Goal: Information Seeking & Learning: Learn about a topic

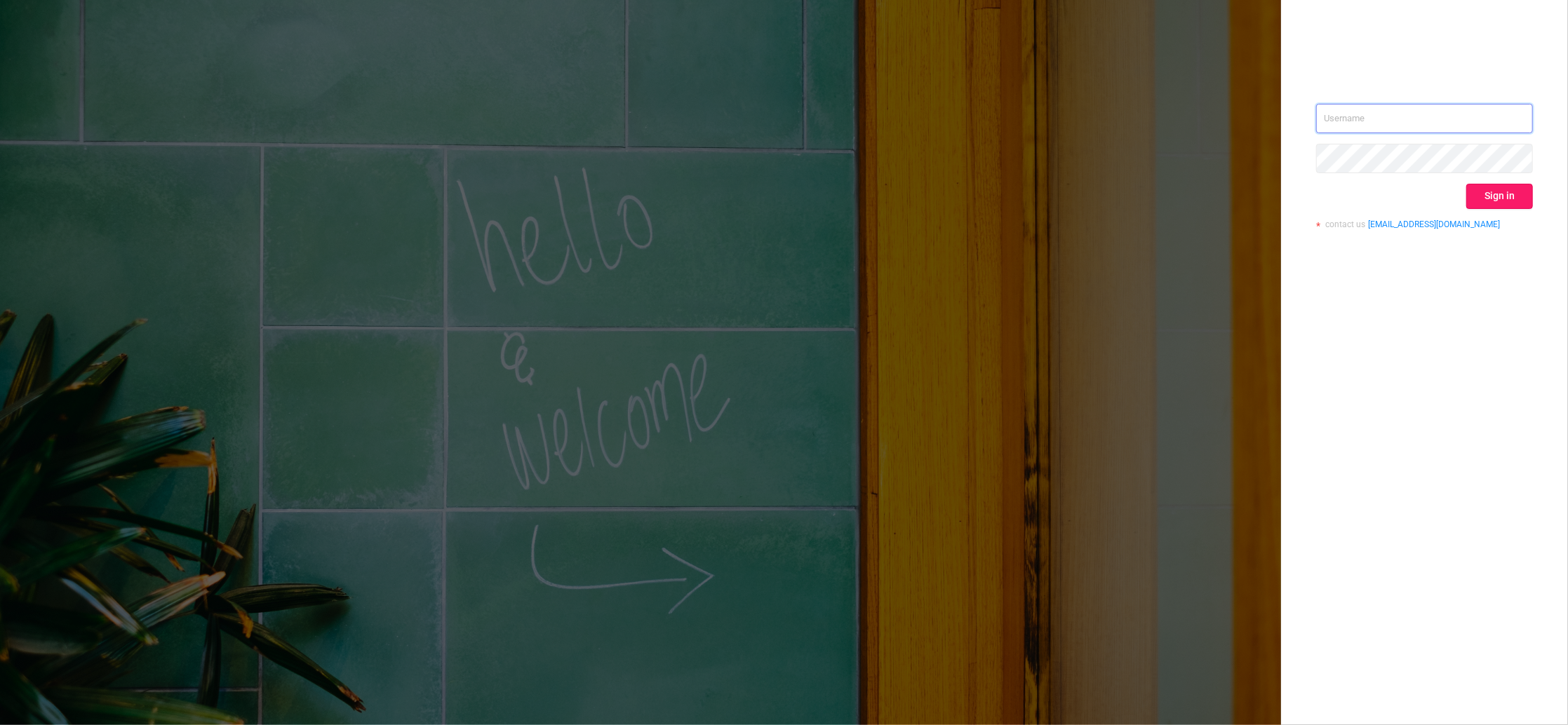
type input "igor@protected.media"
click at [1515, 185] on button "Sign in" at bounding box center [1500, 197] width 67 height 25
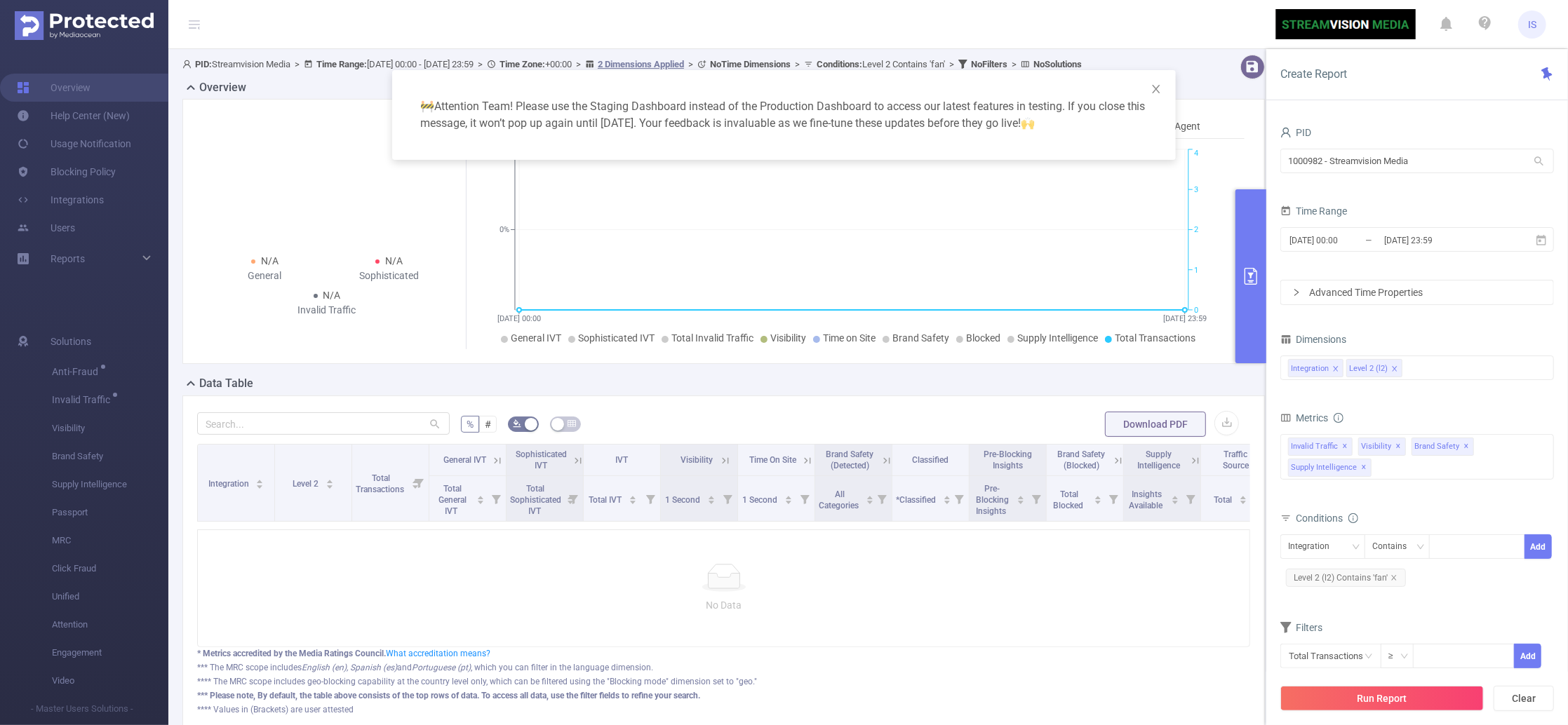
click at [1449, 175] on div "1000982 - Streamvision Media 1000982 - Streamvision Media" at bounding box center [1417, 162] width 274 height 33
drag, startPoint x: 1452, startPoint y: 167, endPoint x: 1100, endPoint y: 160, distance: 352.1
click at [1100, 160] on body "IS Overview Help Center (New) Usage Notification Blocking Policy Integrations U…" at bounding box center [784, 362] width 1568 height 725
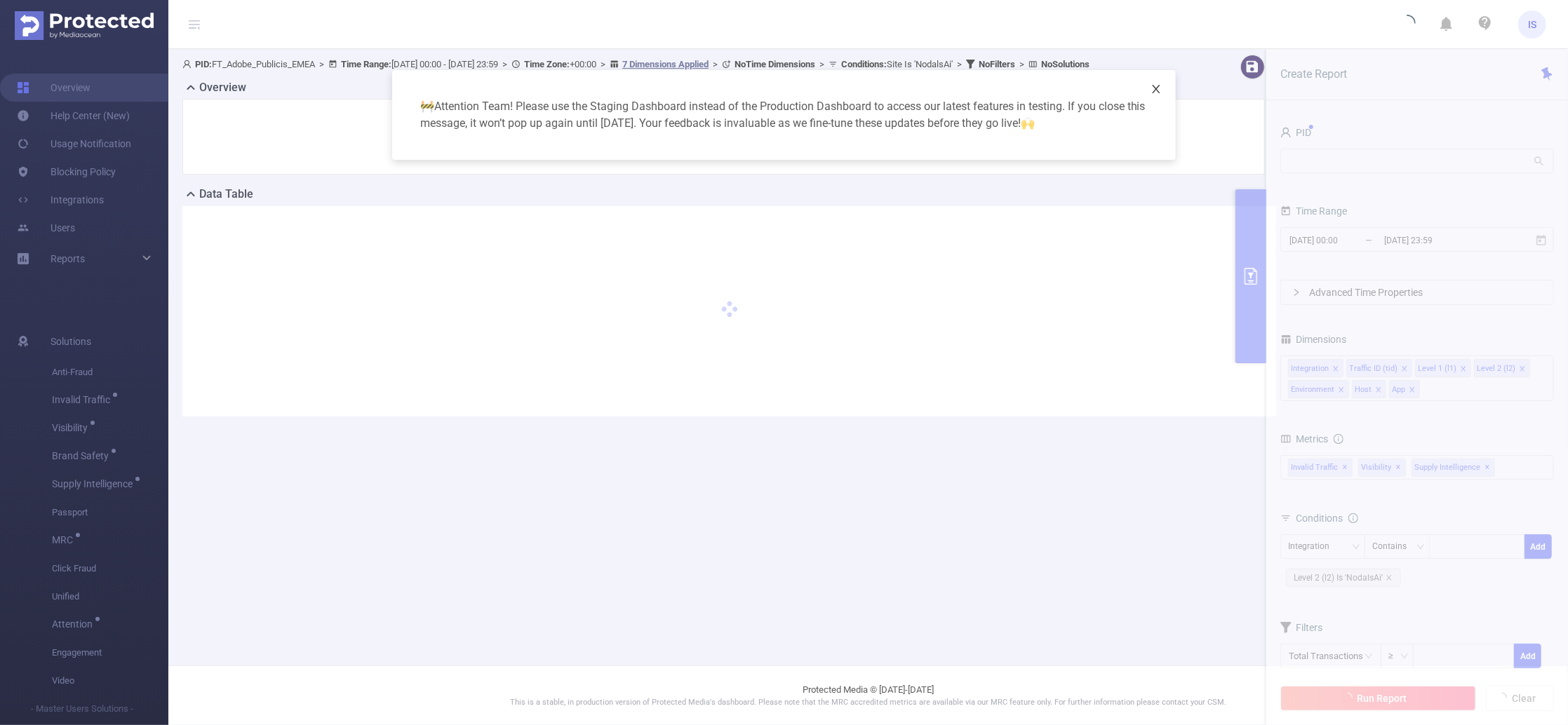
click at [1159, 92] on icon "icon: close" at bounding box center [1156, 89] width 11 height 11
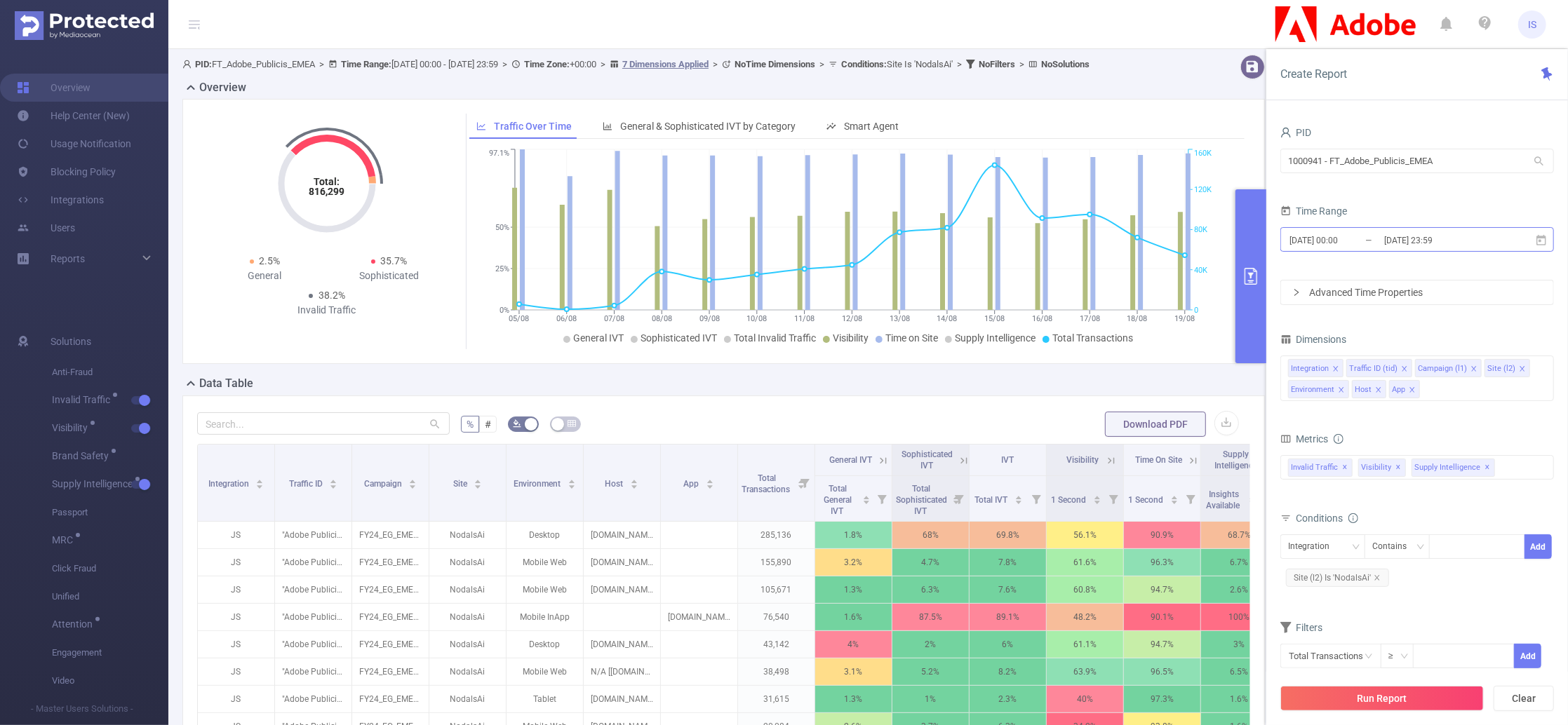
click at [1374, 241] on input "[DATE] 00:00" at bounding box center [1344, 240] width 113 height 19
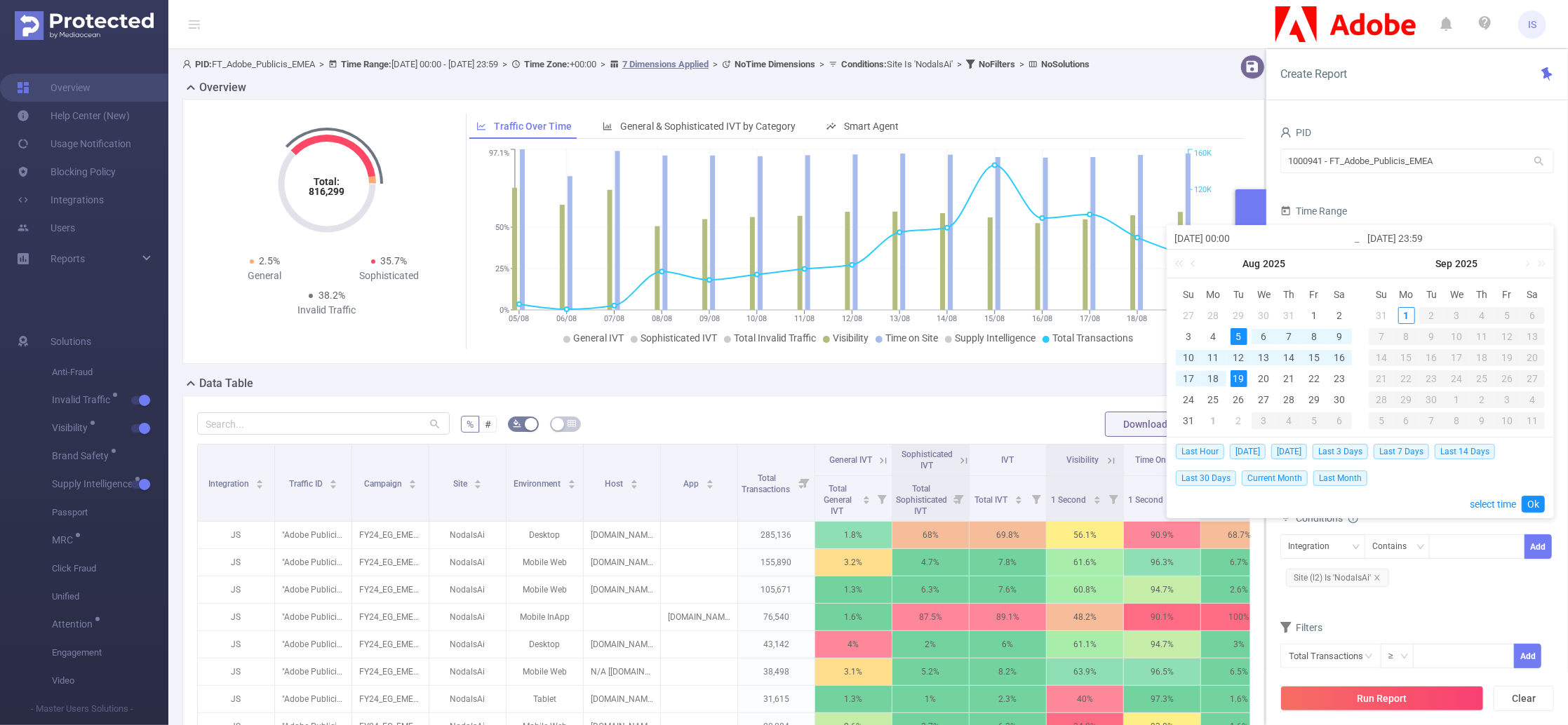
click at [1376, 215] on div "Time Range" at bounding box center [1417, 213] width 274 height 24
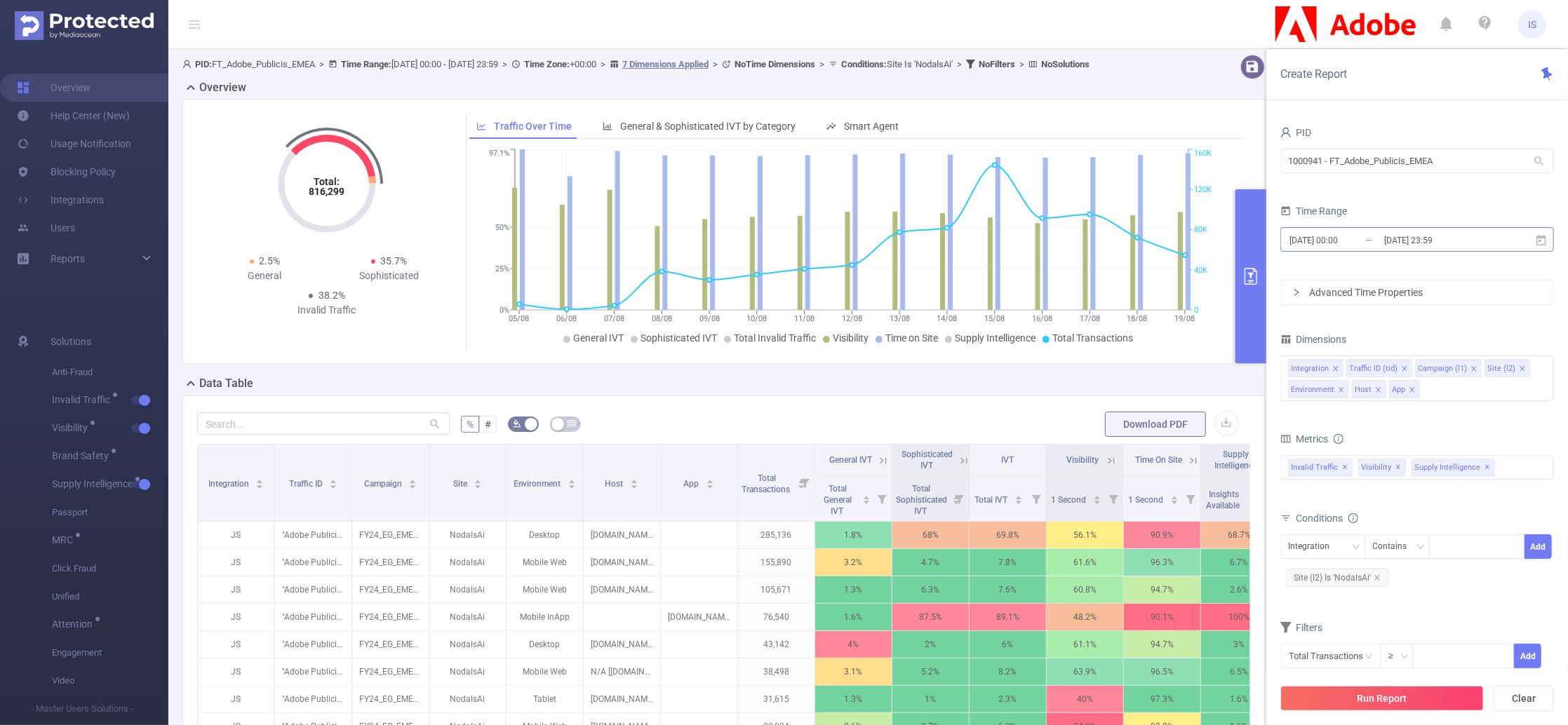
click at [1363, 237] on input "[DATE] 00:00" at bounding box center [1344, 240] width 113 height 19
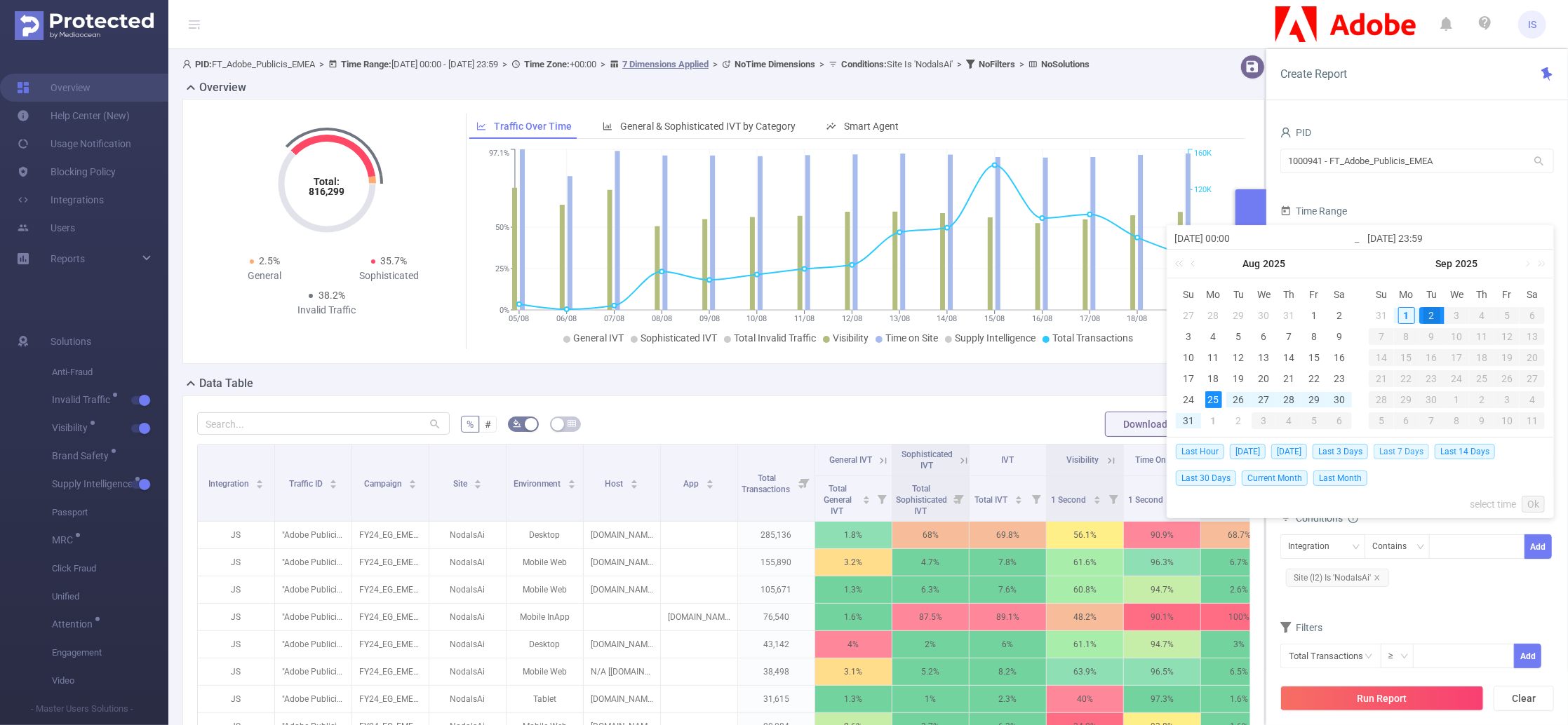
click at [1418, 450] on span "Last 7 Days" at bounding box center [1400, 451] width 55 height 15
type input "[DATE] 00:00"
type input "[DATE] 23:59"
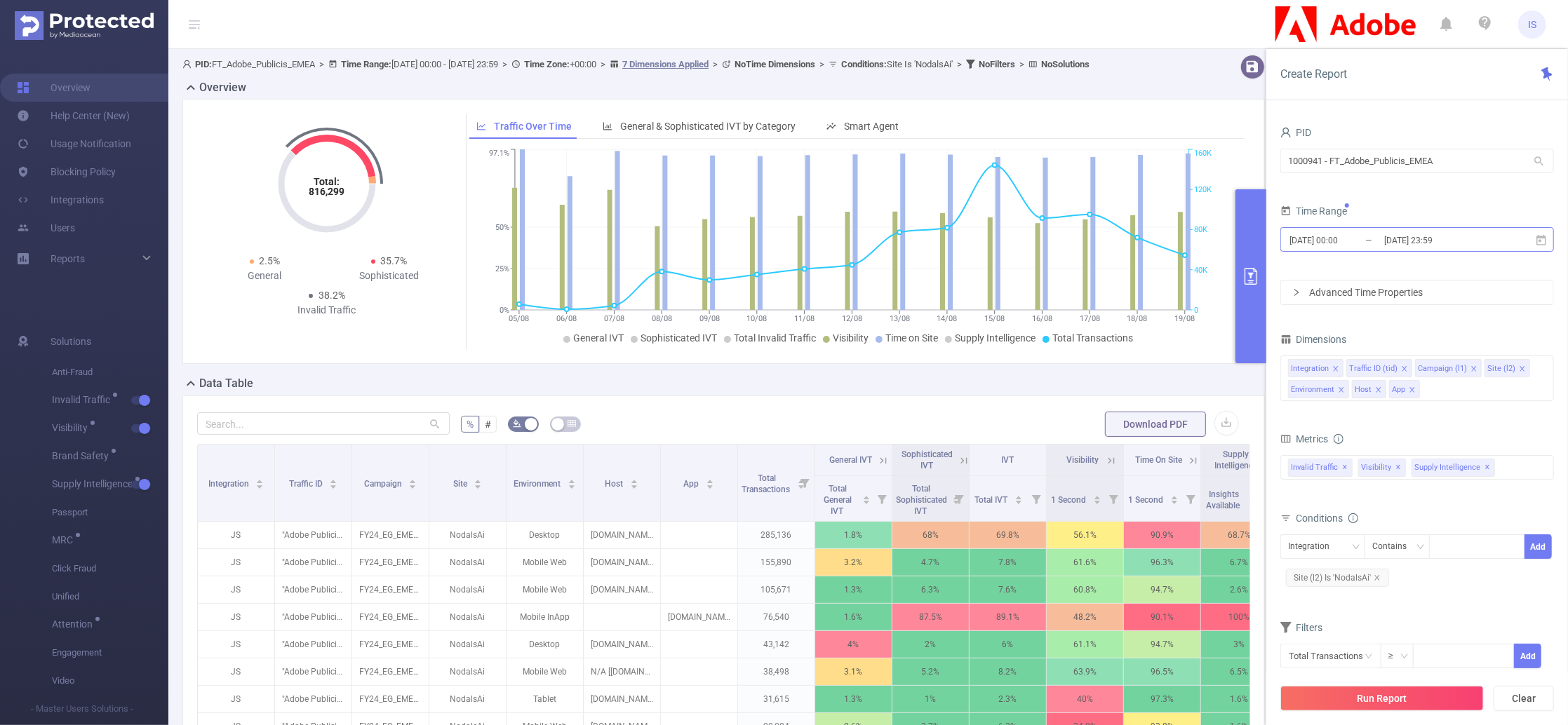
click at [1358, 231] on input "[DATE] 00:00" at bounding box center [1344, 240] width 113 height 19
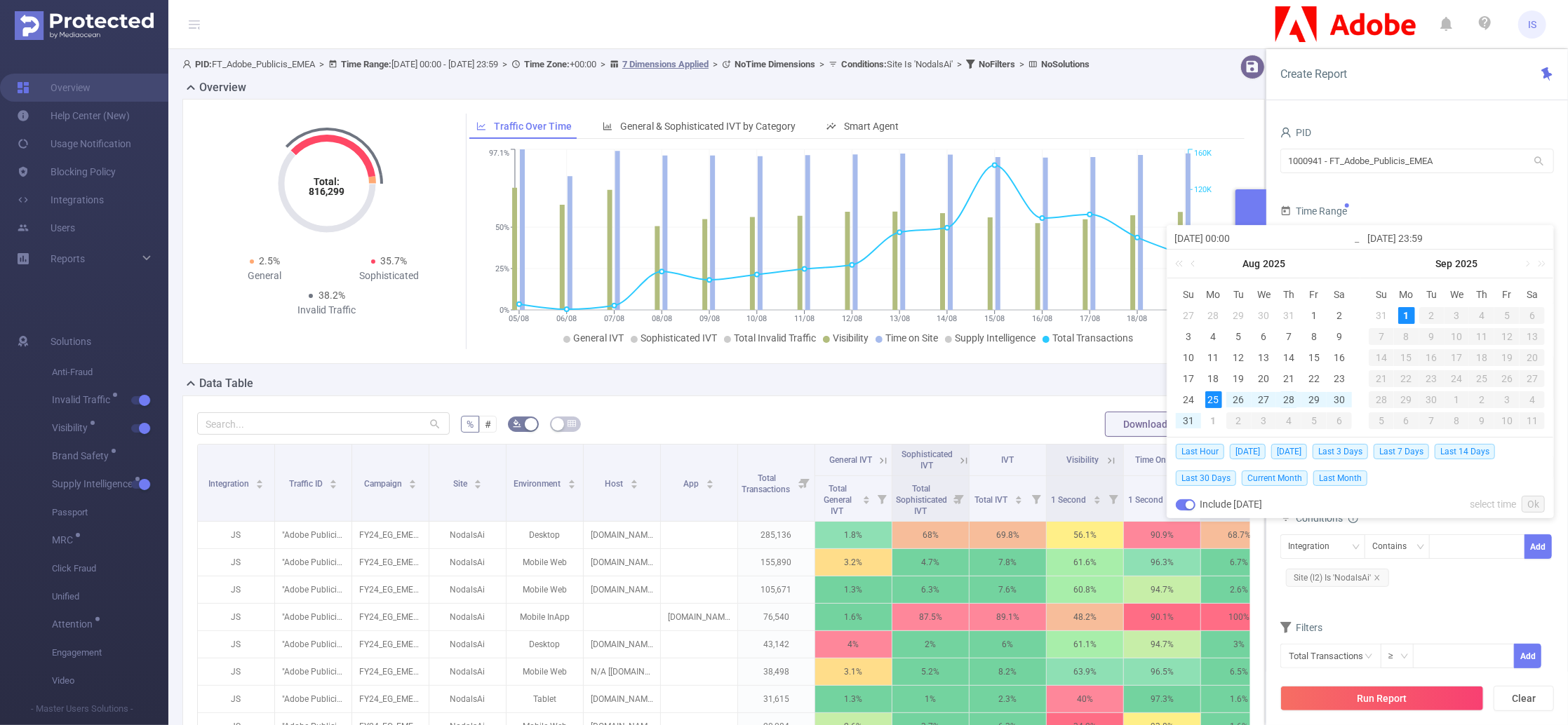
click at [1288, 399] on div "28" at bounding box center [1288, 400] width 17 height 17
click at [1408, 318] on div "1" at bounding box center [1406, 315] width 17 height 17
type input "[DATE] 00:00"
click at [1534, 508] on link "Ok" at bounding box center [1534, 504] width 24 height 17
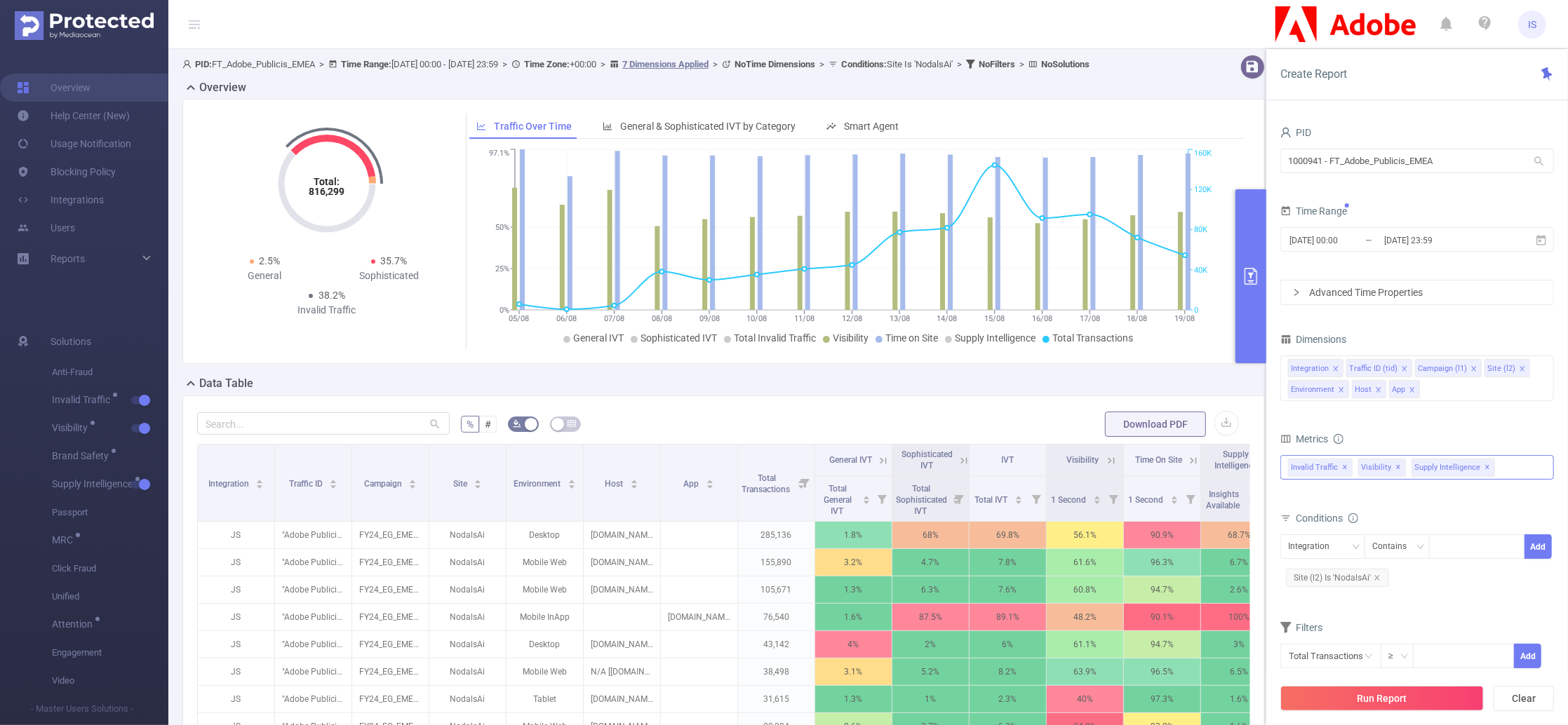
click at [1523, 465] on div "Invalid Traffic ✕ Visibility ✕ Supply Intelligence ✕" at bounding box center [1417, 467] width 274 height 24
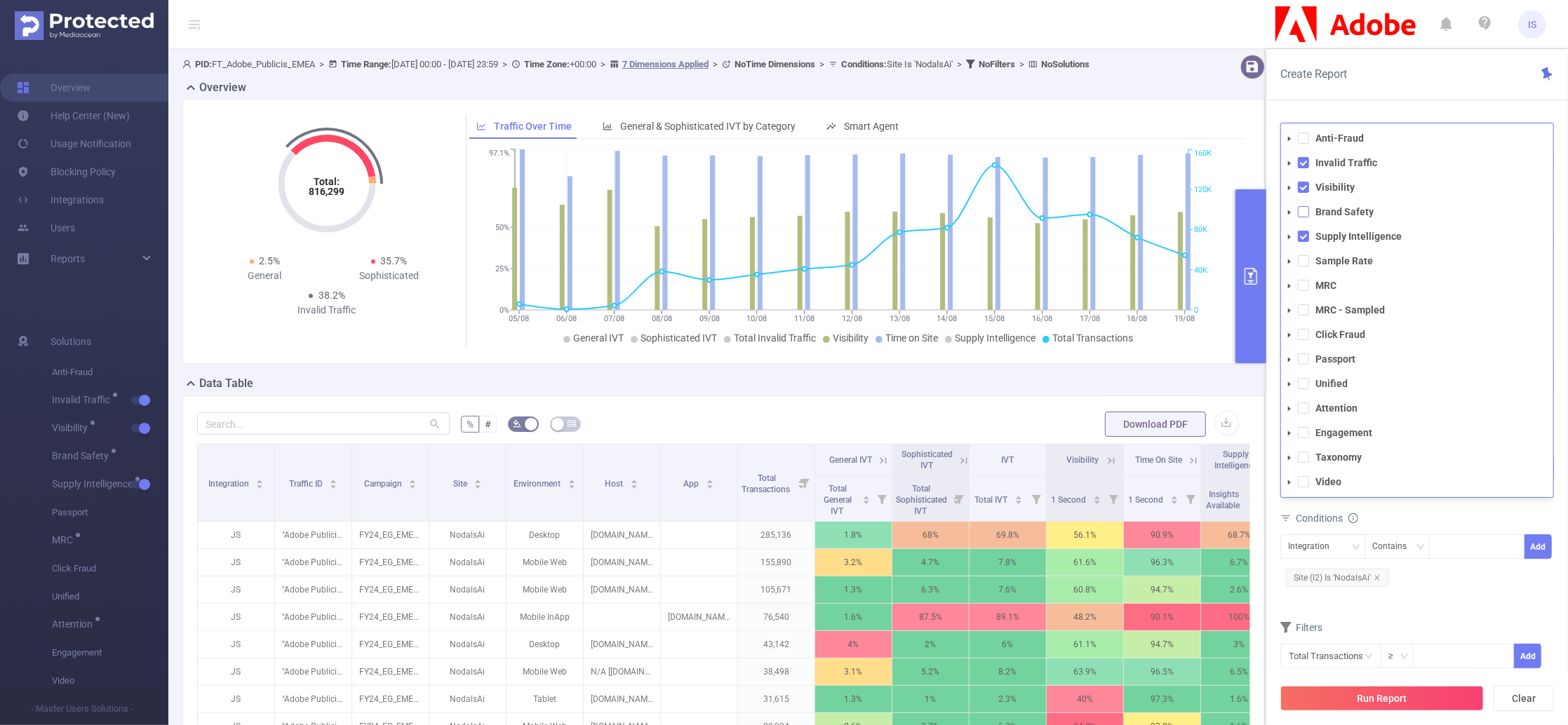
click at [1302, 209] on span at bounding box center [1303, 212] width 11 height 11
click at [1395, 538] on div "Conditions" at bounding box center [1417, 541] width 274 height 24
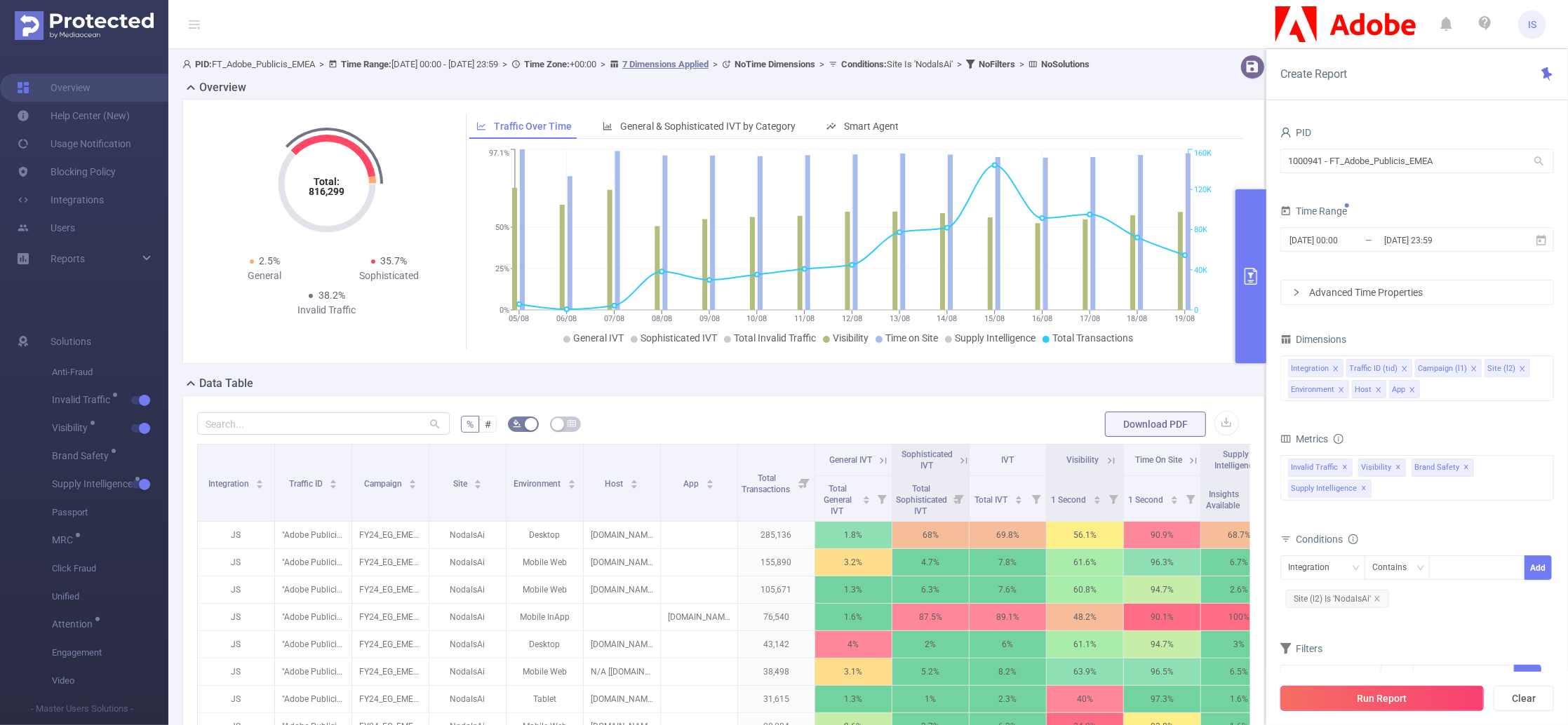
click at [1415, 700] on button "Run Report" at bounding box center [1381, 699] width 203 height 25
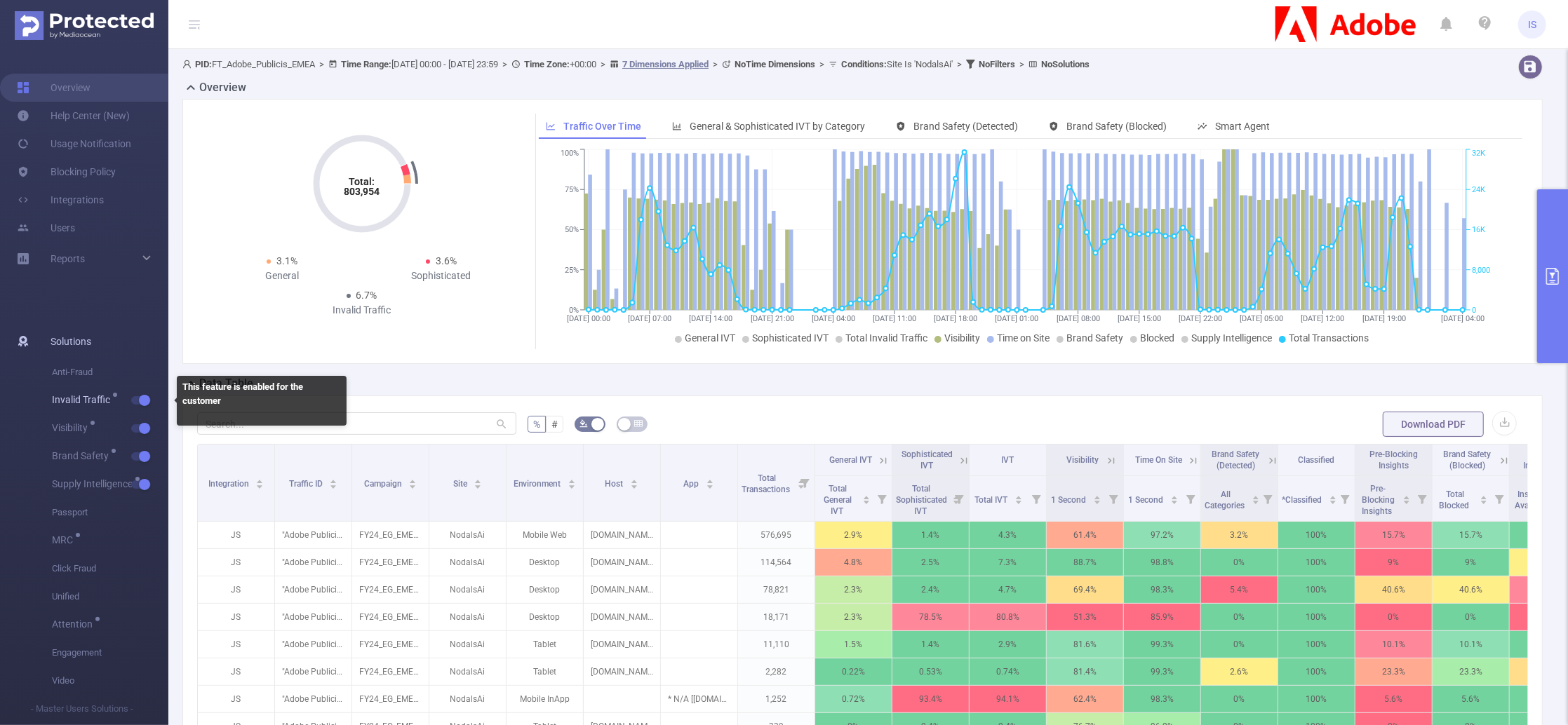
click at [141, 398] on button "button" at bounding box center [141, 400] width 20 height 8
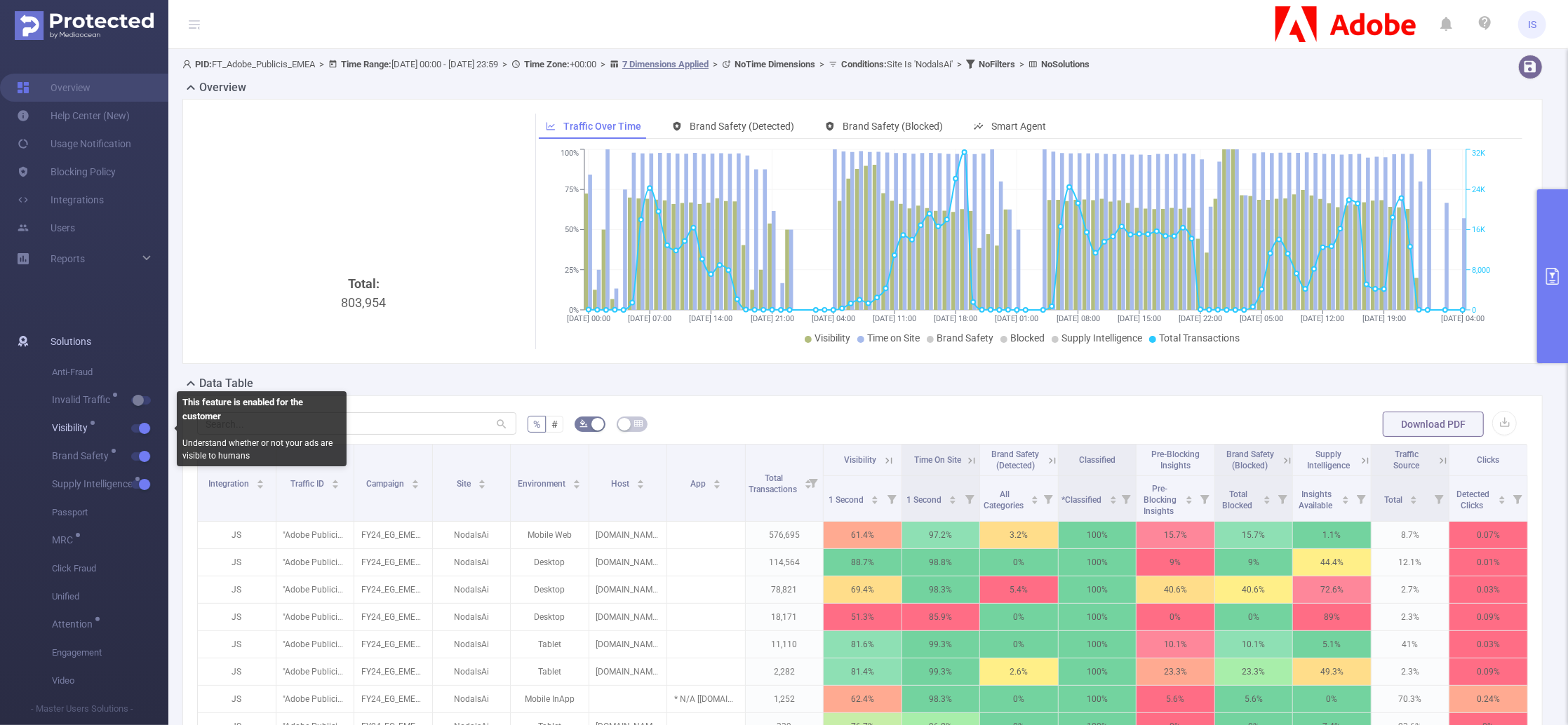
click at [140, 428] on button "button" at bounding box center [141, 428] width 20 height 8
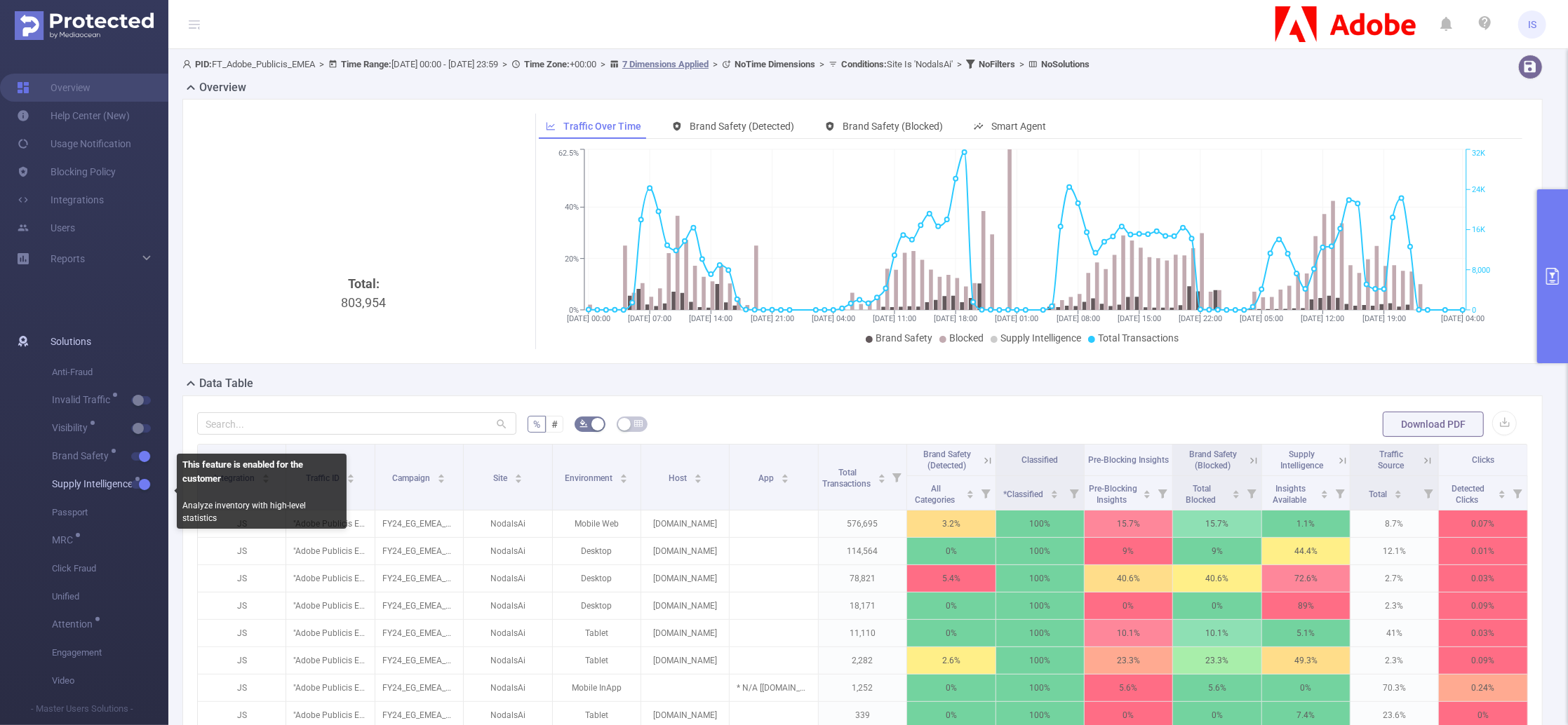
click at [141, 484] on button "button" at bounding box center [141, 484] width 20 height 8
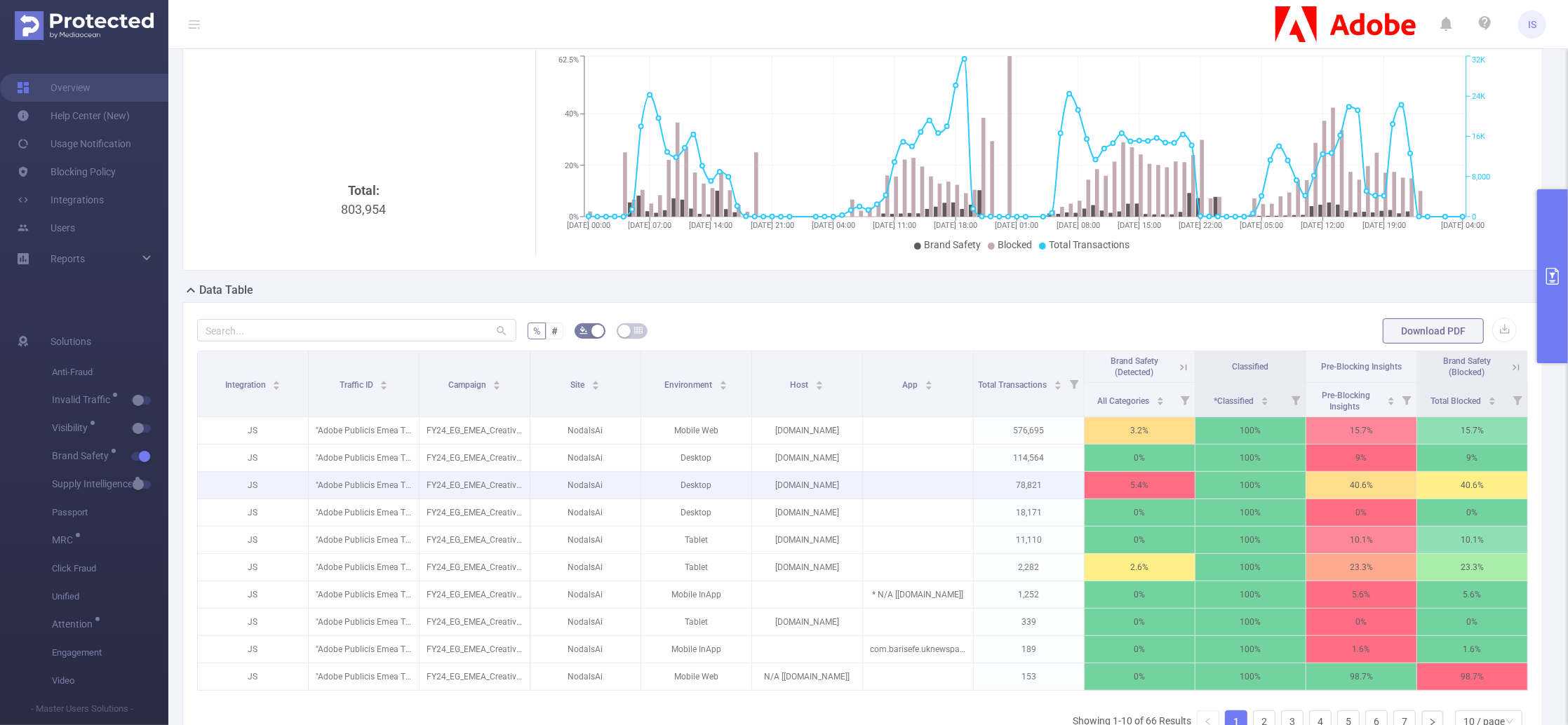
scroll to position [187, 0]
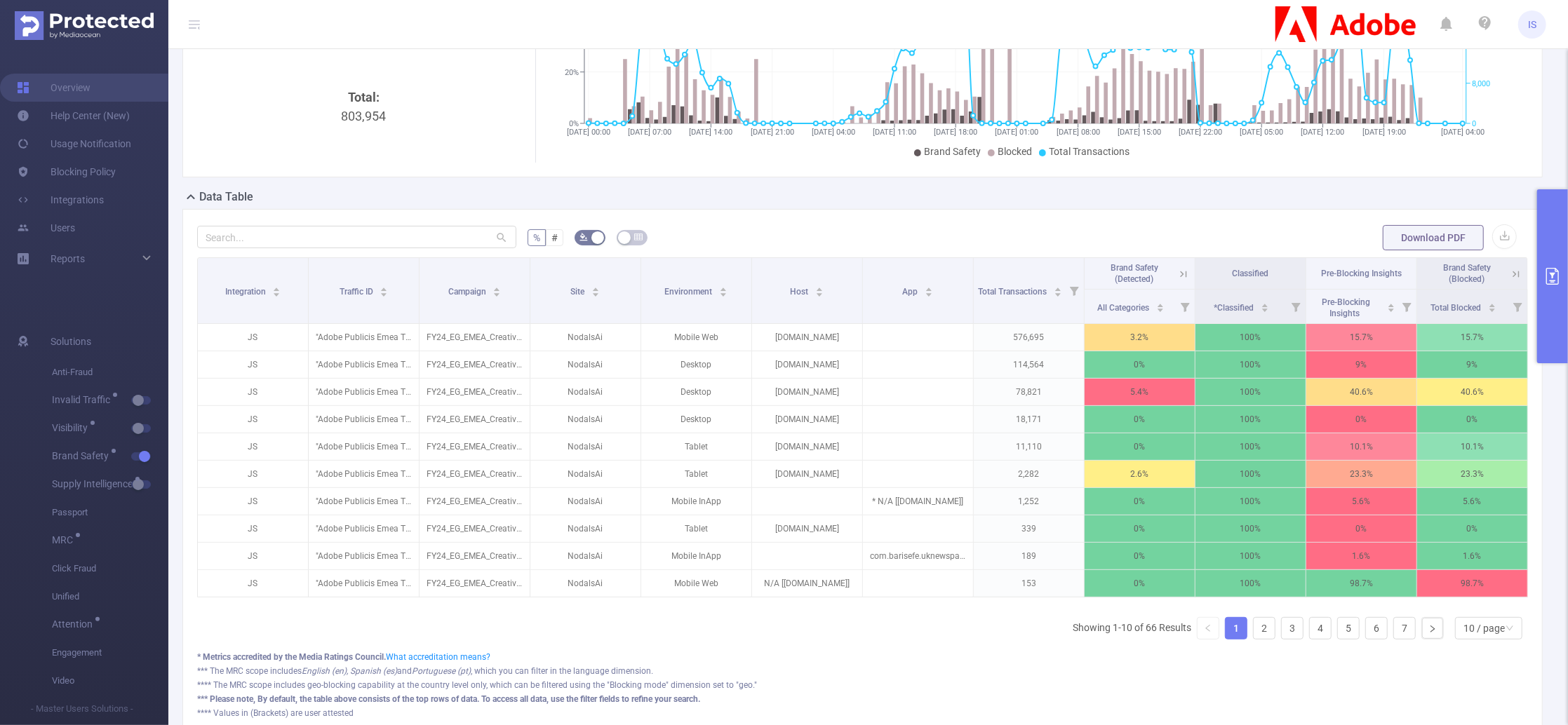
click at [1510, 277] on icon at bounding box center [1516, 275] width 13 height 13
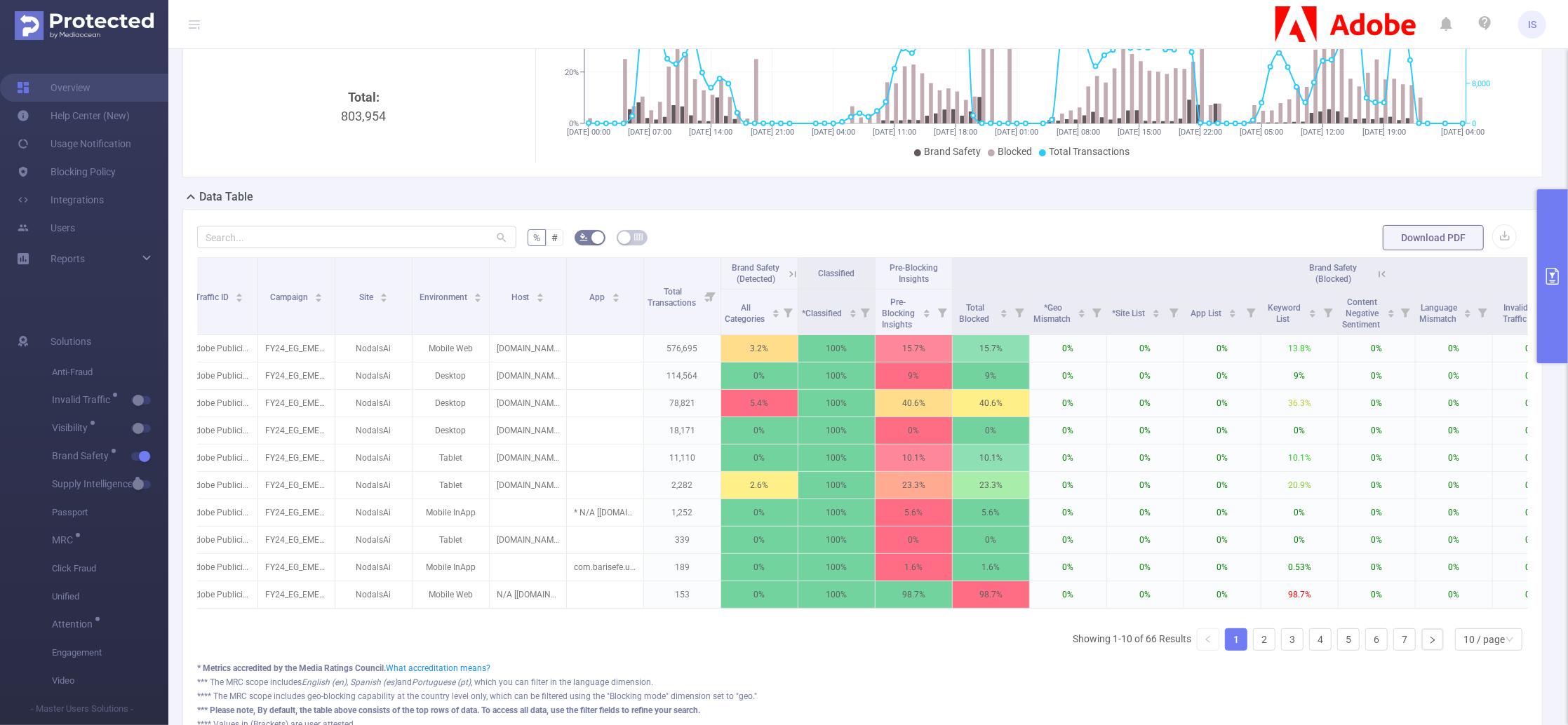
scroll to position [0, 0]
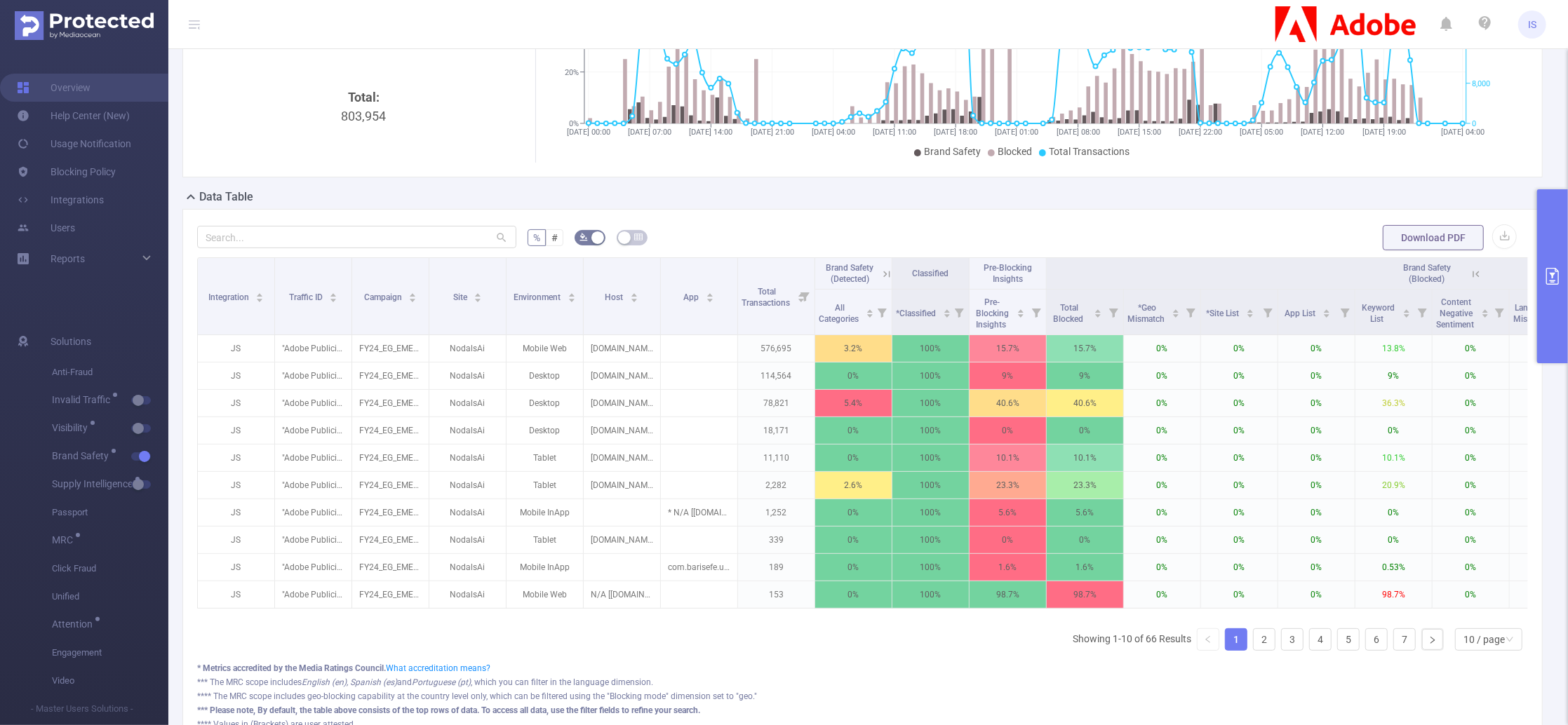
click at [1479, 273] on icon at bounding box center [1476, 275] width 13 height 13
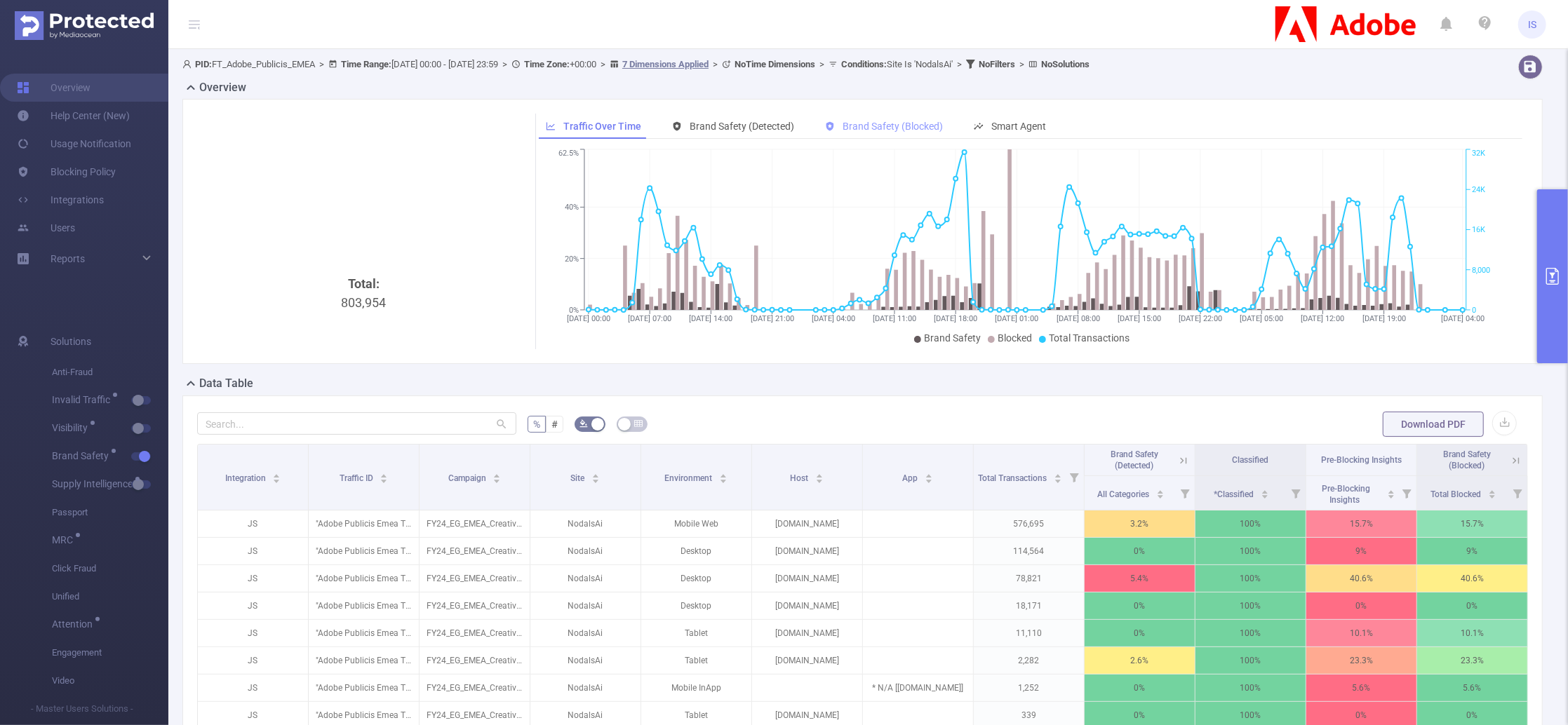
click at [878, 120] on div "Brand Safety (Blocked)" at bounding box center [884, 126] width 132 height 26
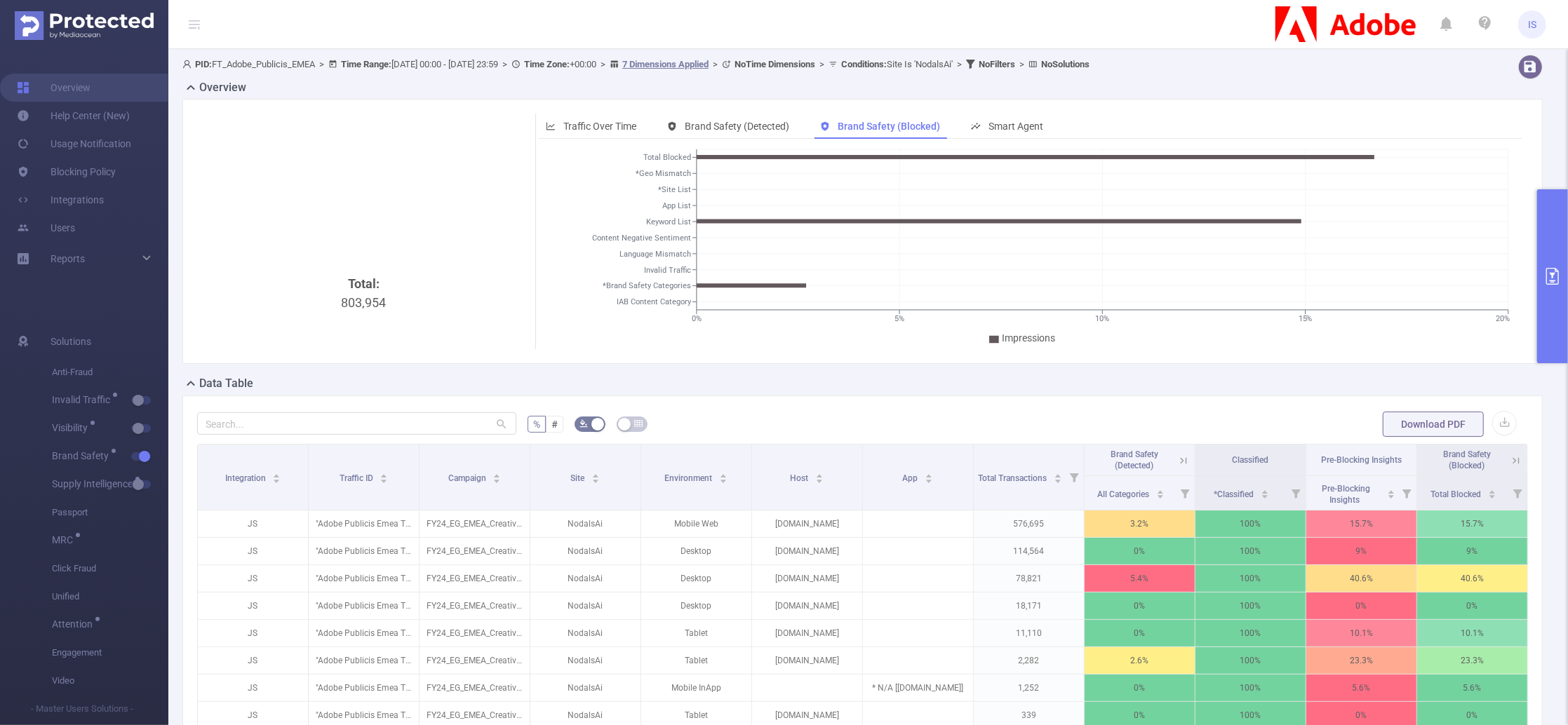
click at [1177, 459] on icon at bounding box center [1184, 461] width 13 height 13
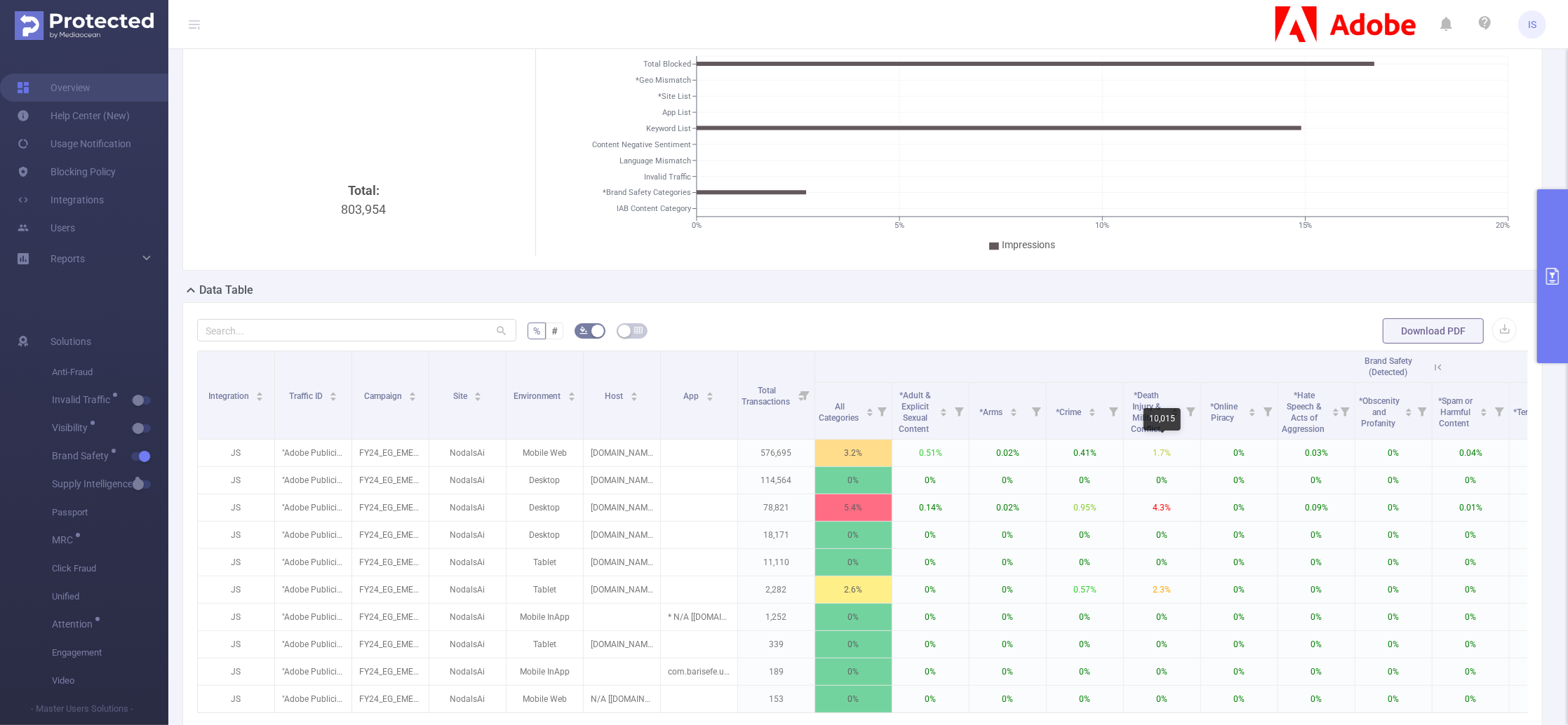
scroll to position [187, 0]
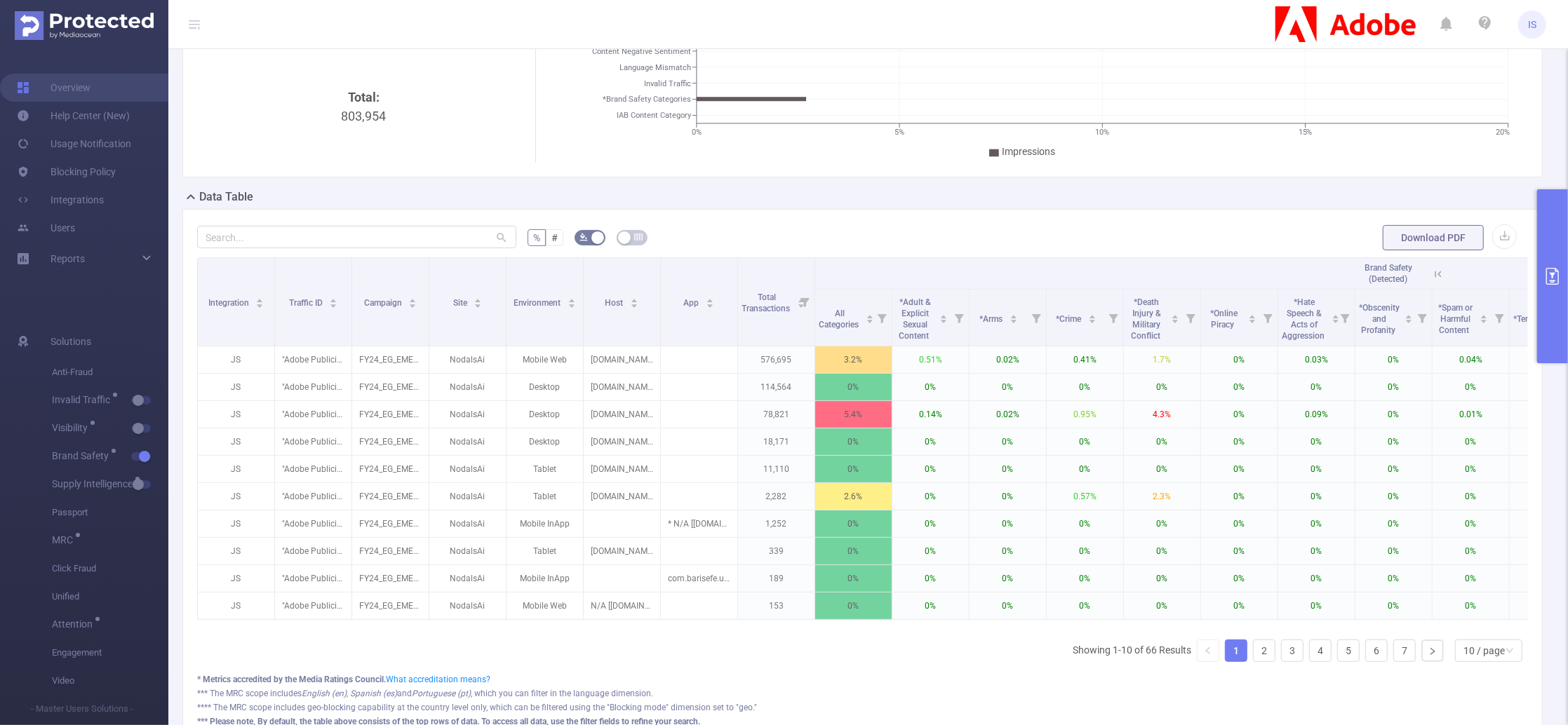
click at [1428, 281] on div "Brand Safety (Detected)" at bounding box center [1388, 273] width 79 height 23
click at [1438, 274] on icon at bounding box center [1438, 274] width 6 height 6
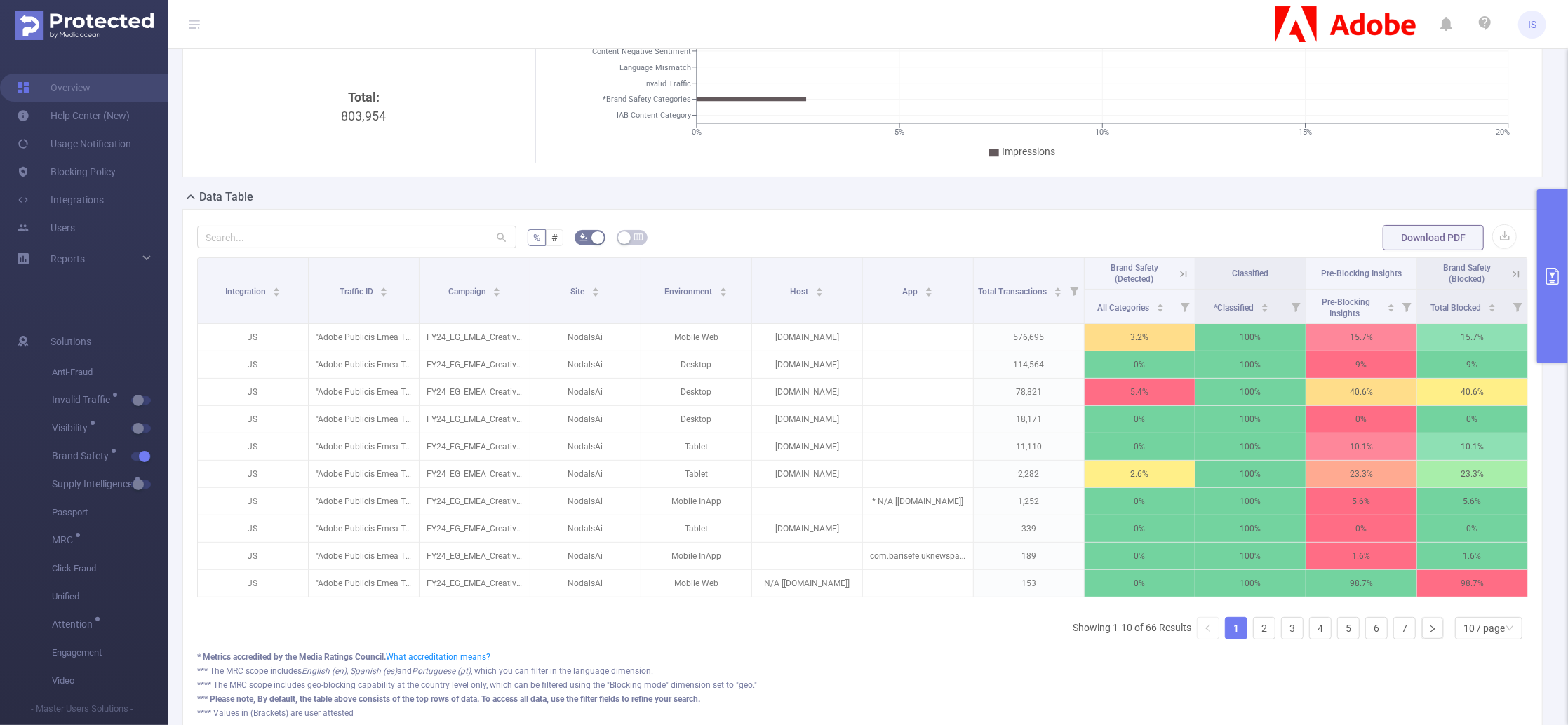
click at [1545, 237] on button "primary" at bounding box center [1553, 276] width 31 height 174
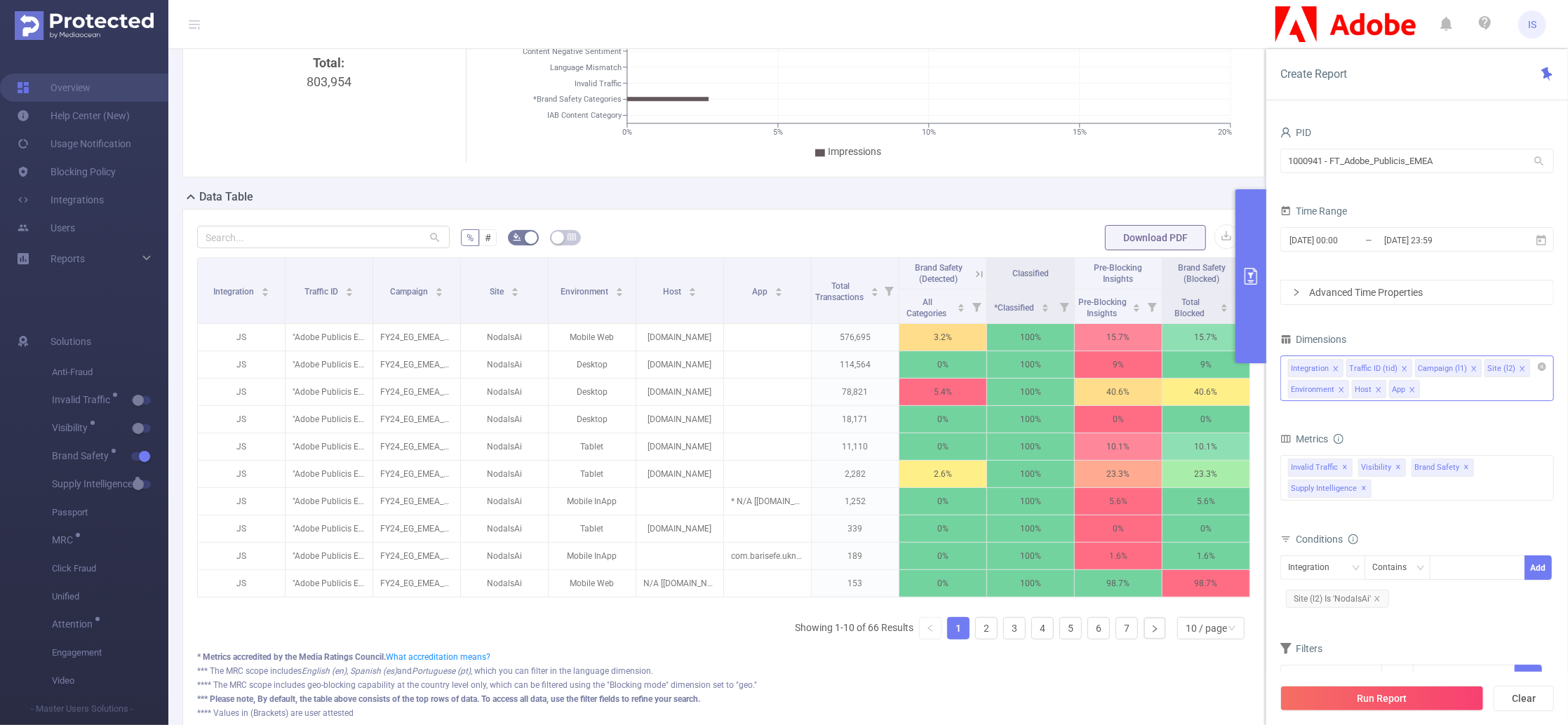
click at [1342, 386] on icon "icon: close" at bounding box center [1341, 390] width 7 height 7
click at [1403, 390] on div "Integration Traffic ID (tid) Campaign (l1) Site (l2) Host App" at bounding box center [1417, 378] width 274 height 45
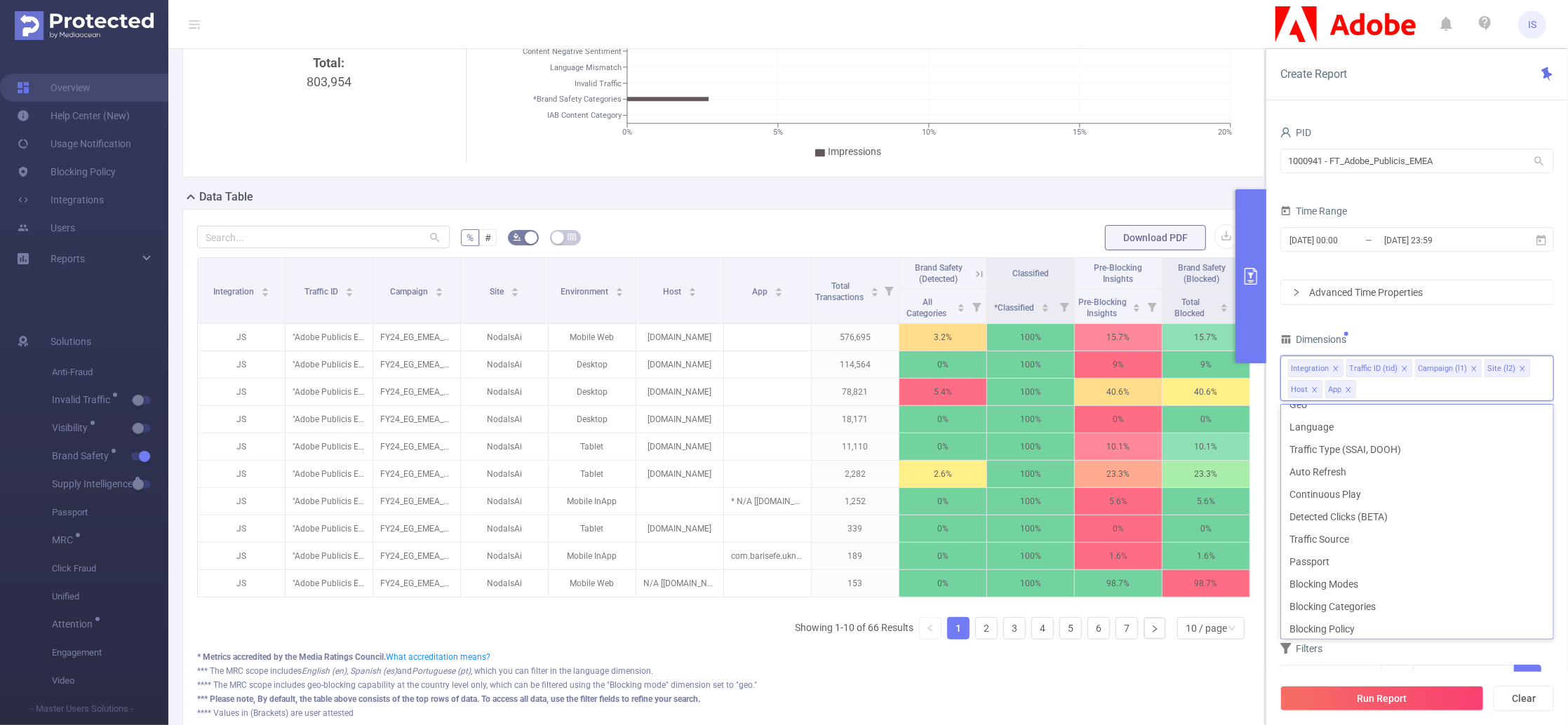
scroll to position [400, 0]
click at [1342, 557] on li "Blocking Modes" at bounding box center [1417, 557] width 272 height 23
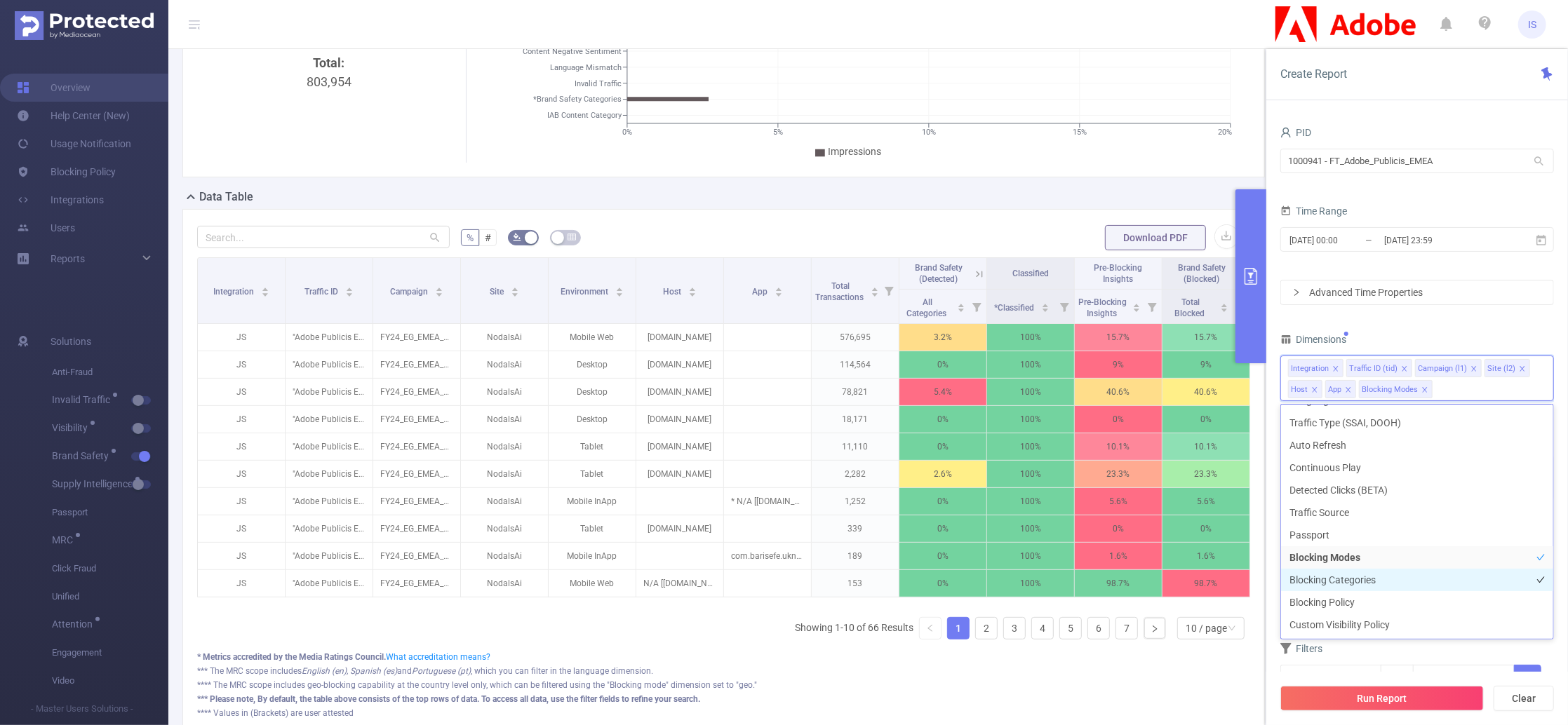
click at [1353, 584] on li "Blocking Categories" at bounding box center [1417, 580] width 272 height 23
click at [1355, 598] on li "Blocking Policy" at bounding box center [1417, 602] width 272 height 23
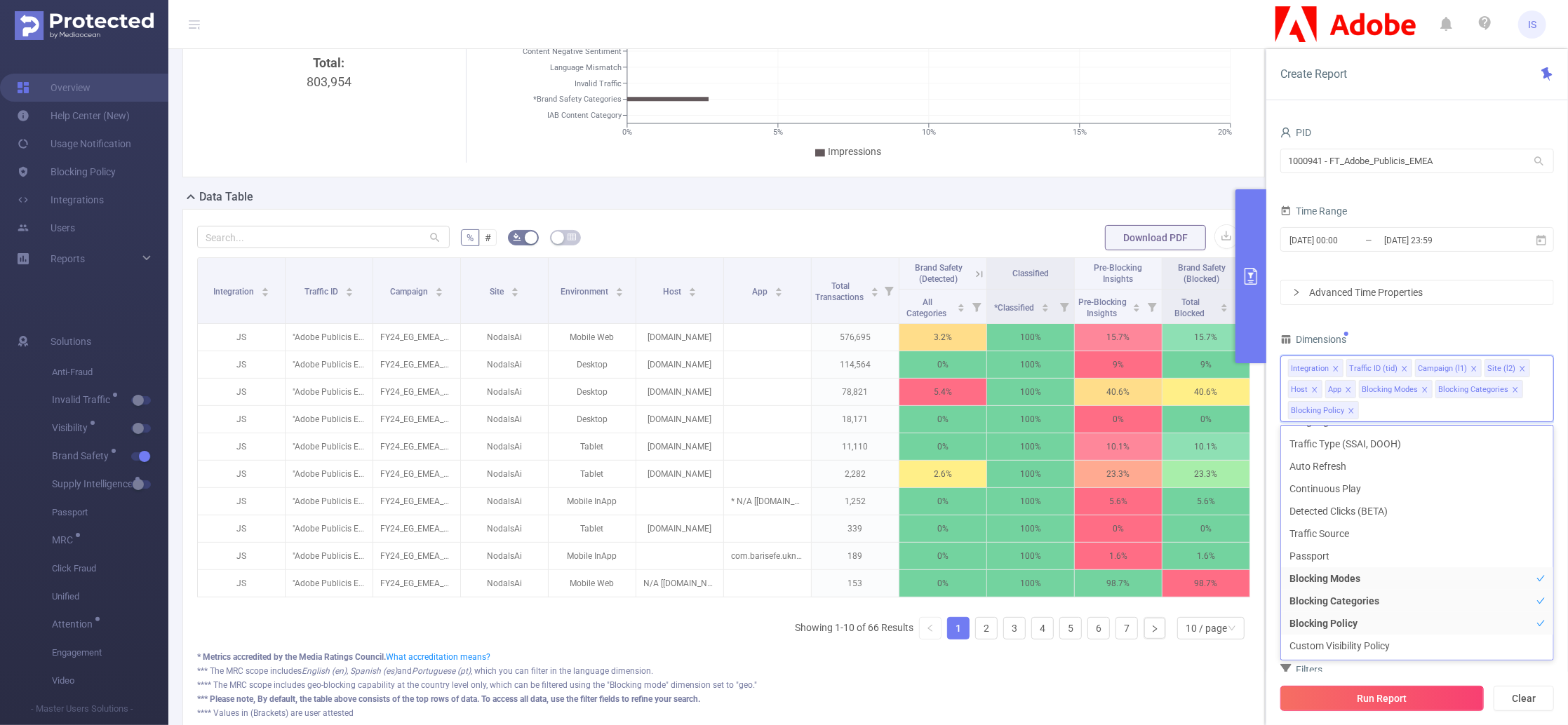
click at [1386, 693] on button "Run Report" at bounding box center [1381, 699] width 203 height 25
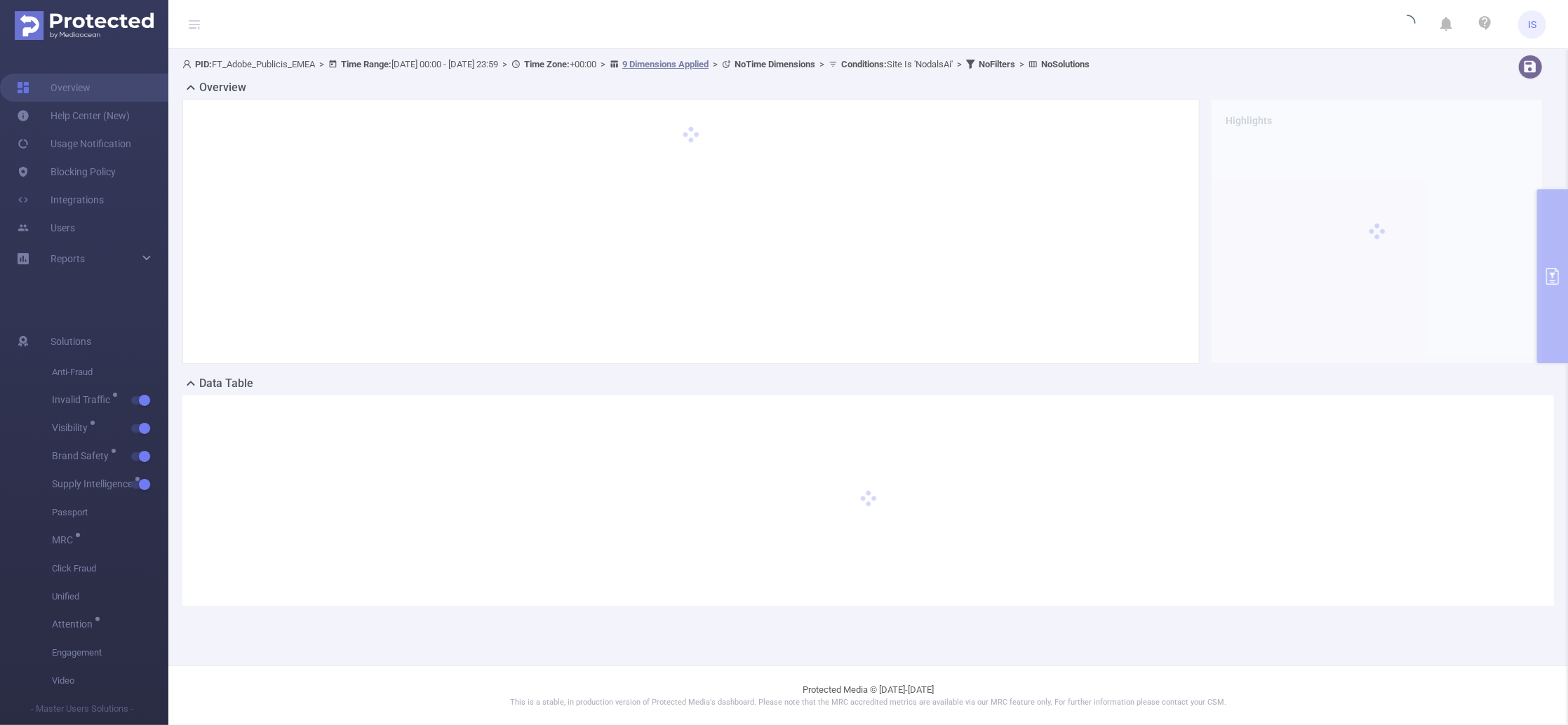
scroll to position [0, 0]
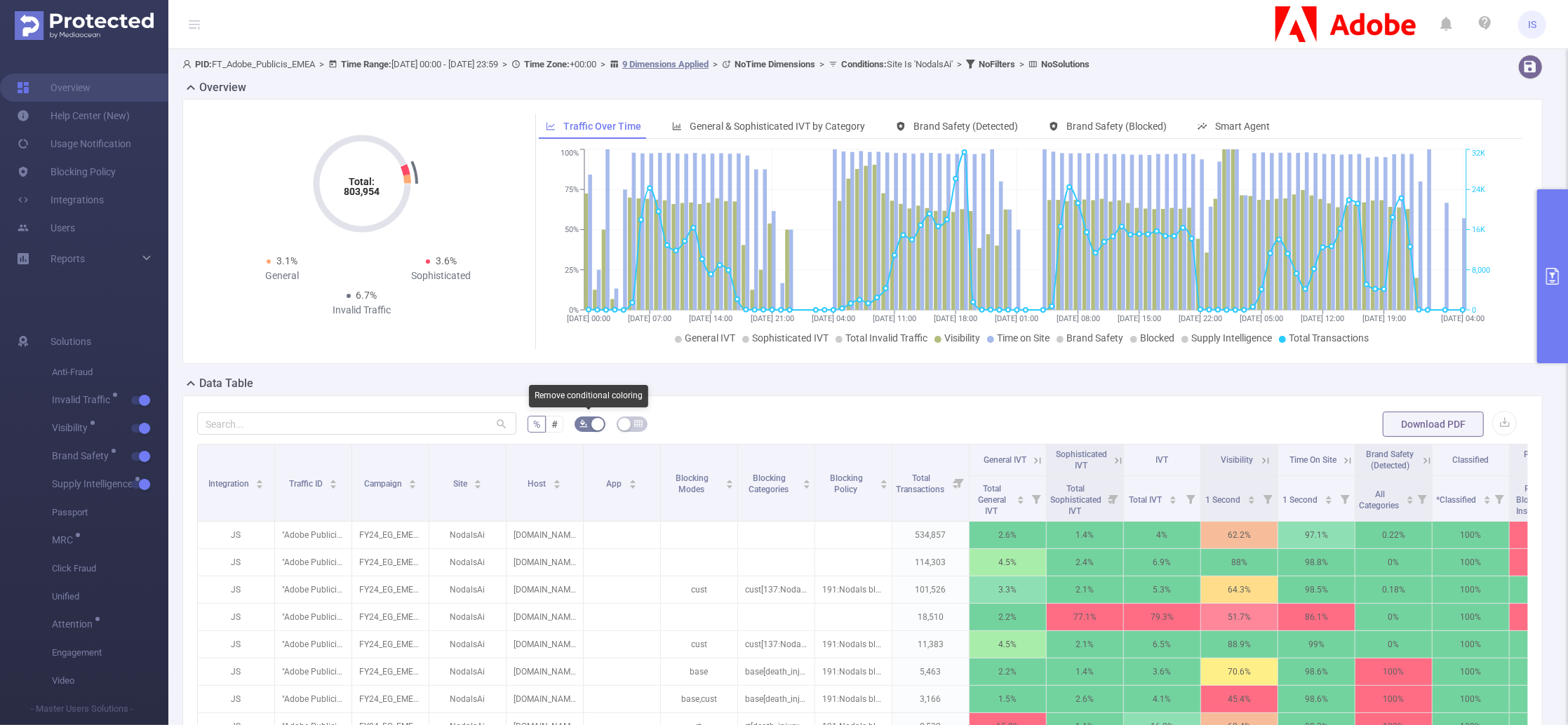
scroll to position [93, 0]
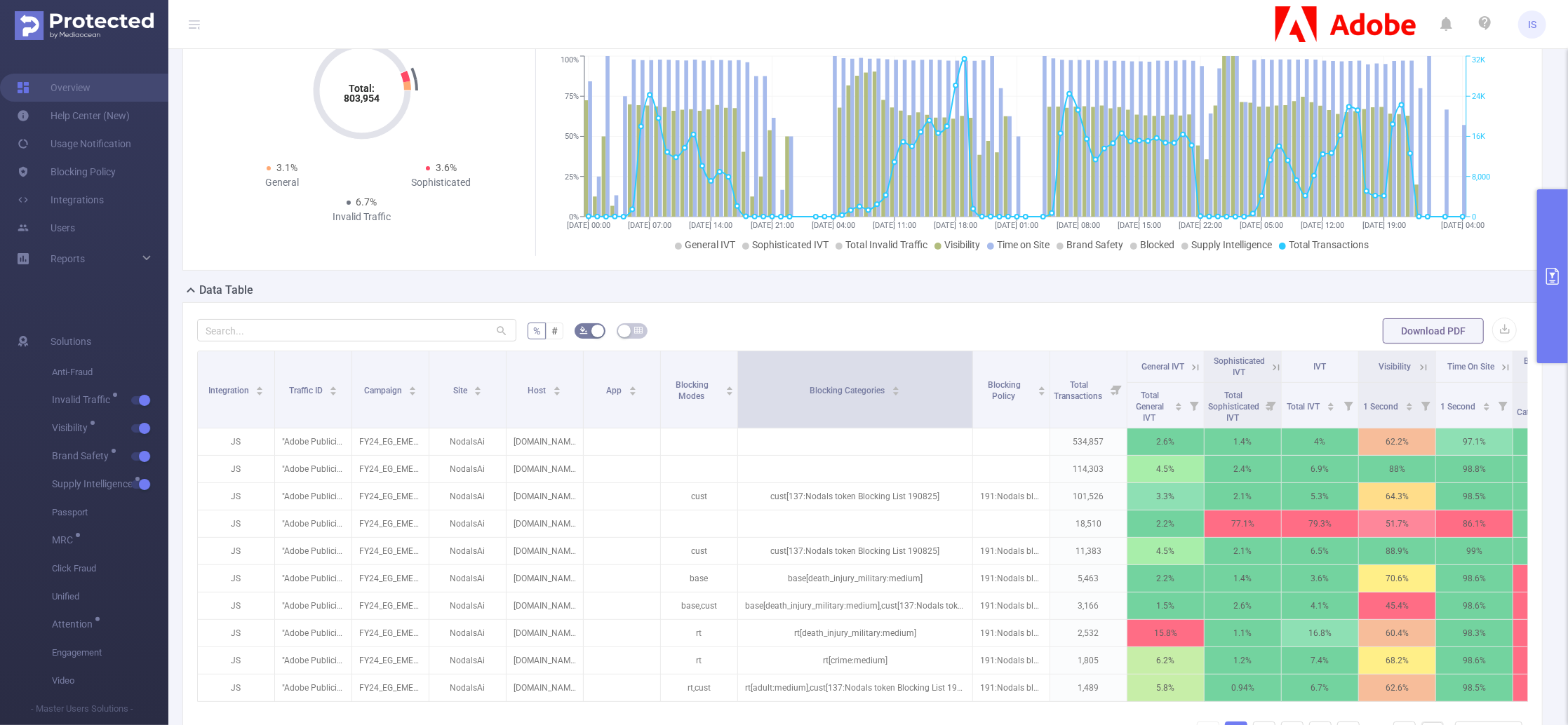
drag, startPoint x: 811, startPoint y: 413, endPoint x: 969, endPoint y: 408, distance: 158.1
click at [969, 408] on span at bounding box center [973, 390] width 7 height 76
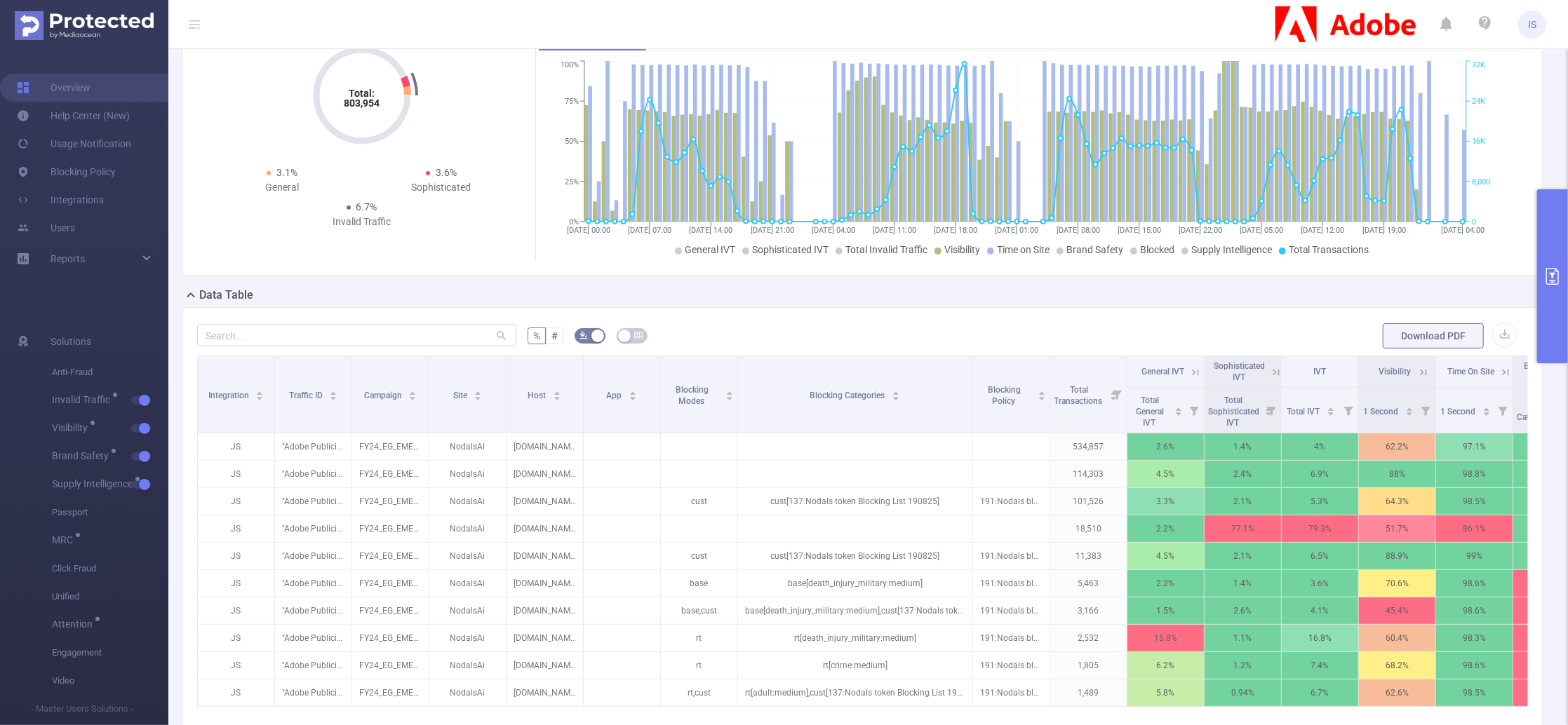
scroll to position [187, 0]
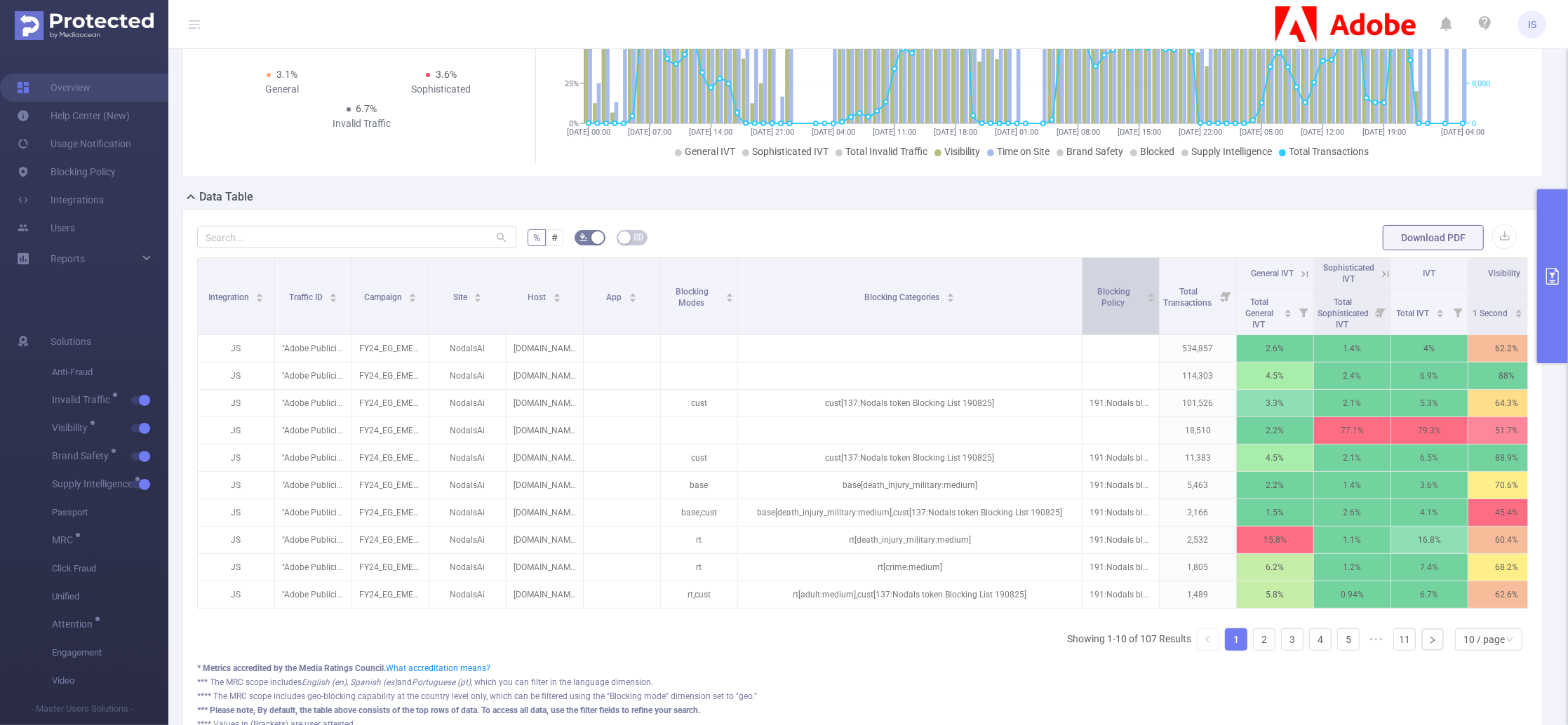
drag, startPoint x: 971, startPoint y: 305, endPoint x: 1080, endPoint y: 313, distance: 109.3
click at [1080, 313] on span at bounding box center [1082, 296] width 7 height 76
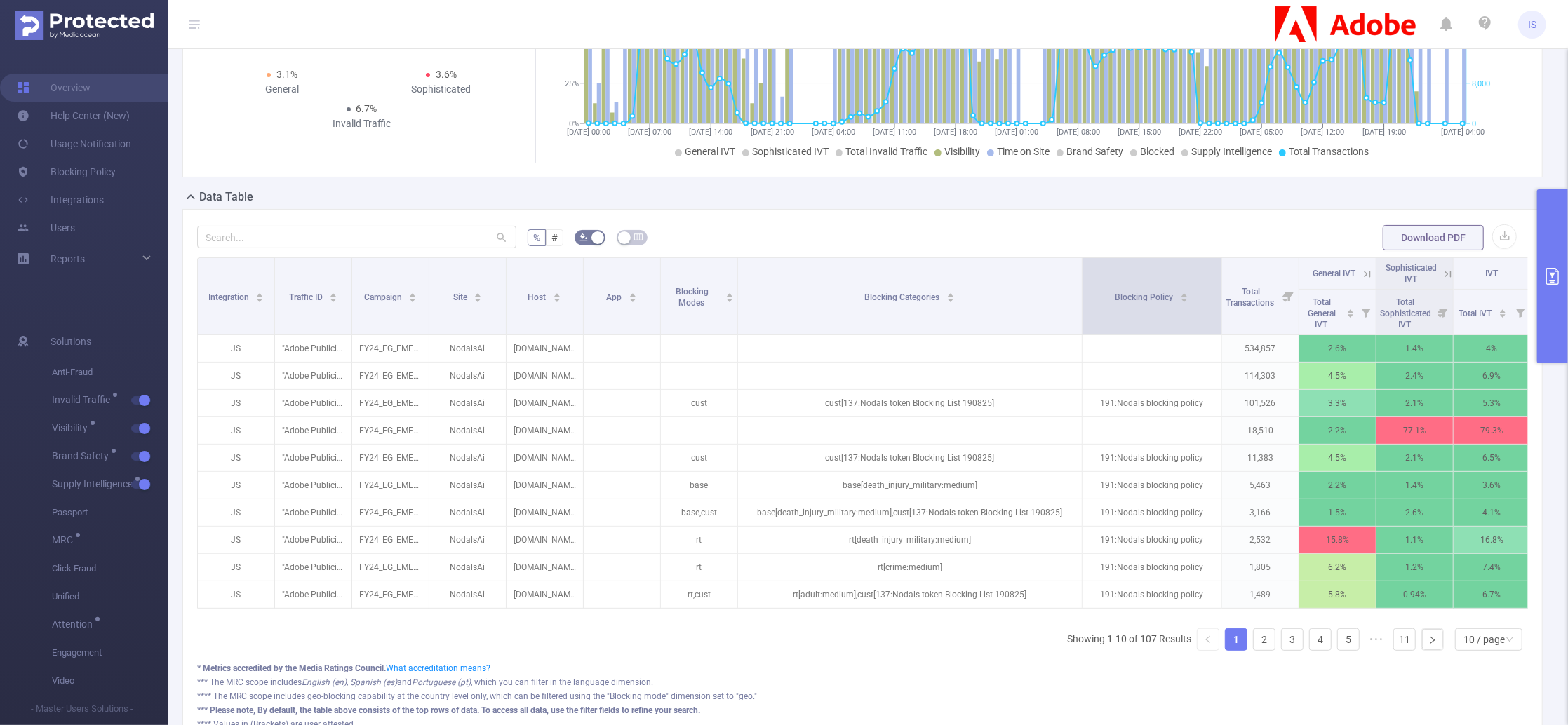
drag, startPoint x: 1158, startPoint y: 308, endPoint x: 1221, endPoint y: 311, distance: 63.1
click at [1221, 311] on span at bounding box center [1222, 296] width 7 height 76
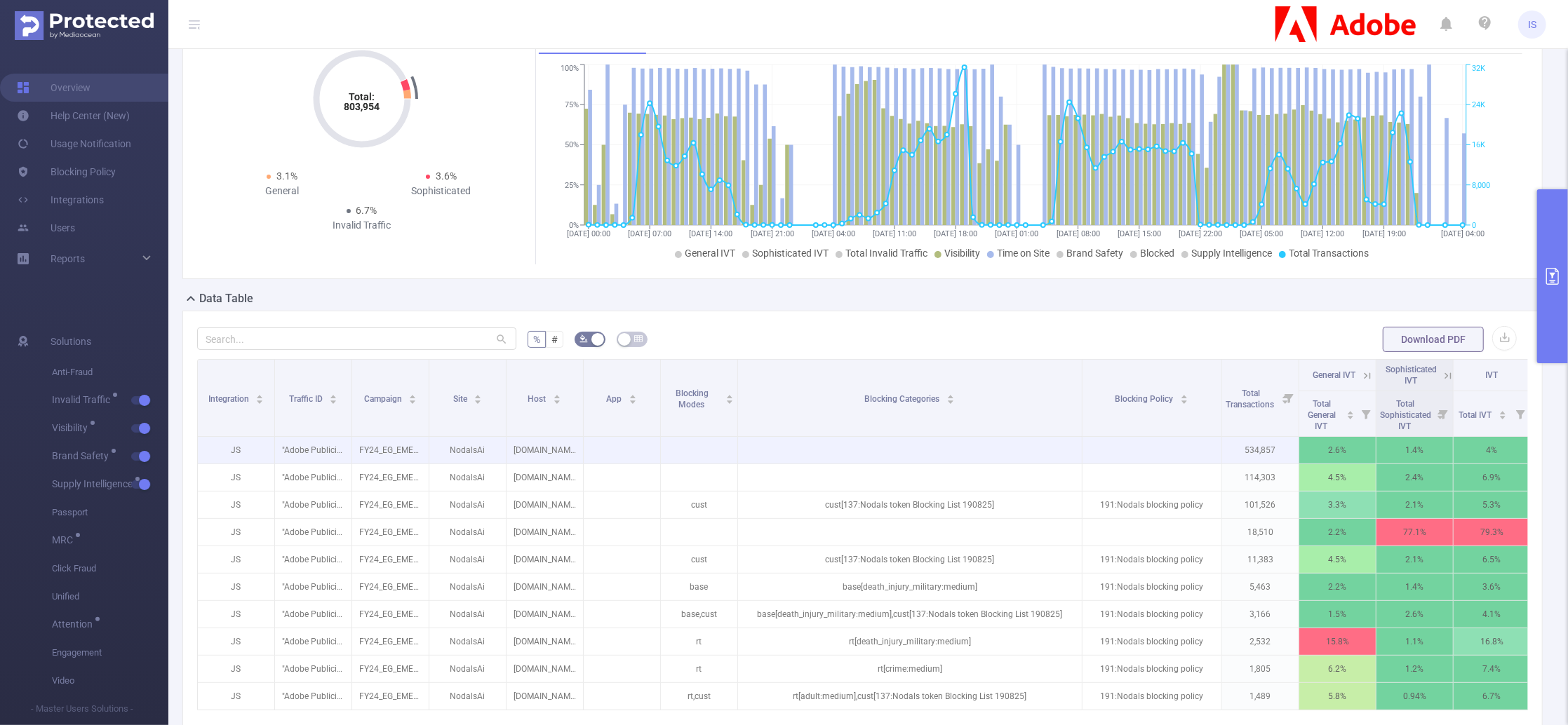
scroll to position [0, 0]
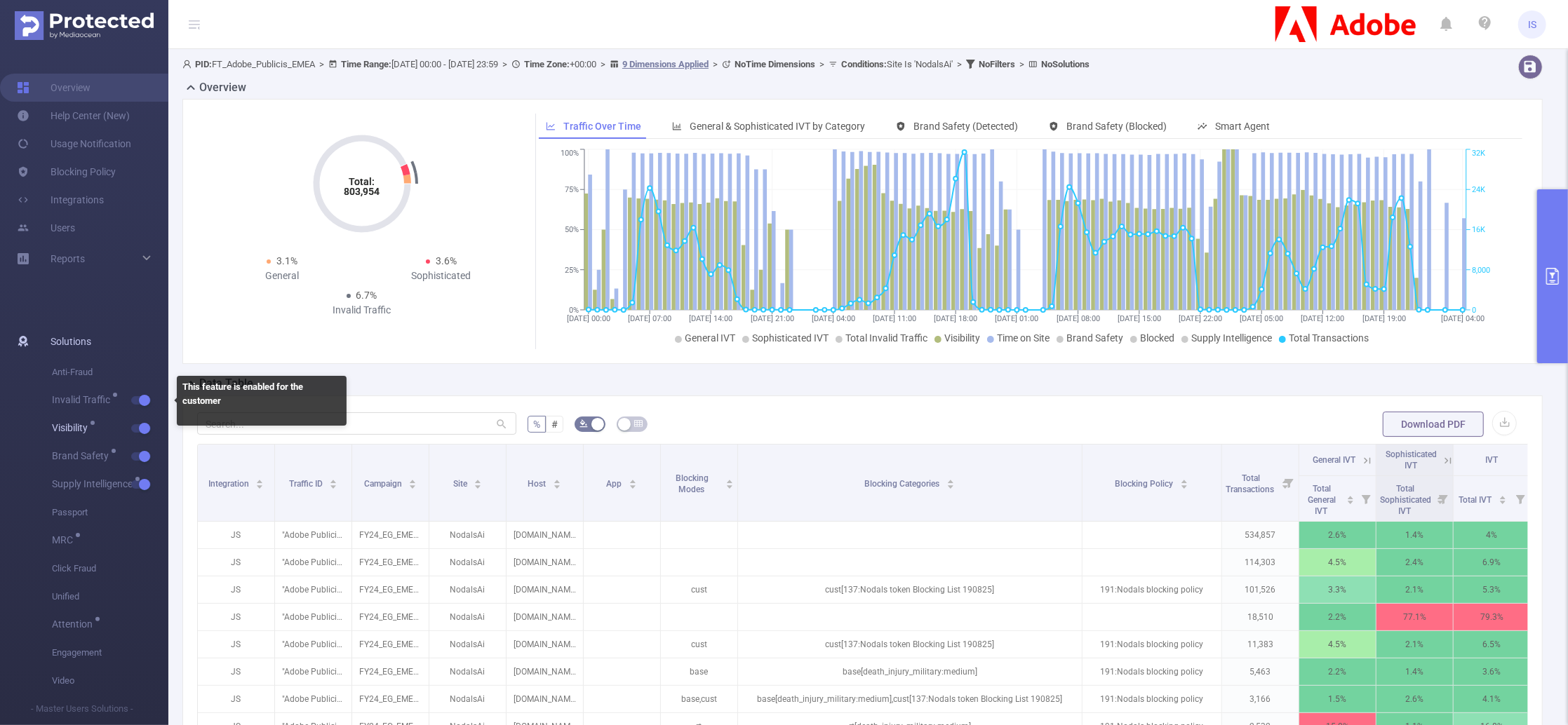
click at [135, 428] on span "button" at bounding box center [143, 429] width 18 height 7
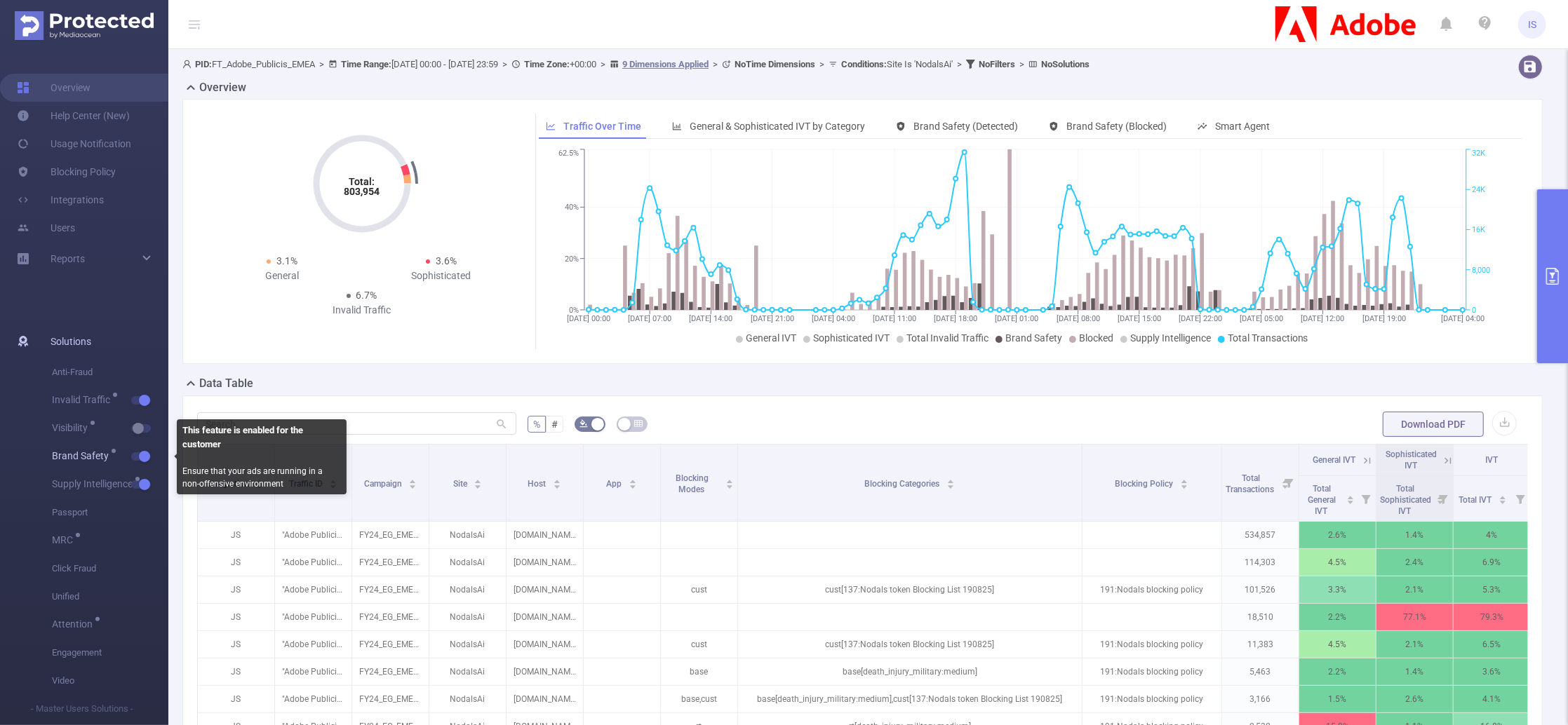
click at [147, 453] on button "button" at bounding box center [141, 456] width 20 height 8
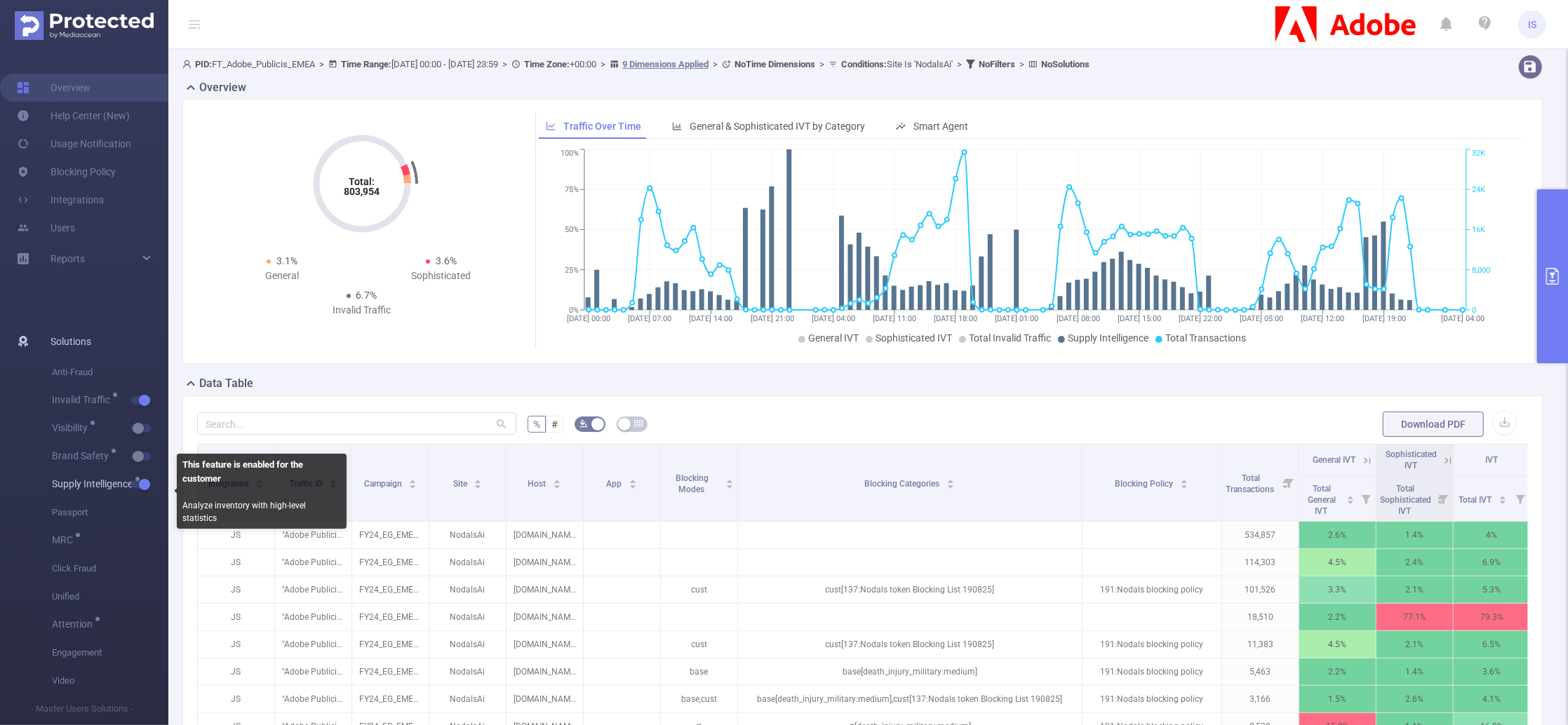
click at [145, 480] on button "button" at bounding box center [141, 484] width 20 height 8
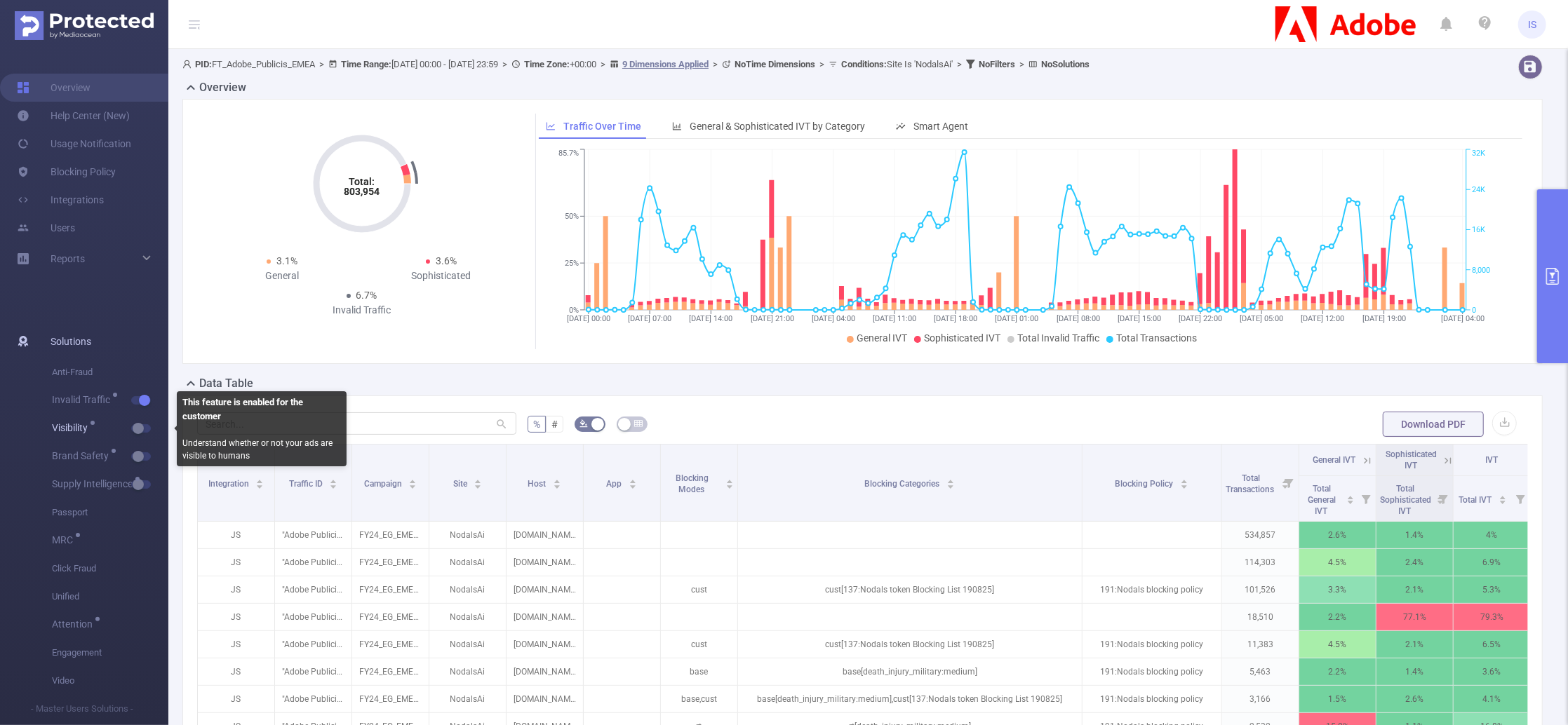
click at [145, 430] on span "button" at bounding box center [153, 429] width 18 height 7
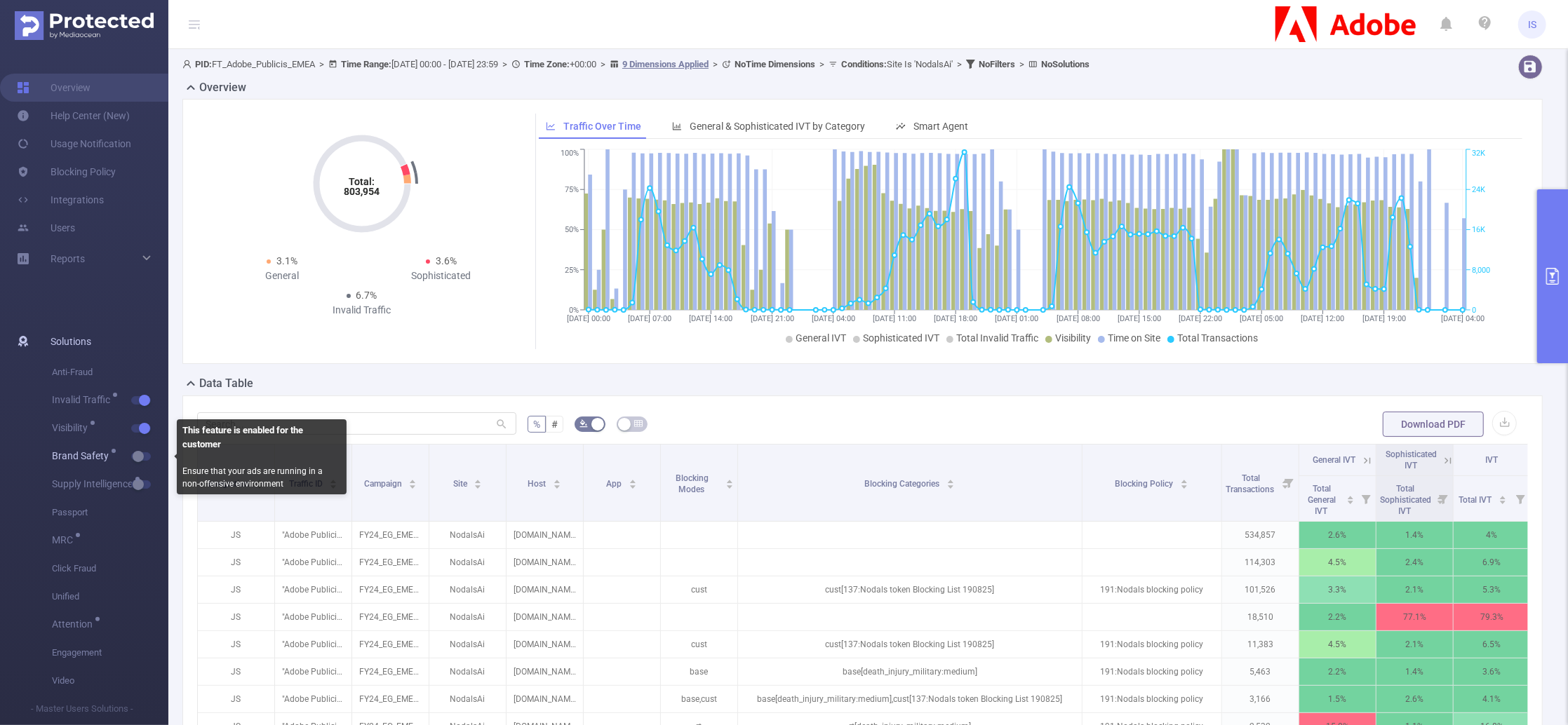
click at [134, 462] on span "Brand Safety" at bounding box center [110, 456] width 116 height 28
click at [140, 460] on button "button" at bounding box center [141, 456] width 20 height 8
click at [148, 452] on button "button" at bounding box center [141, 456] width 20 height 8
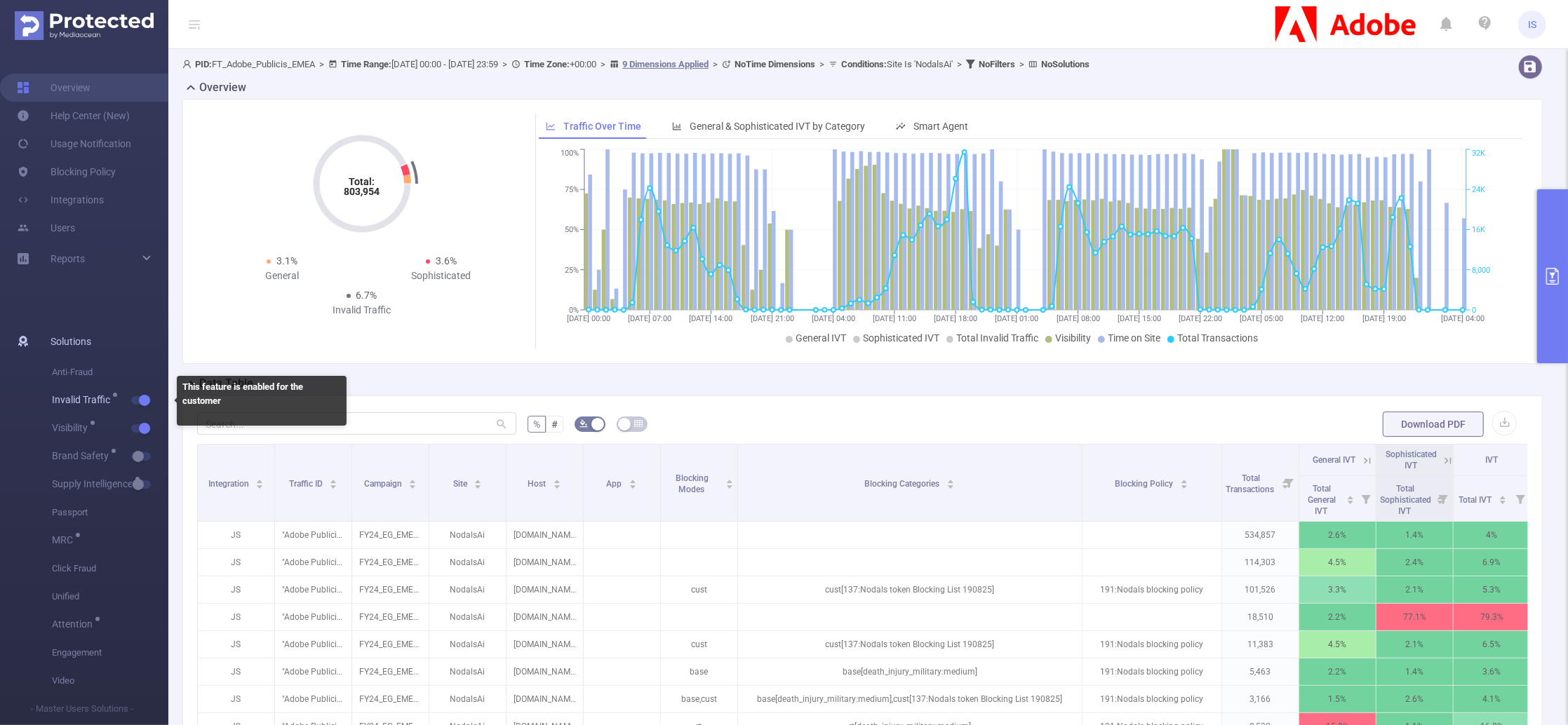
click at [143, 402] on button "button" at bounding box center [141, 400] width 20 height 8
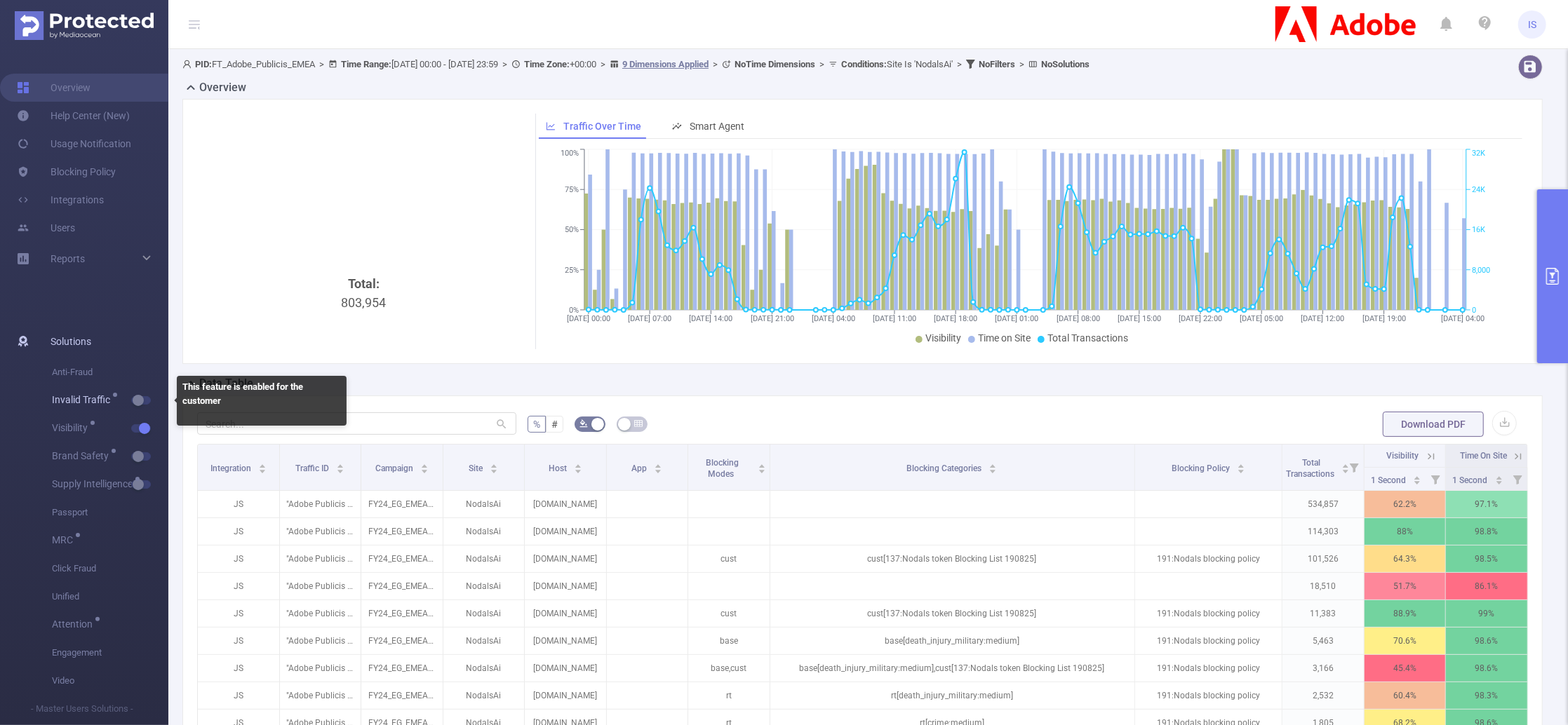
click at [142, 399] on button "button" at bounding box center [141, 400] width 20 height 8
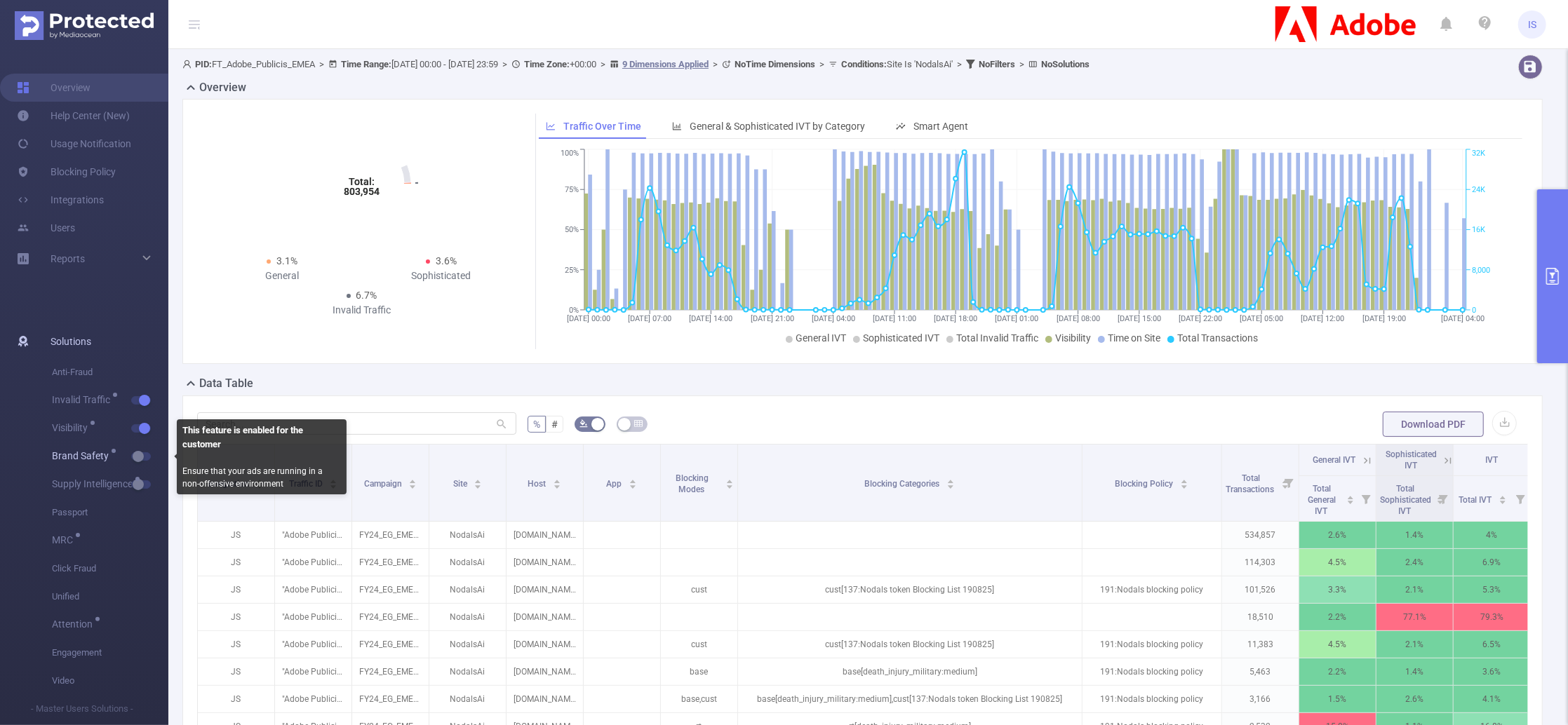
click at [142, 454] on button "button" at bounding box center [141, 456] width 20 height 8
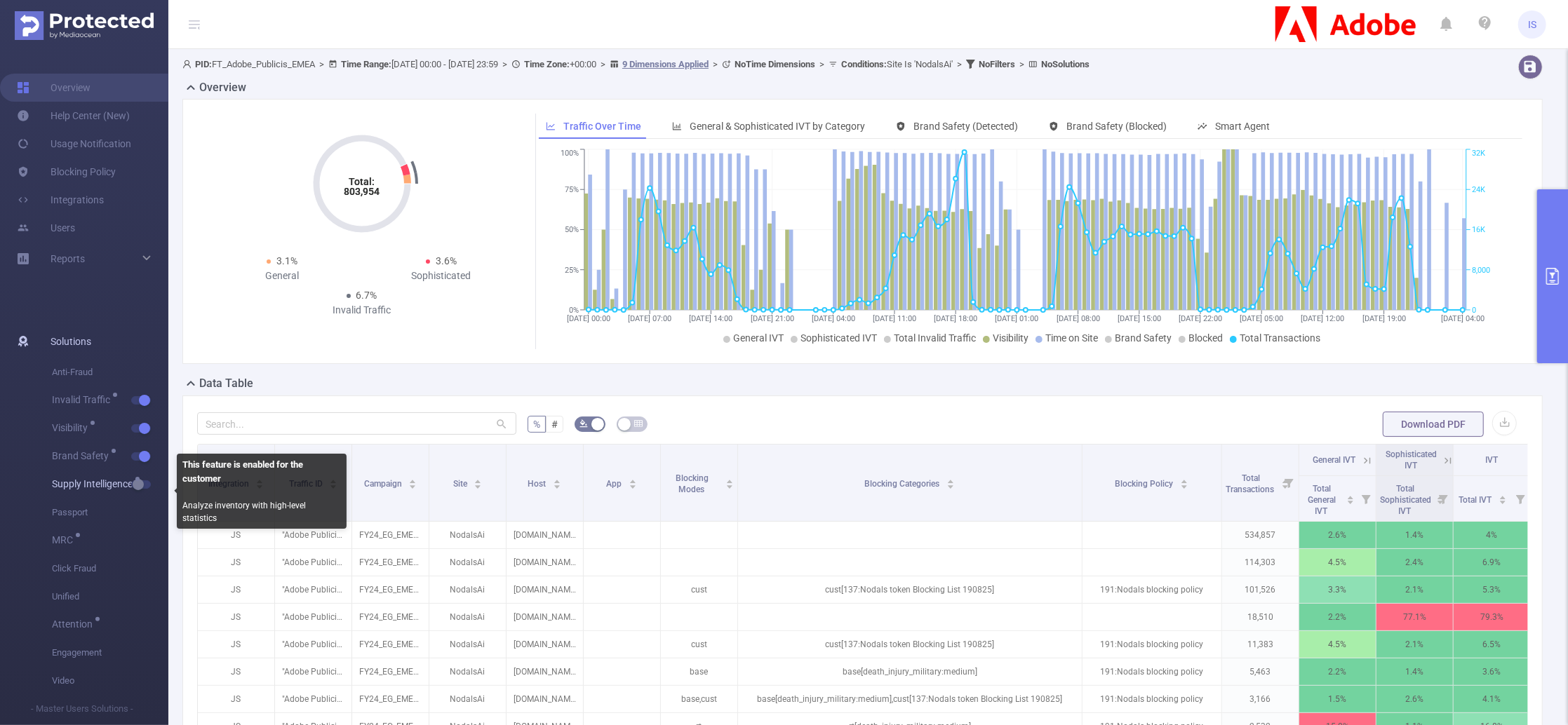
click at [141, 478] on span "Supply Intelligence" at bounding box center [110, 484] width 116 height 28
click at [145, 481] on span "button" at bounding box center [153, 485] width 18 height 7
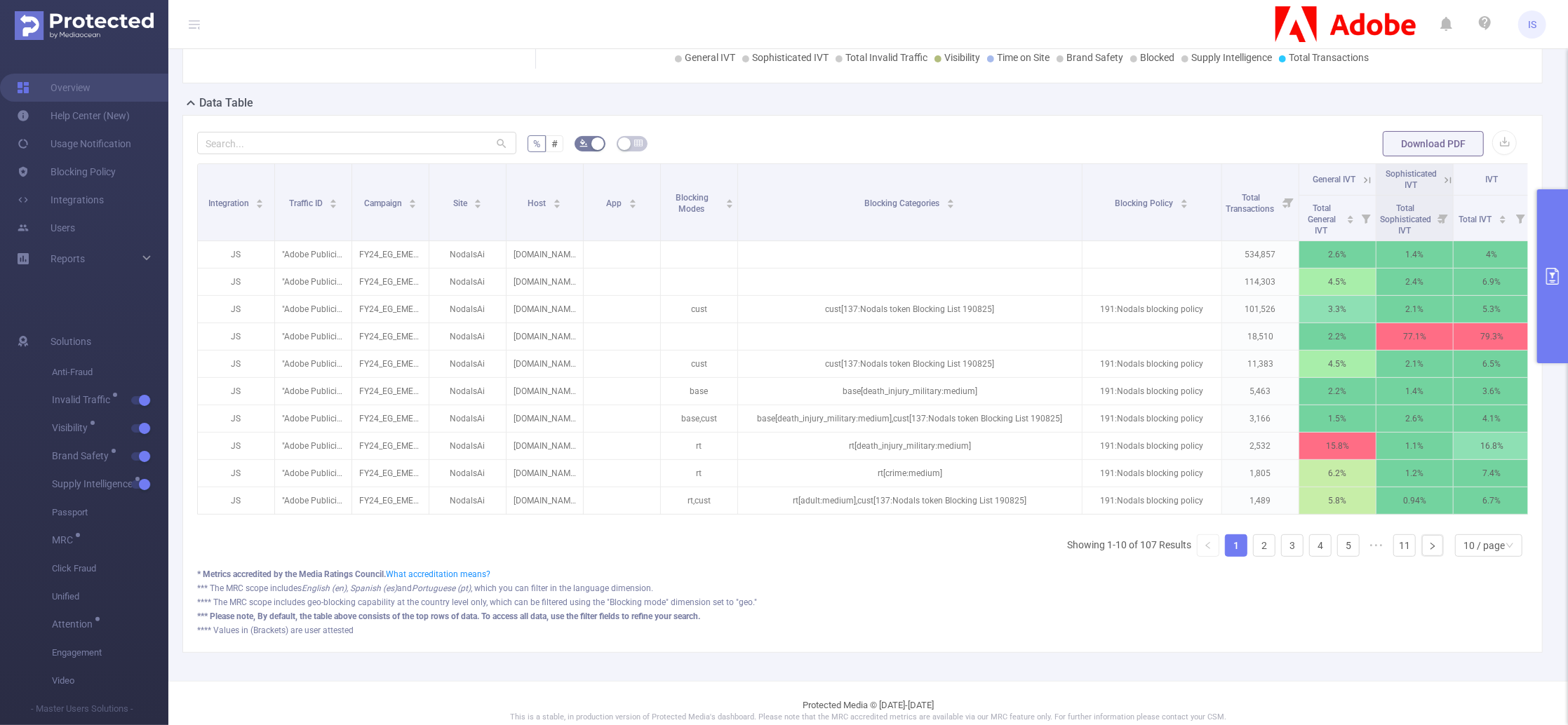
click at [1549, 326] on button "primary" at bounding box center [1553, 276] width 31 height 174
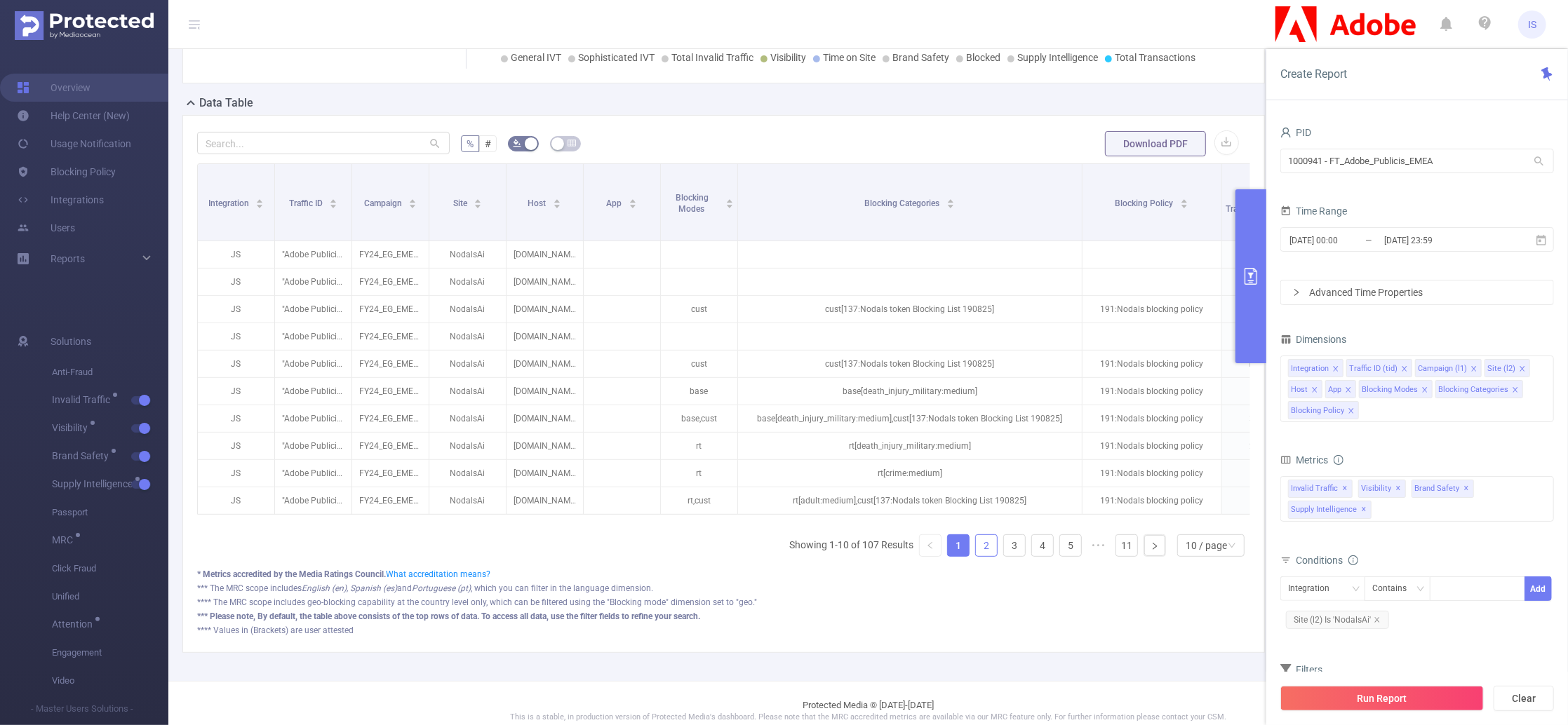
click at [976, 556] on link "2" at bounding box center [986, 546] width 21 height 21
click at [1425, 392] on icon "icon: close" at bounding box center [1425, 390] width 7 height 7
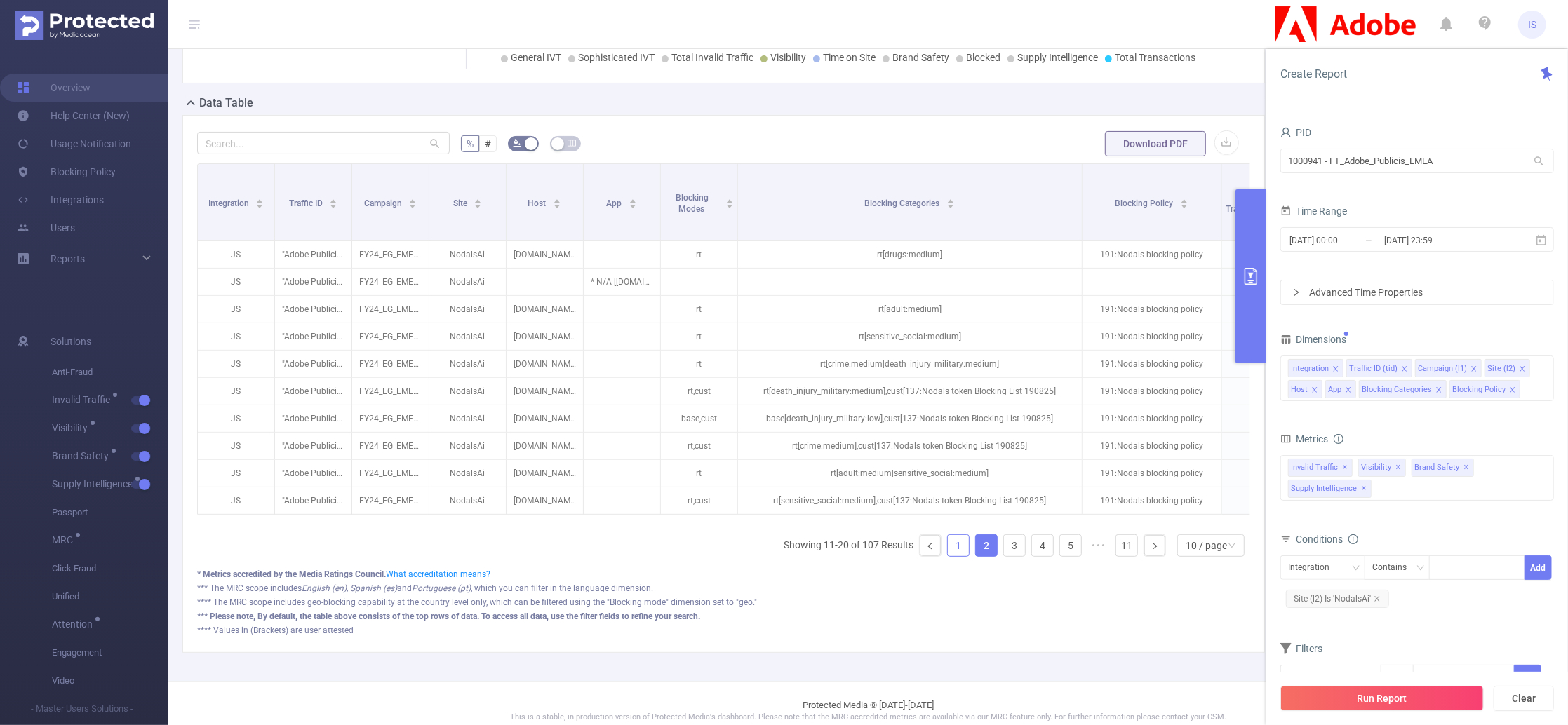
click at [948, 556] on link "1" at bounding box center [958, 546] width 21 height 21
click at [1513, 387] on icon "icon: close" at bounding box center [1512, 389] width 5 height 5
click at [1388, 703] on button "Run Report" at bounding box center [1381, 699] width 203 height 25
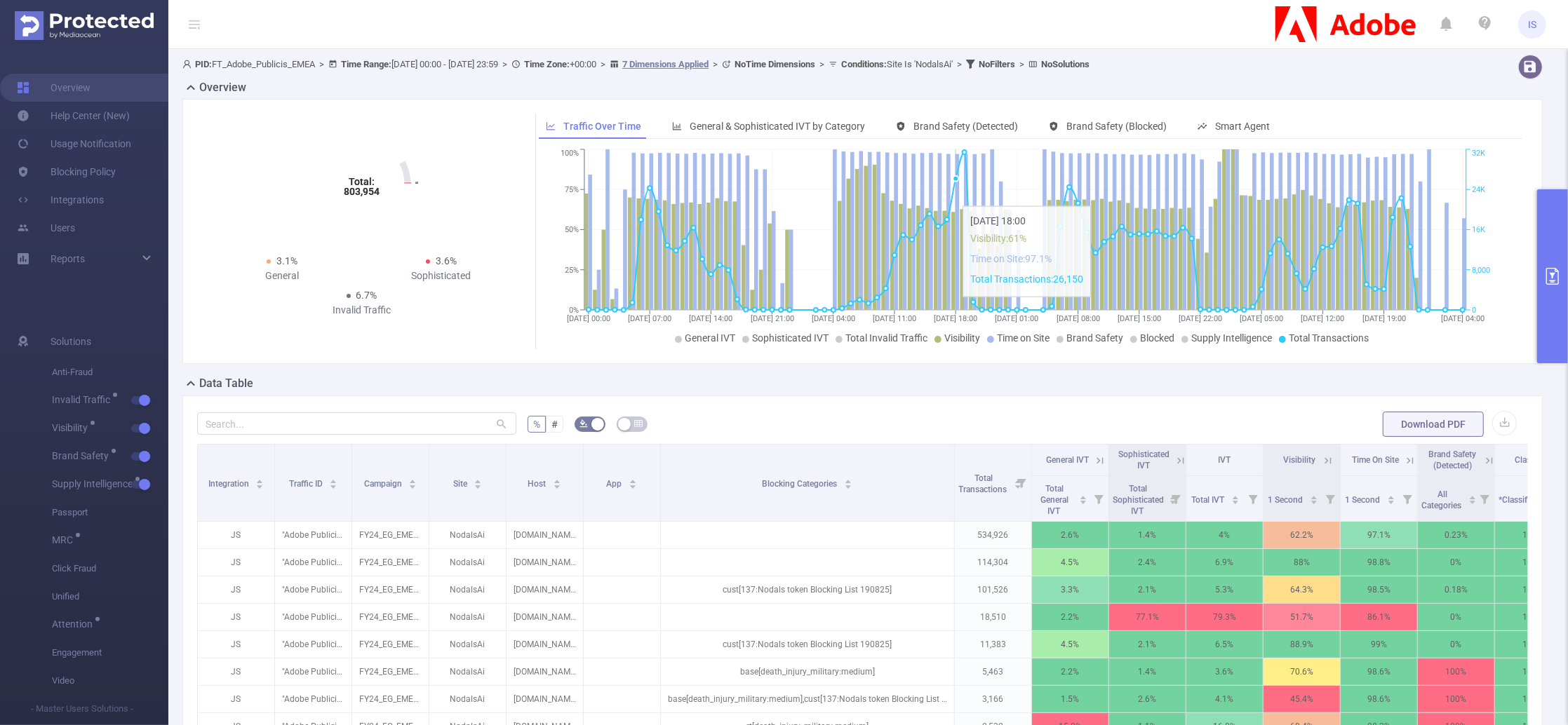
drag, startPoint x: 735, startPoint y: 315, endPoint x: 952, endPoint y: 304, distance: 217.3
click at [952, 304] on div "Overview Total: 803,954 Total: 803,954 3.1% General 3.6% Sophisticated 6.7% Inv…" at bounding box center [867, 506] width 1371 height 855
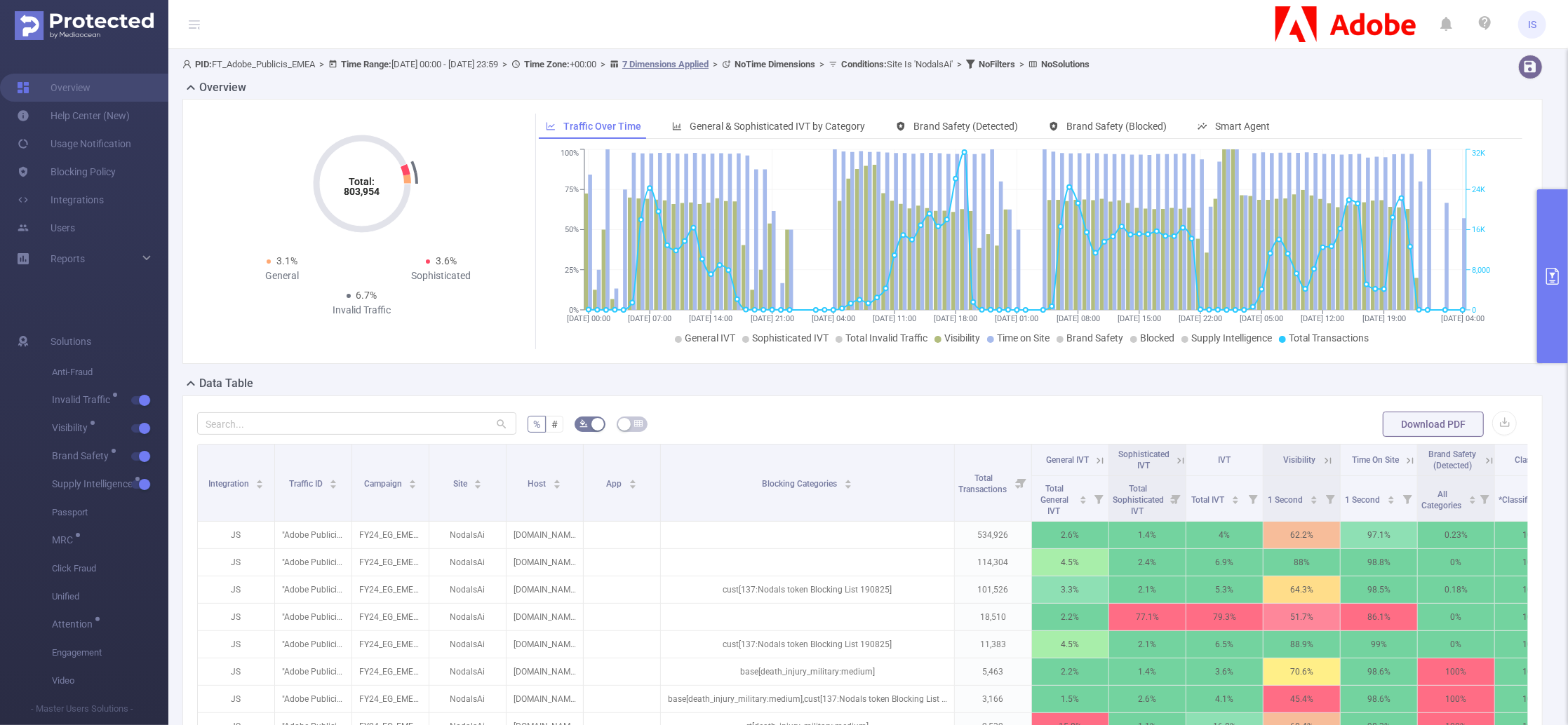
click at [1556, 236] on button "primary" at bounding box center [1553, 276] width 31 height 174
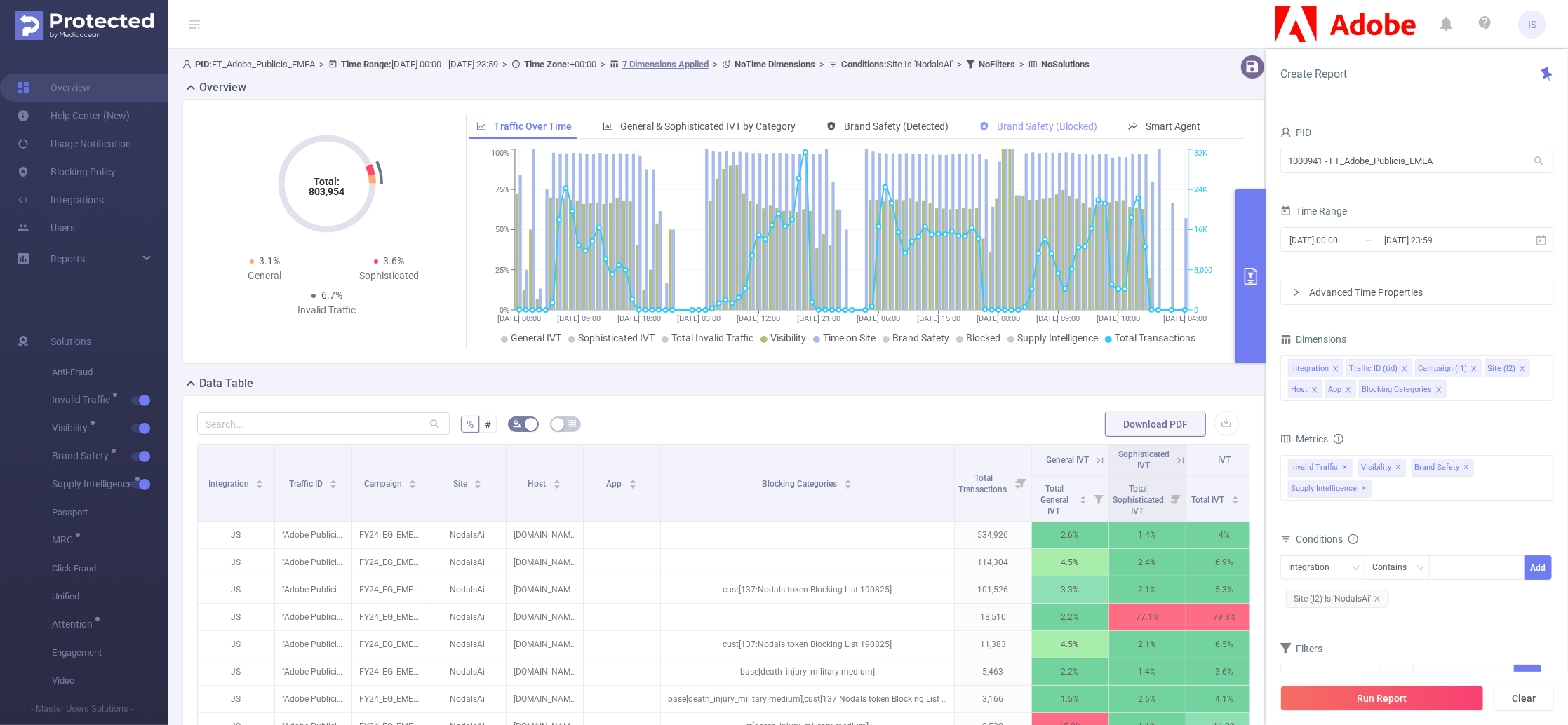
click at [1051, 132] on span "Brand Safety (Blocked)" at bounding box center [1047, 126] width 101 height 11
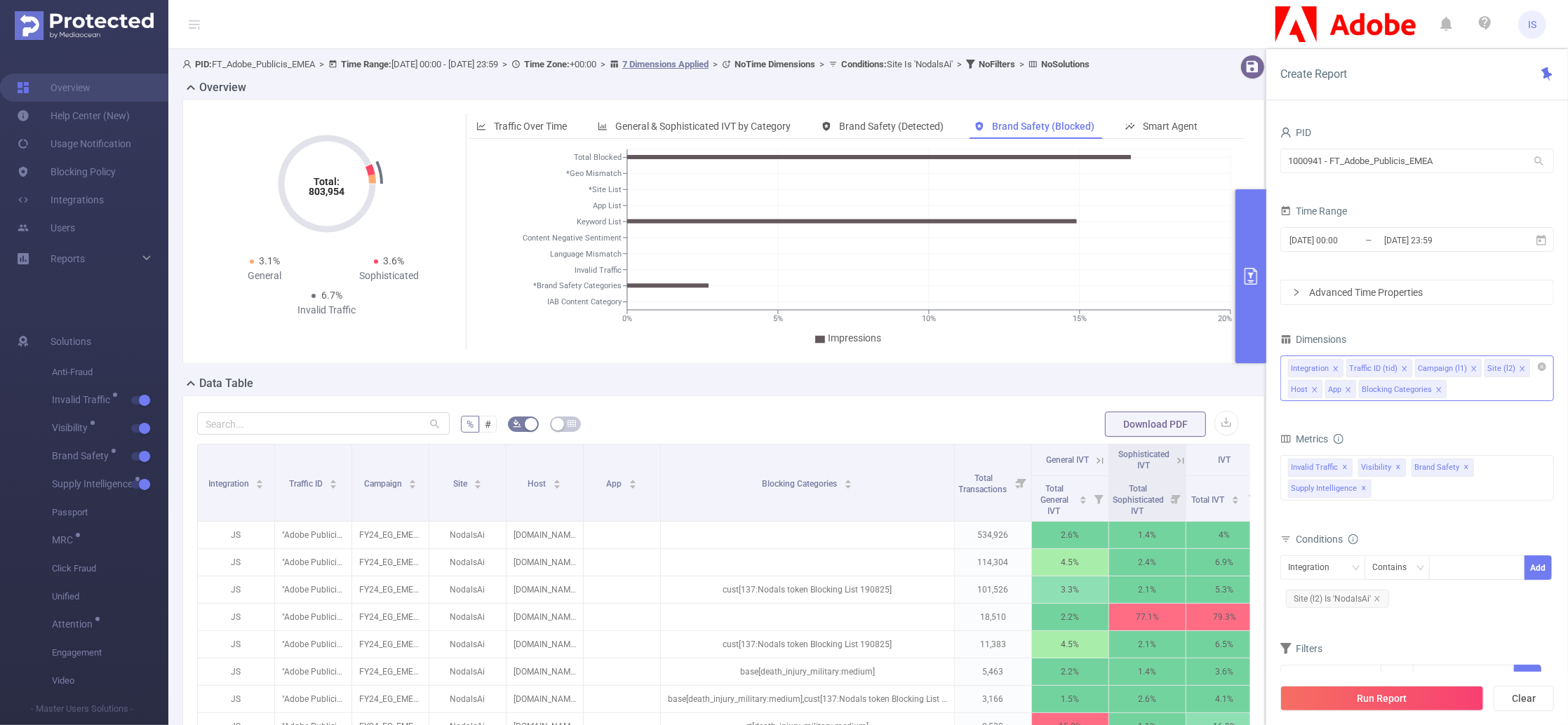
click at [1462, 386] on div "Integration Traffic ID (tid) Campaign (l1) Site (l2) Host App Blocking Categori…" at bounding box center [1417, 378] width 274 height 45
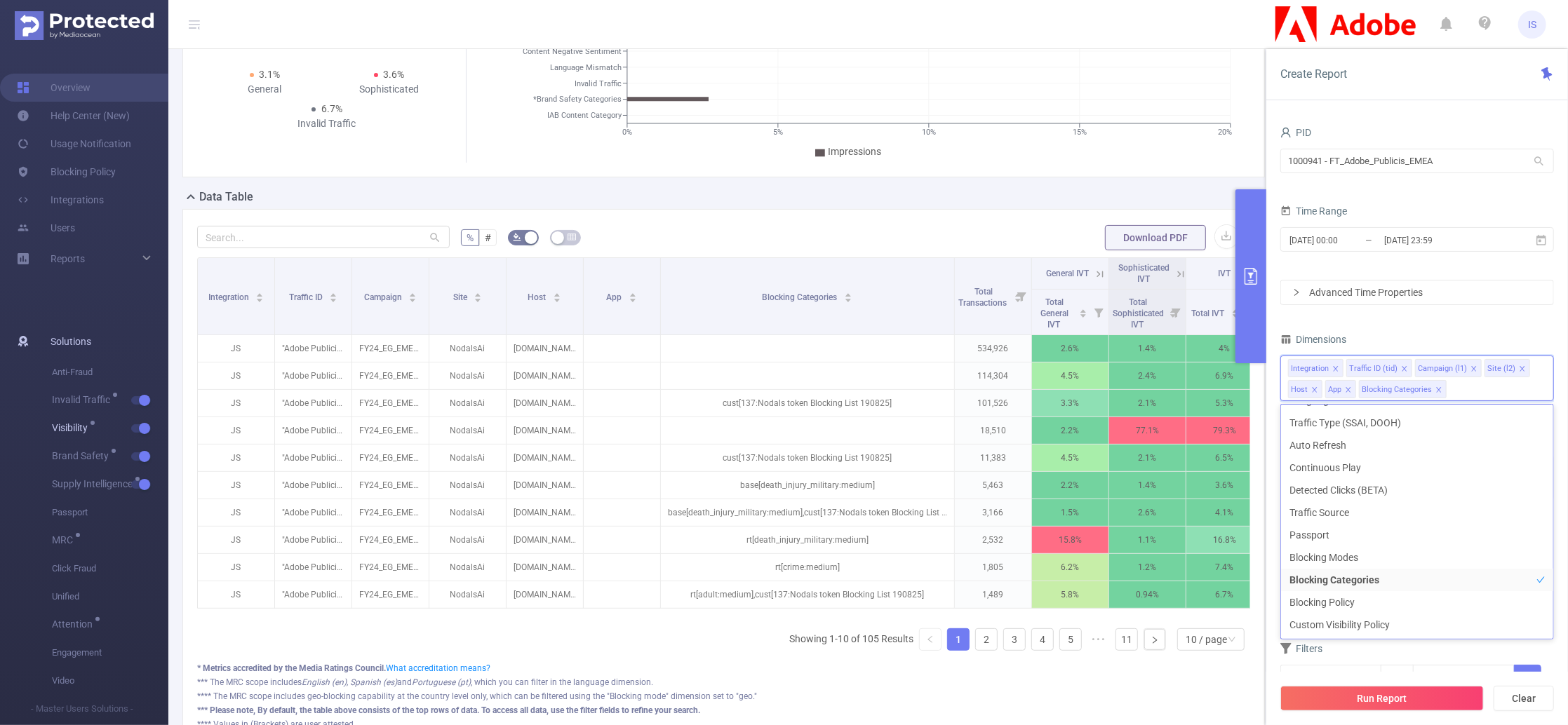
scroll to position [2, 0]
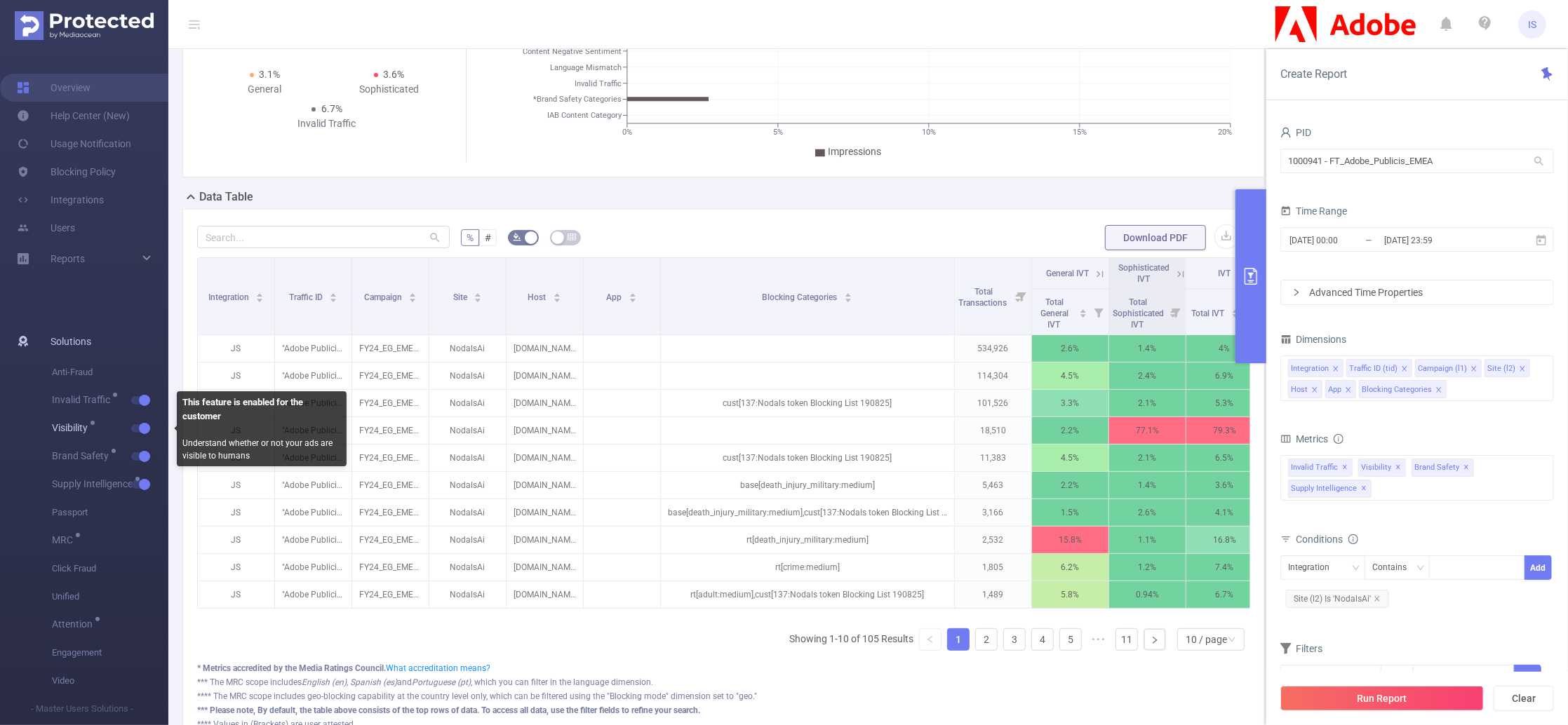
click at [145, 427] on button "button" at bounding box center [141, 428] width 20 height 8
click at [145, 398] on button "button" at bounding box center [141, 400] width 20 height 8
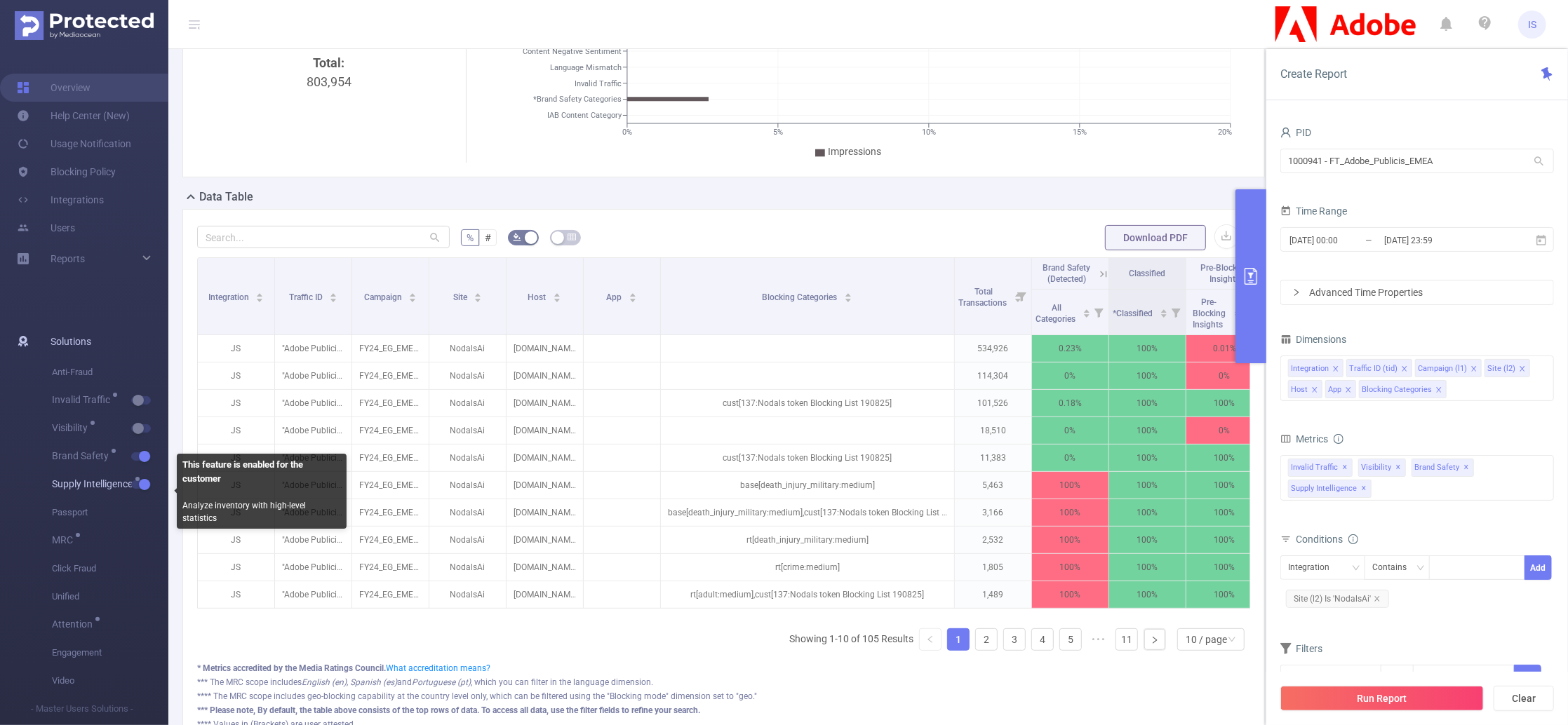
click at [144, 481] on button "button" at bounding box center [141, 484] width 20 height 8
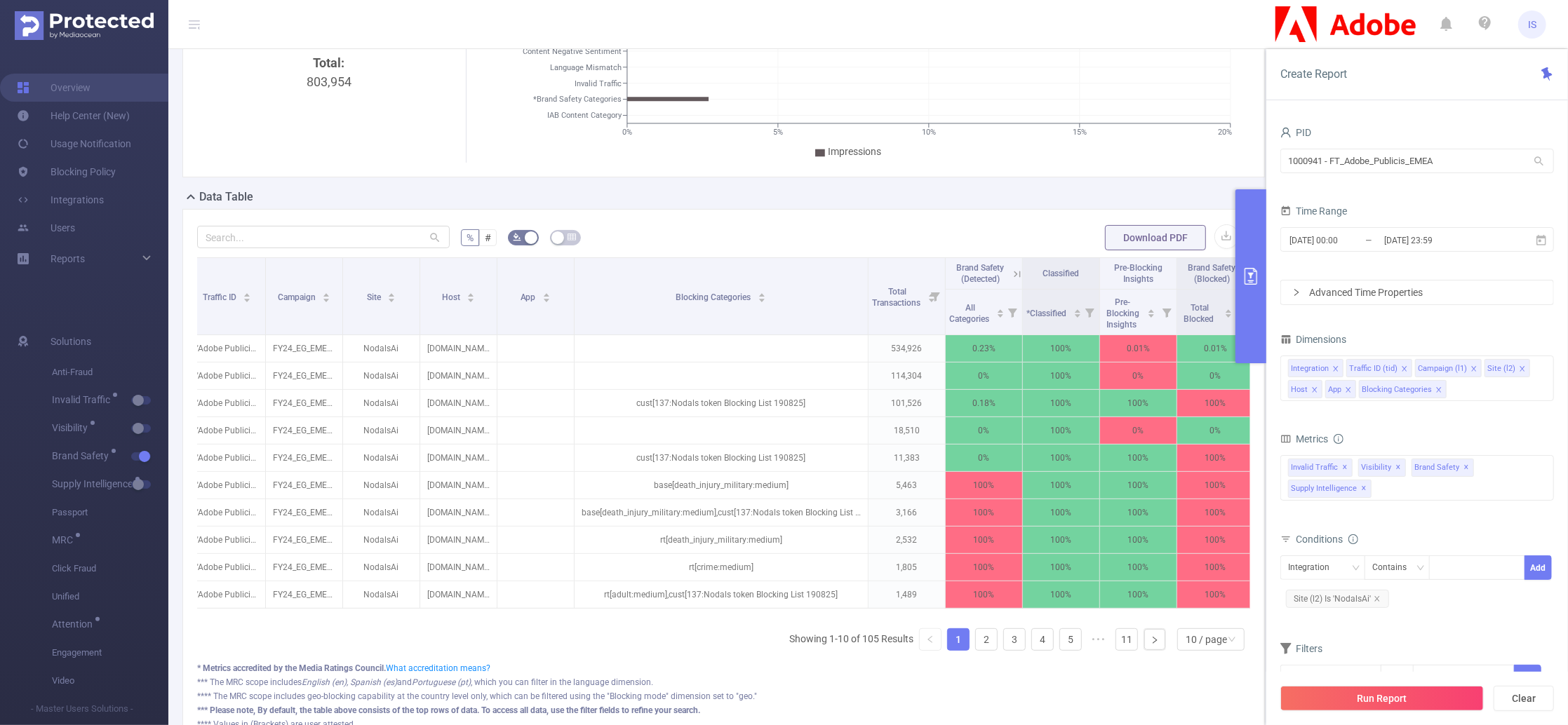
scroll to position [0, 107]
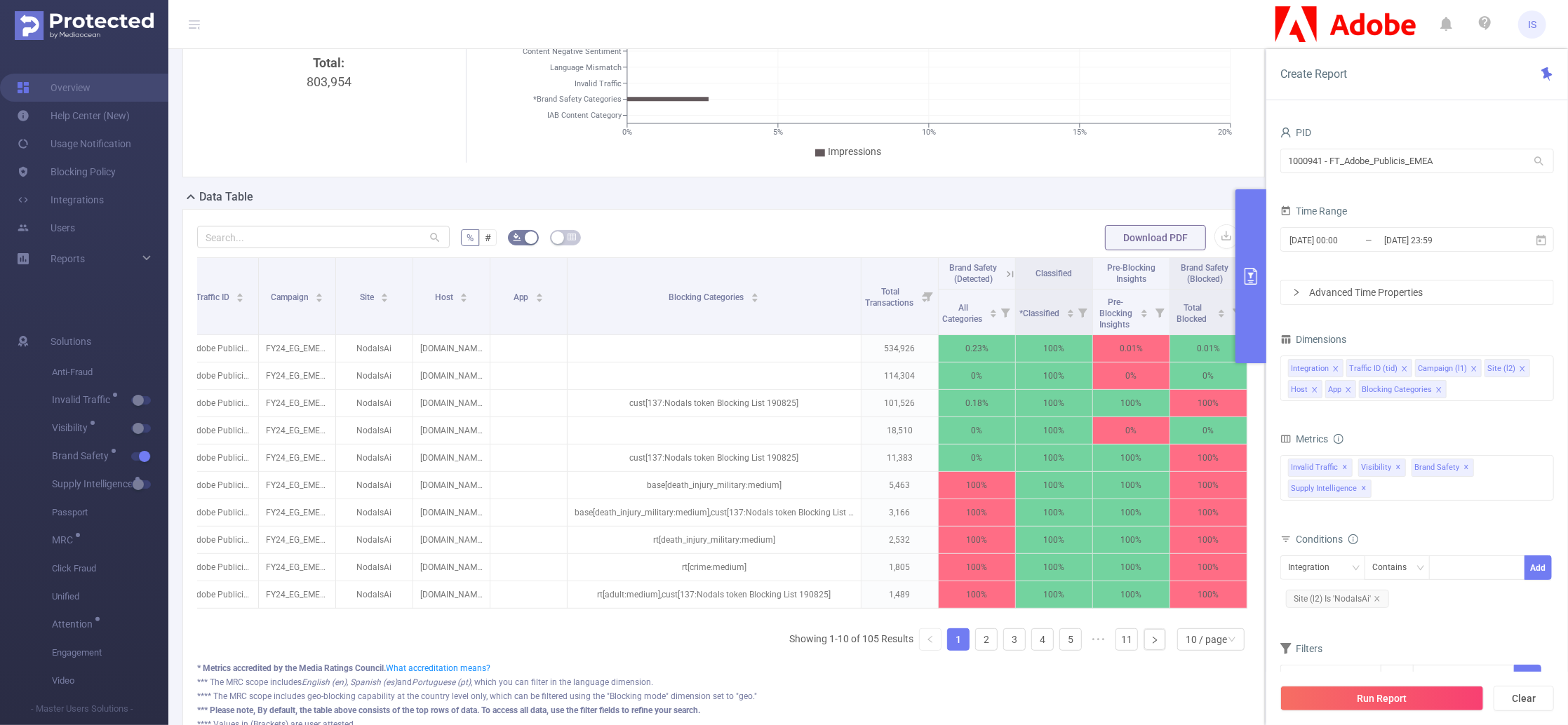
click at [1235, 281] on icon at bounding box center [1242, 275] width 13 height 13
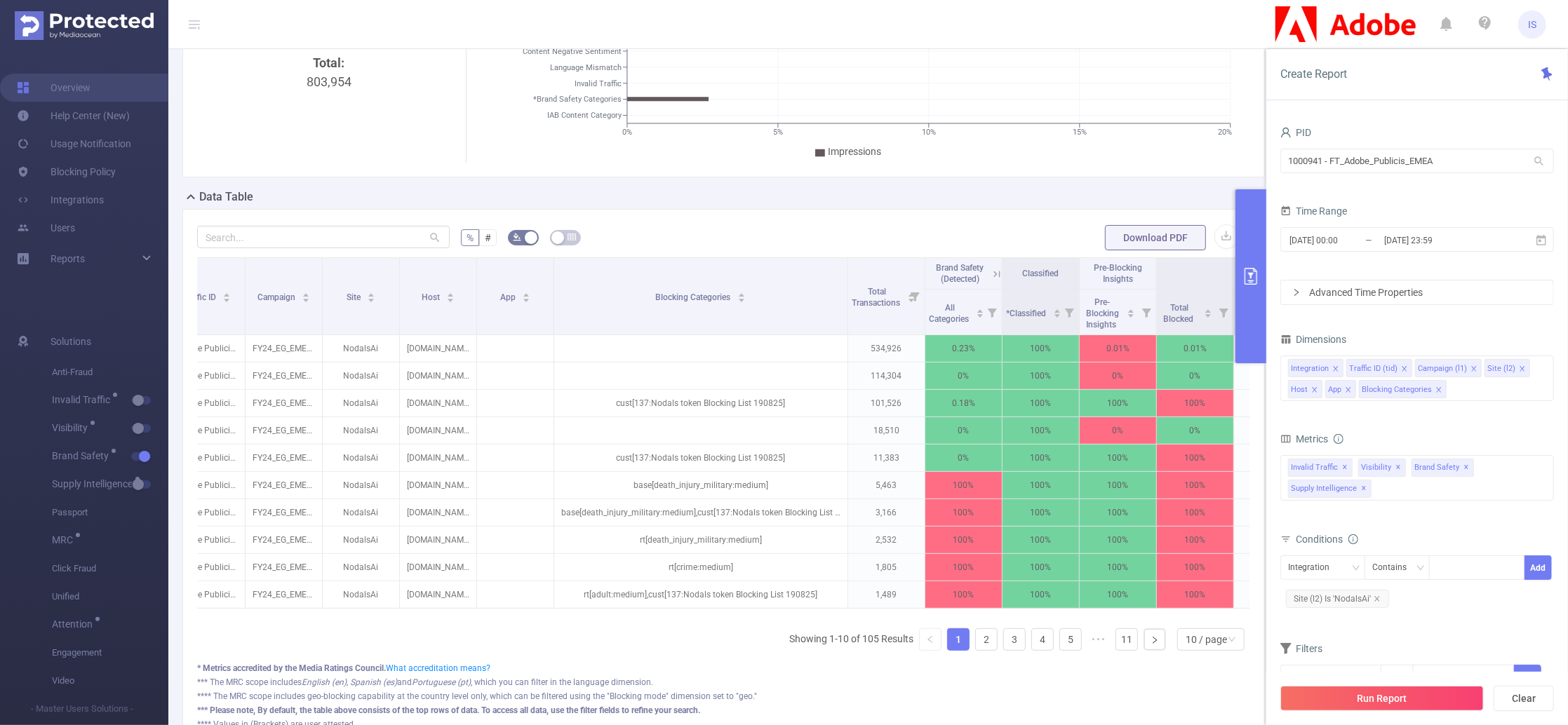
scroll to position [0, 126]
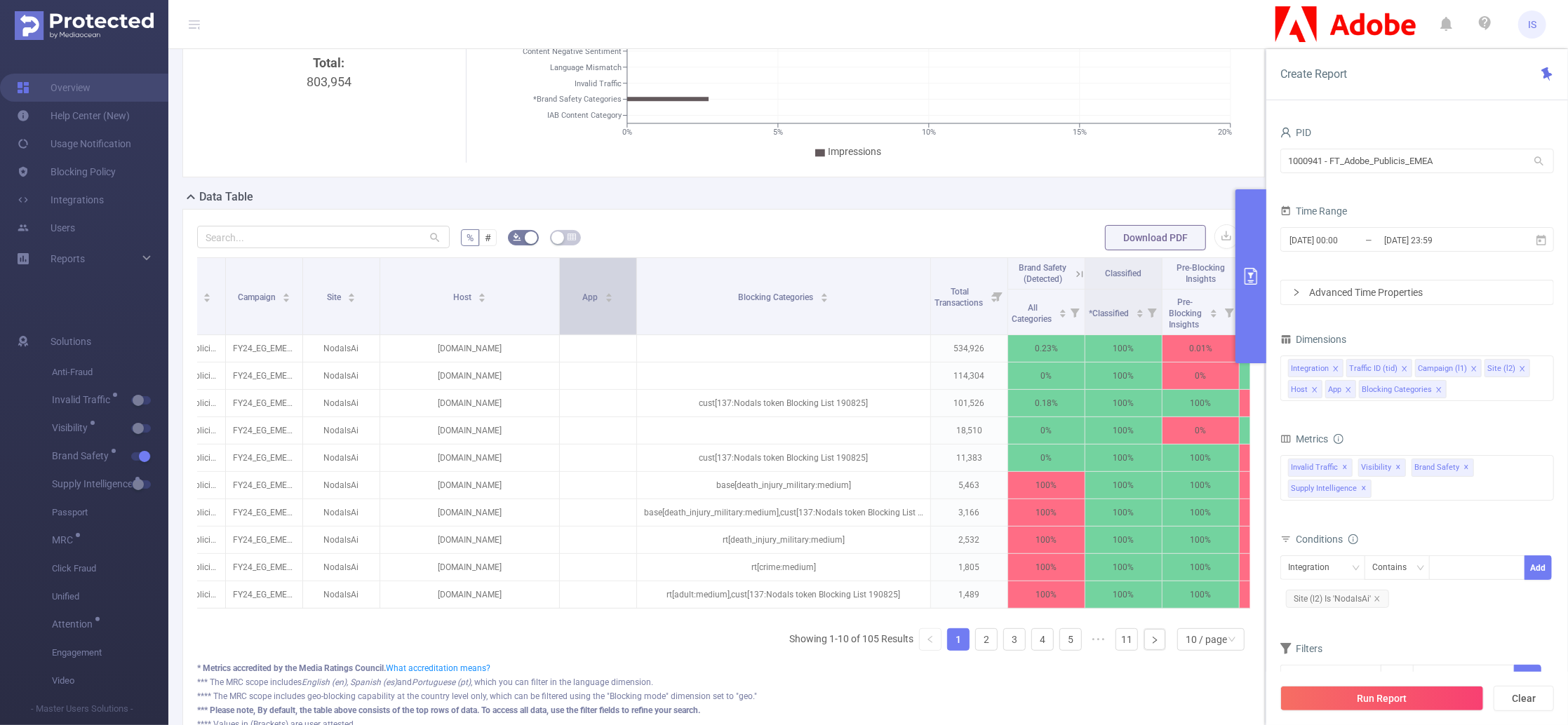
drag, startPoint x: 455, startPoint y: 336, endPoint x: 557, endPoint y: 328, distance: 102.3
click at [557, 328] on span at bounding box center [559, 296] width 7 height 76
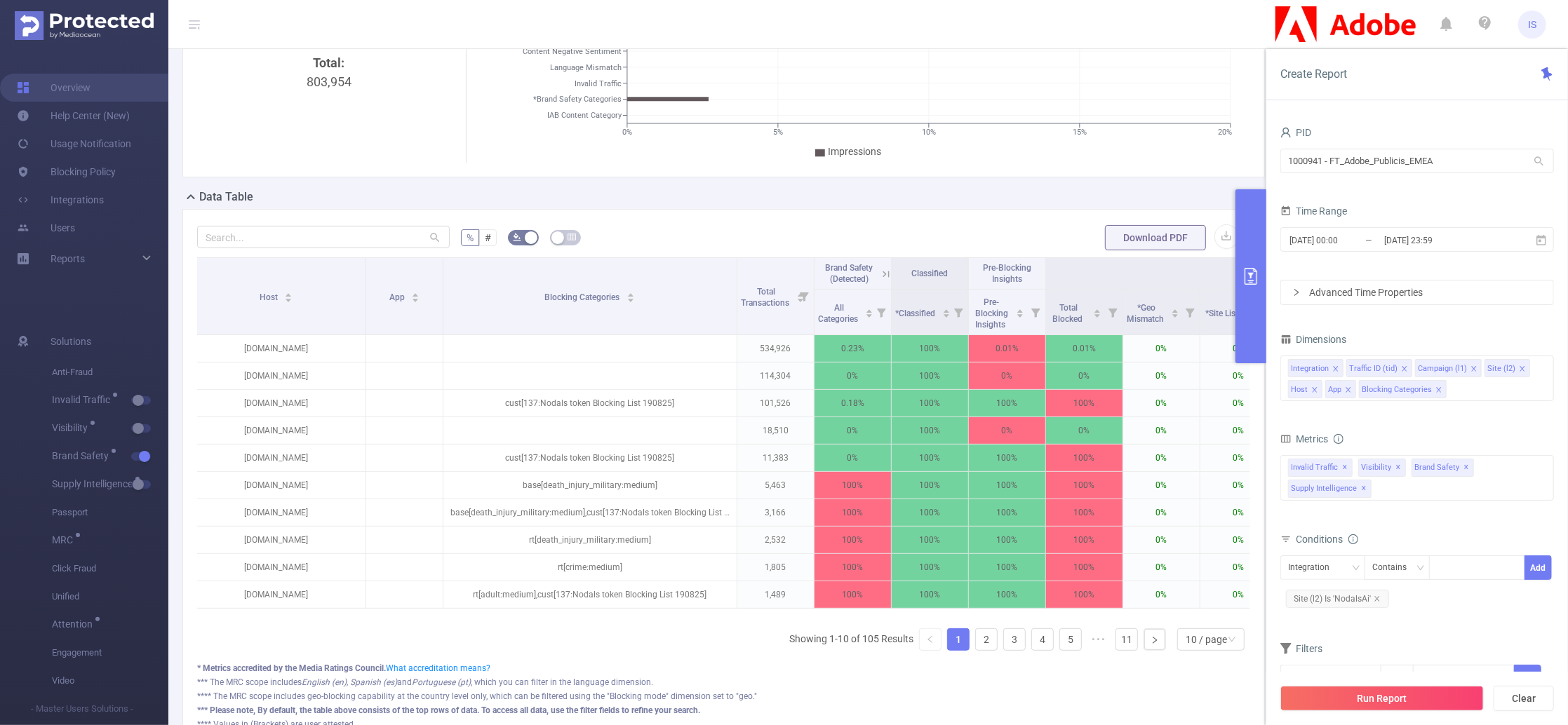
scroll to position [0, 307]
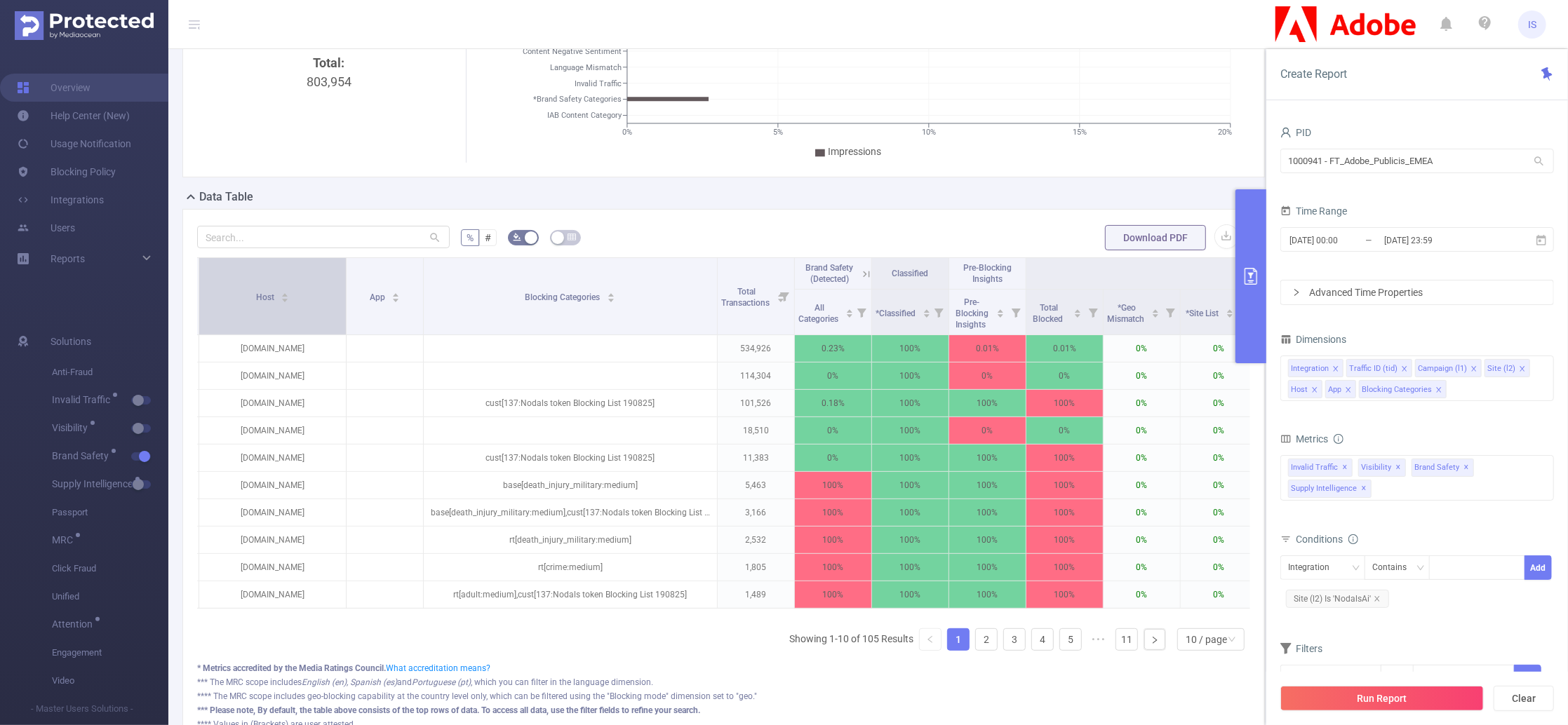
drag, startPoint x: 374, startPoint y: 333, endPoint x: 340, endPoint y: 333, distance: 34.0
click at [343, 333] on span at bounding box center [346, 296] width 7 height 76
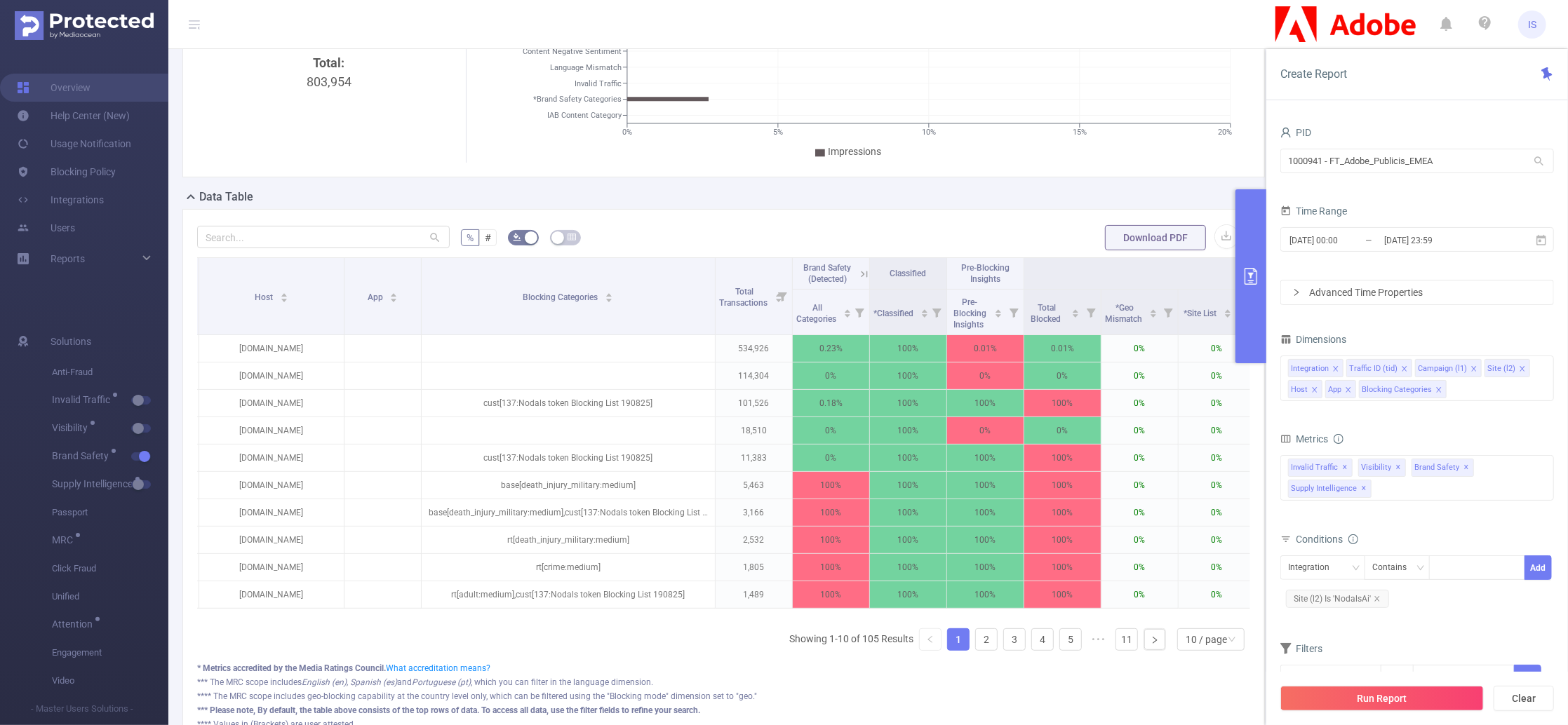
click at [1349, 390] on icon "icon: close" at bounding box center [1347, 389] width 5 height 5
click at [1396, 691] on button "Run Report" at bounding box center [1381, 699] width 203 height 25
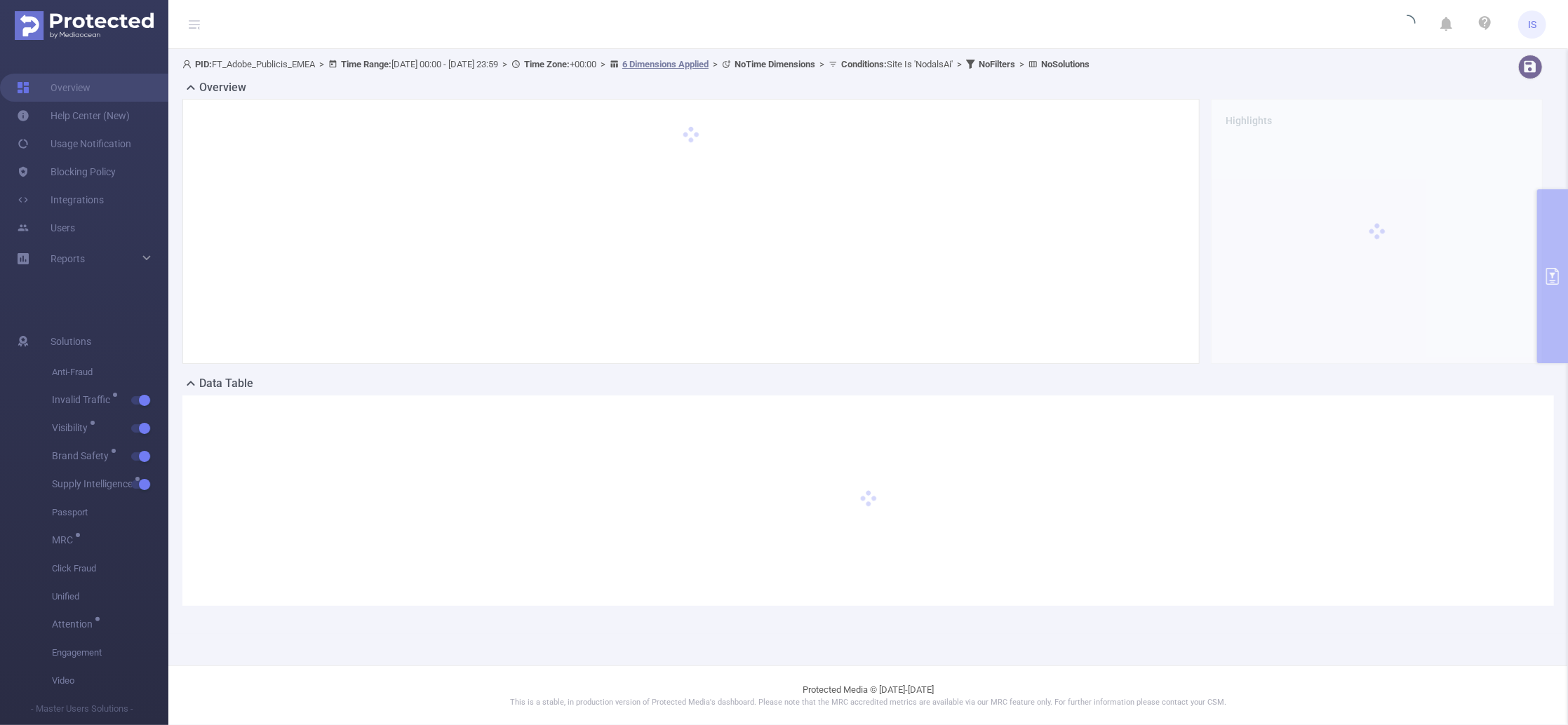
scroll to position [0, 0]
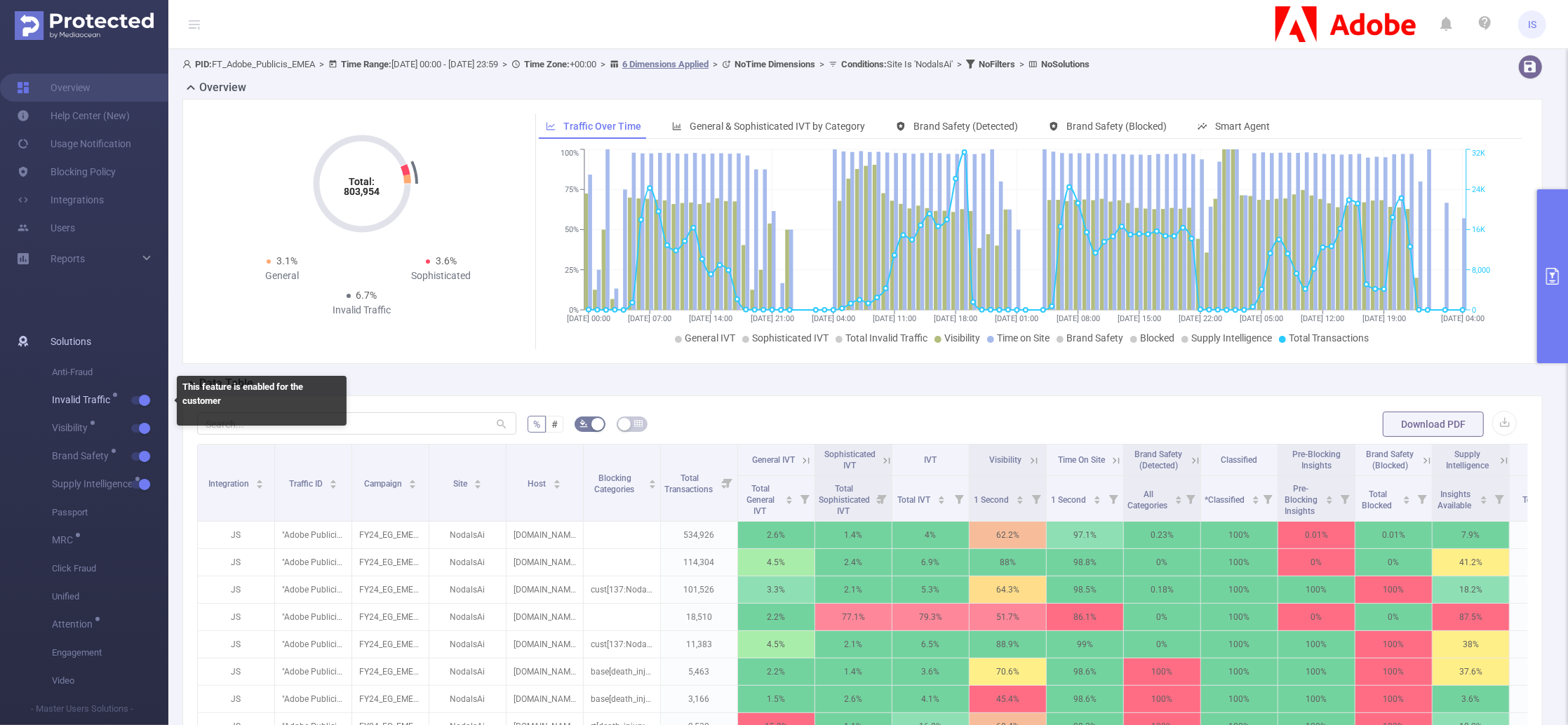
click at [141, 398] on button "button" at bounding box center [141, 400] width 20 height 8
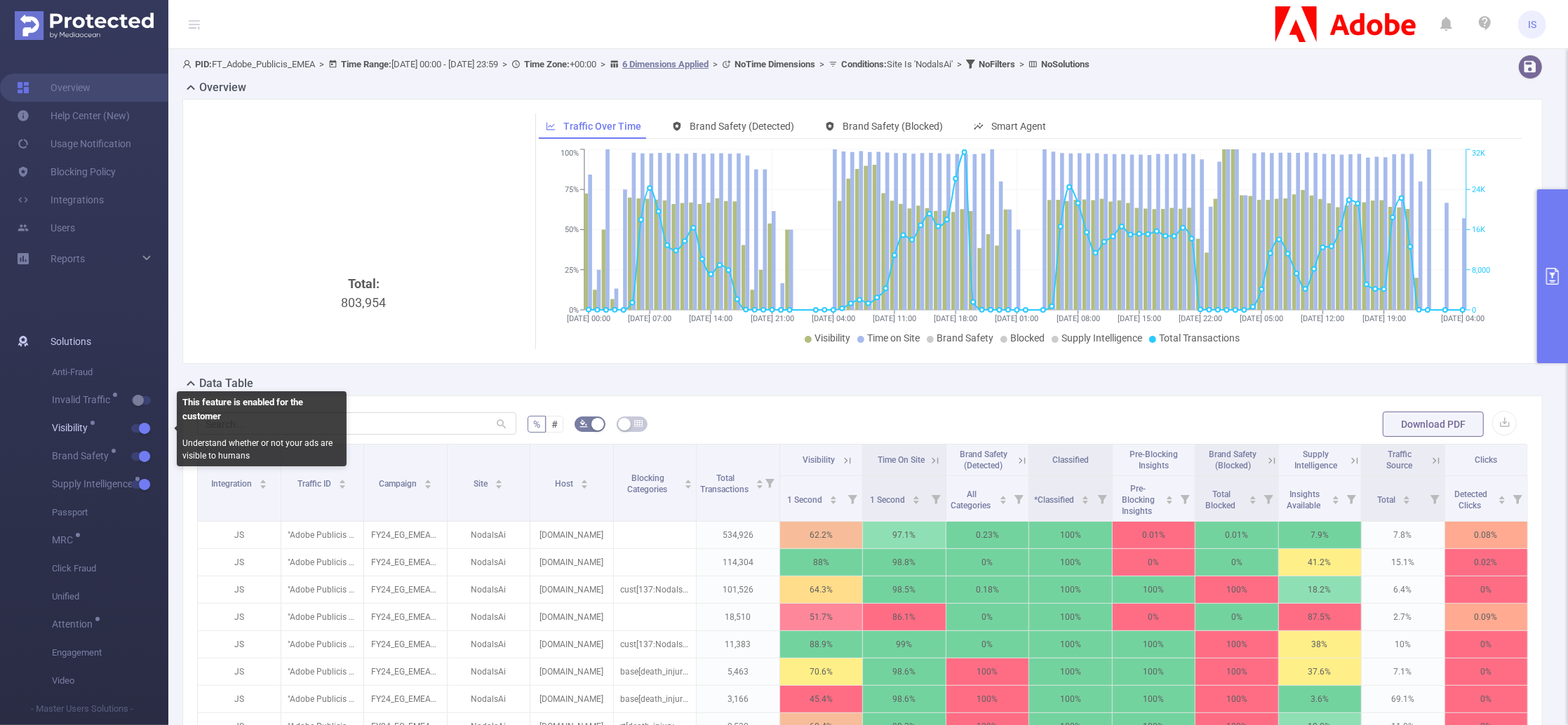
click at [142, 433] on button "button" at bounding box center [141, 428] width 20 height 8
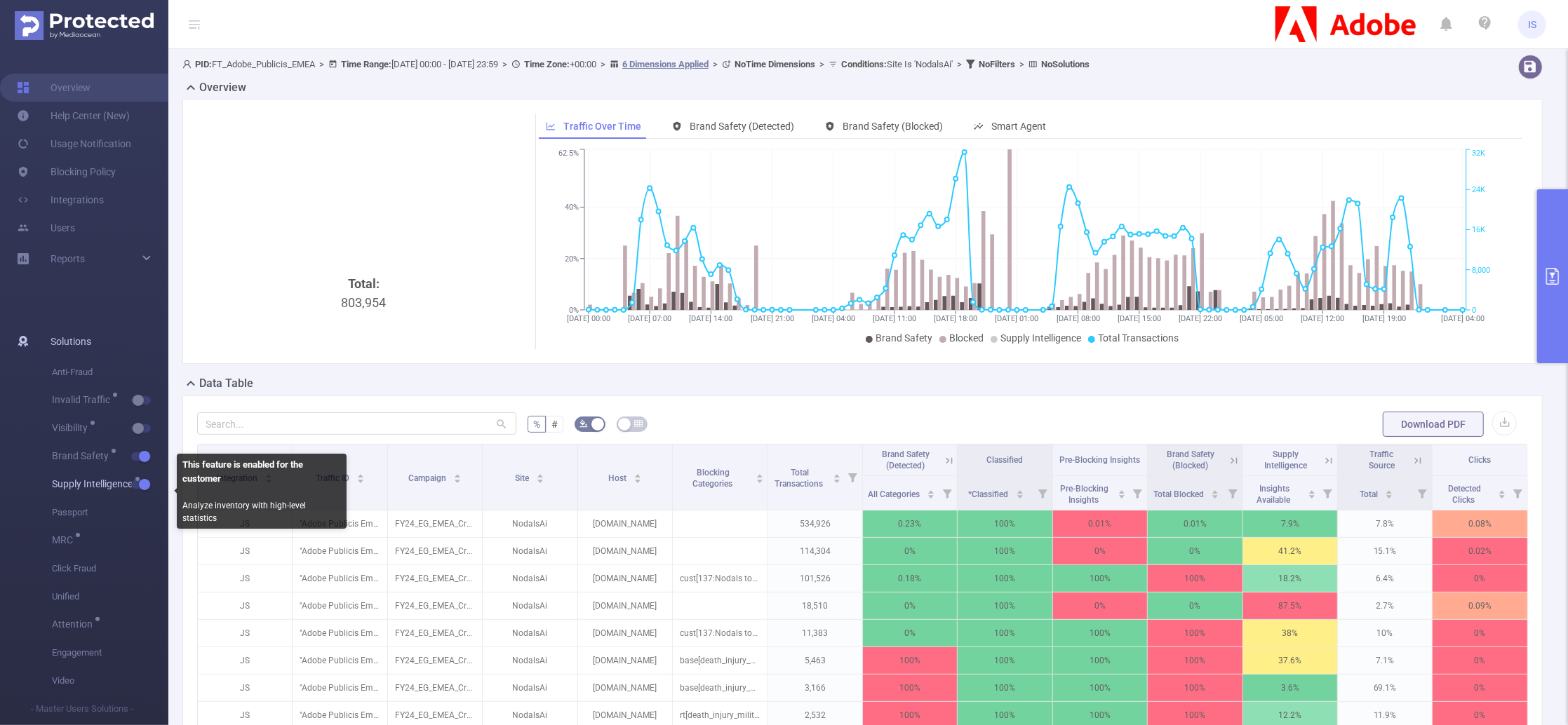
click at [148, 494] on span "Supply Intelligence" at bounding box center [110, 484] width 116 height 28
click at [144, 488] on button "button" at bounding box center [141, 484] width 20 height 8
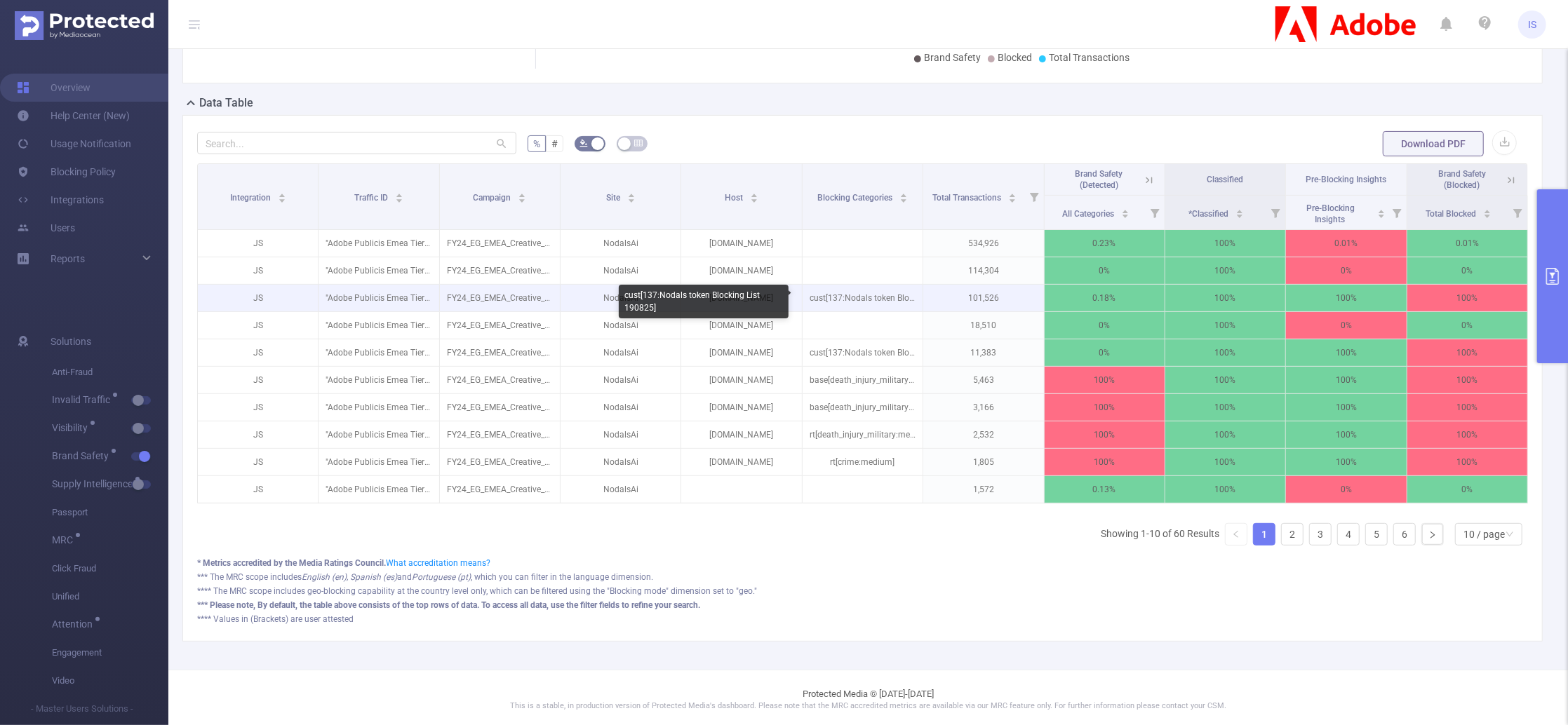
scroll to position [187, 0]
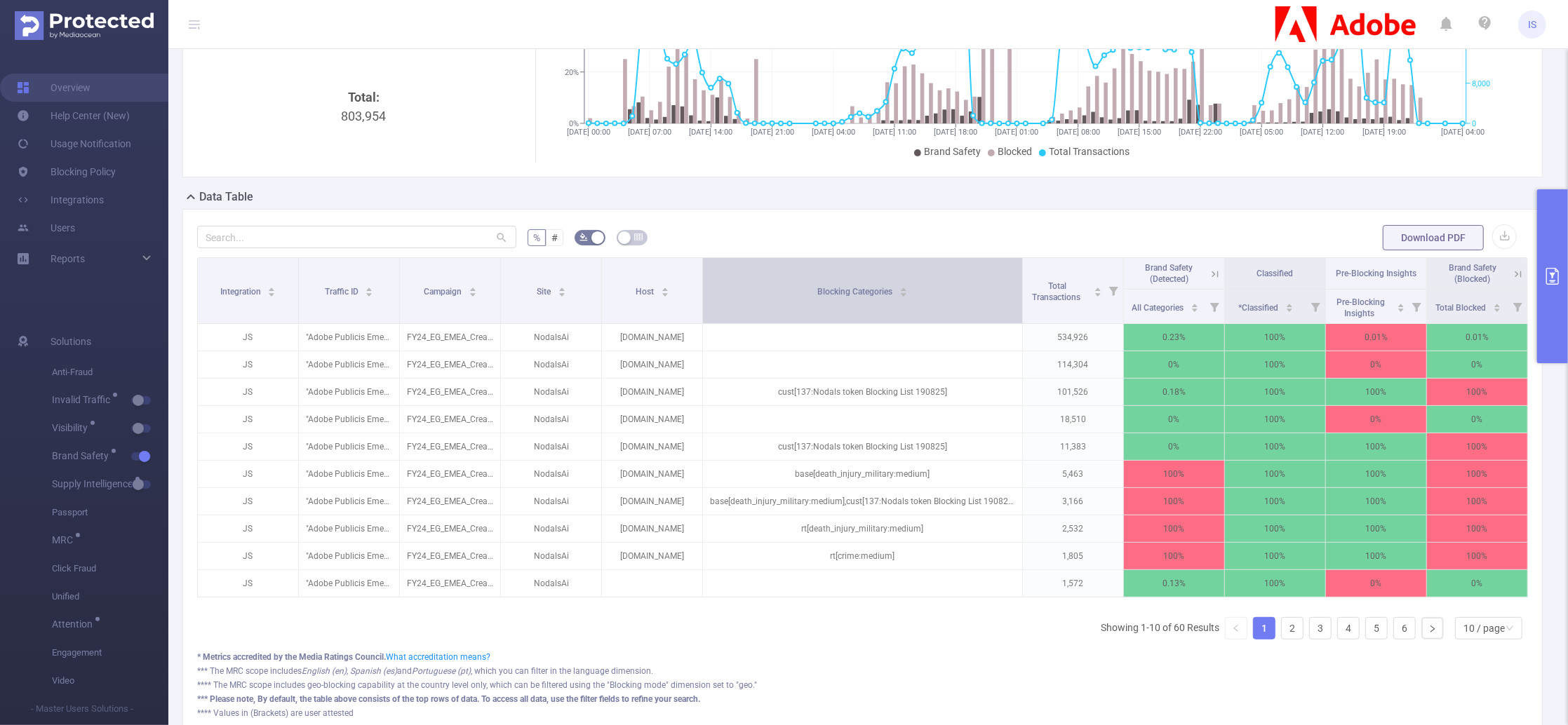
drag, startPoint x: 914, startPoint y: 295, endPoint x: 983, endPoint y: 295, distance: 69.0
click at [983, 295] on th "Blocking Categories" at bounding box center [863, 291] width 320 height 66
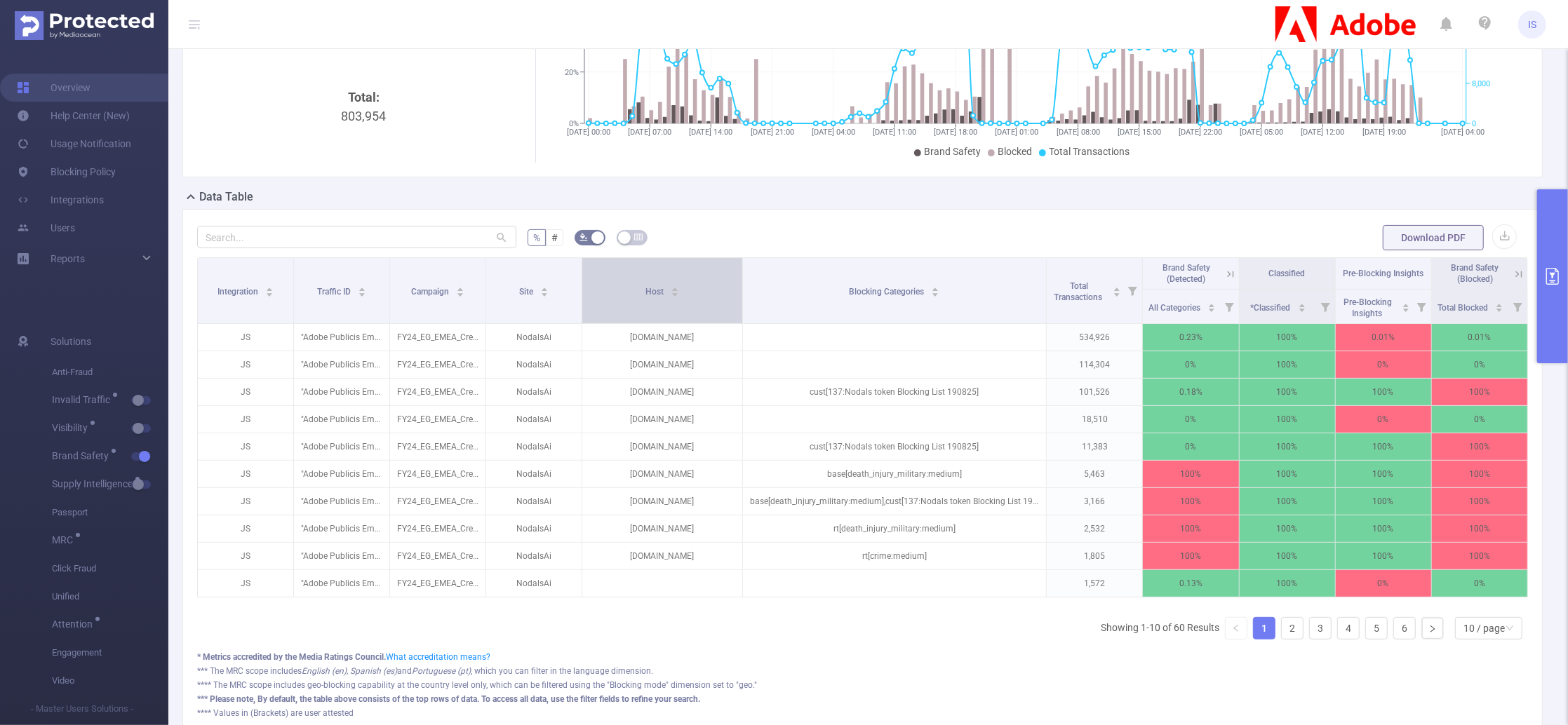
drag, startPoint x: 695, startPoint y: 292, endPoint x: 727, endPoint y: 295, distance: 32.1
click at [727, 295] on th "Host" at bounding box center [662, 291] width 160 height 66
click at [1513, 276] on icon at bounding box center [1519, 275] width 13 height 13
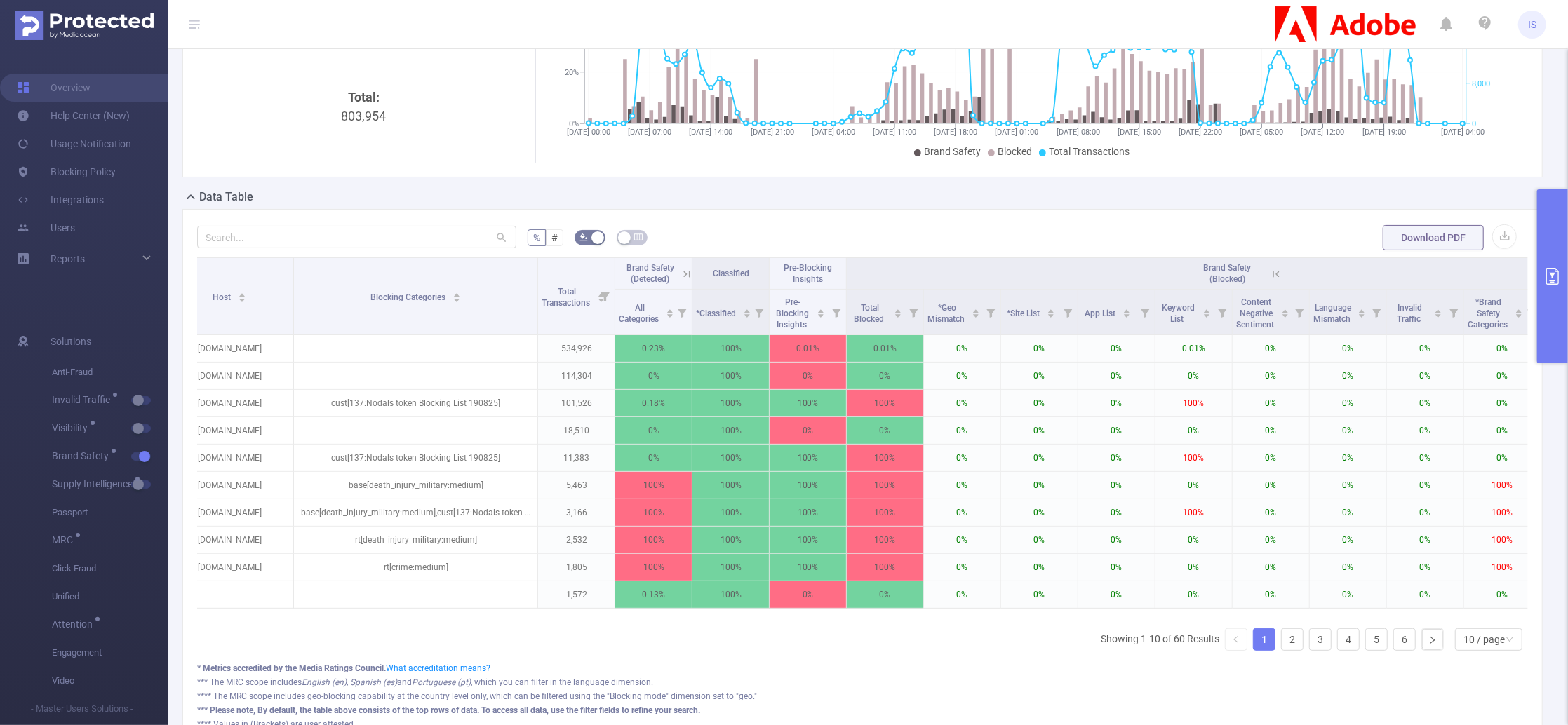
scroll to position [0, 343]
click at [1550, 248] on button "primary" at bounding box center [1553, 276] width 31 height 174
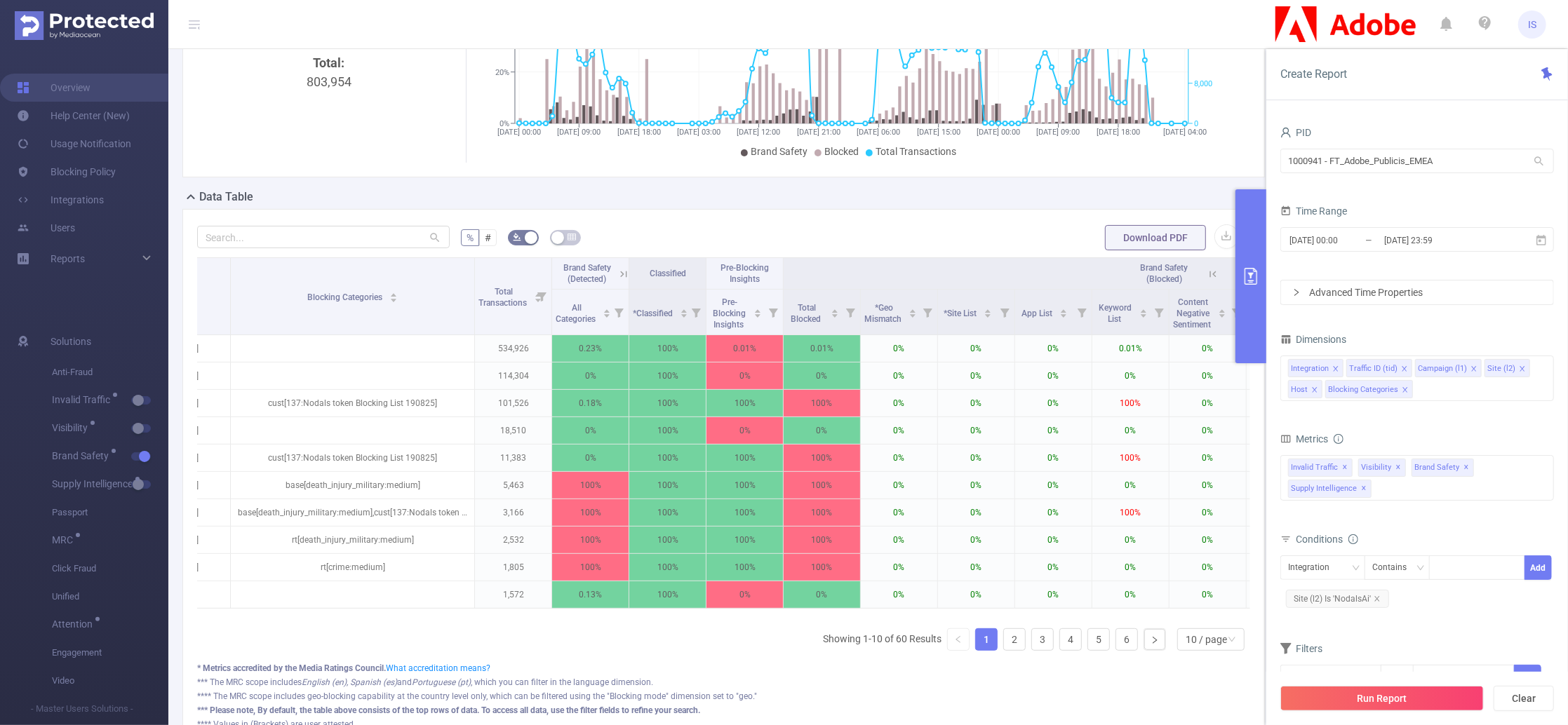
scroll to position [0, 482]
